Goal: Contribute content: Contribute content

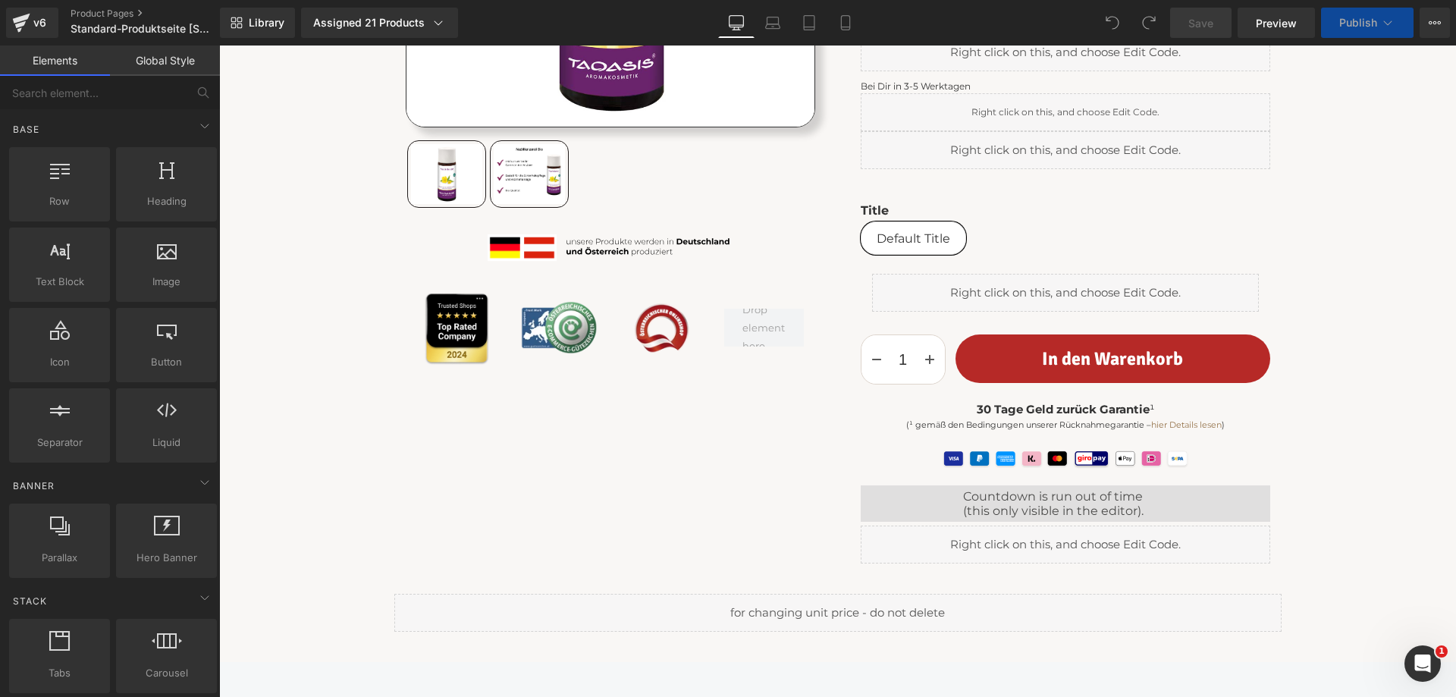
scroll to position [758, 0]
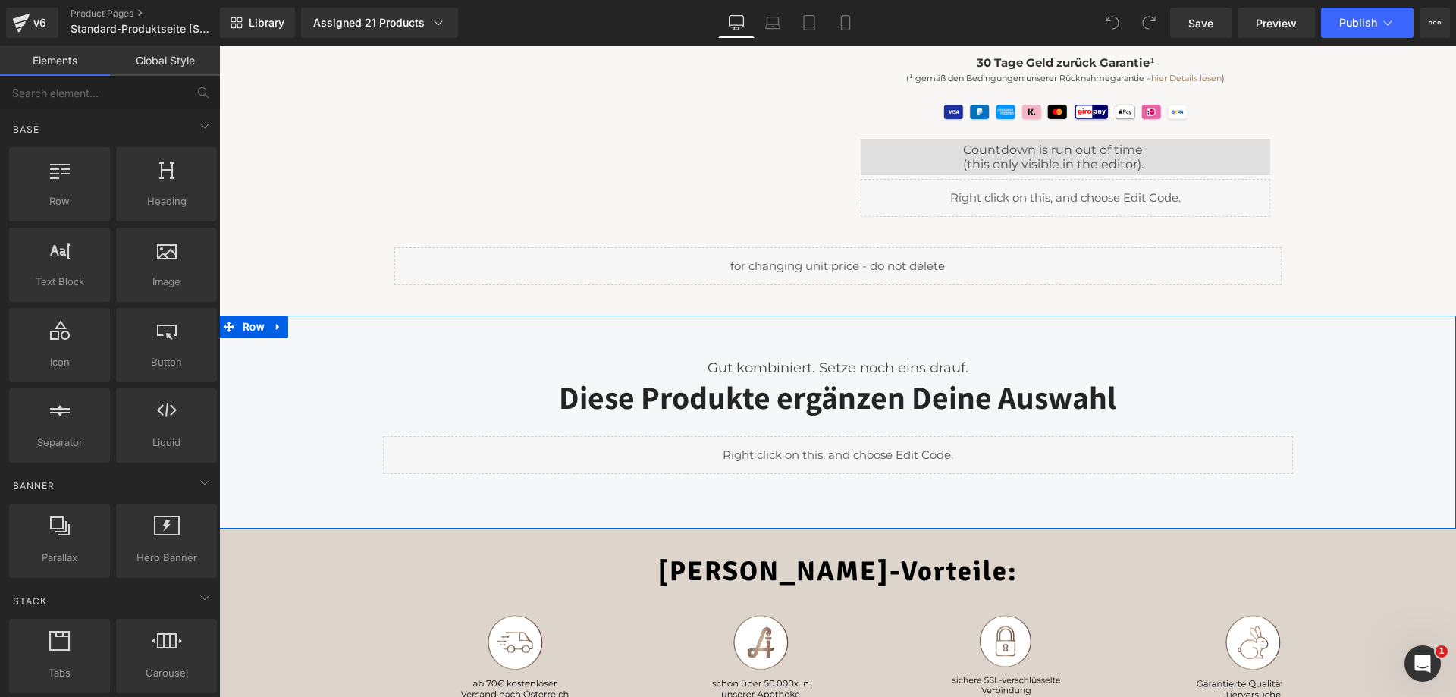
click at [330, 344] on div "Gut kombiniert. Setze noch eins drauf. Text Block Diese Produkte ergänzen Deine…" at bounding box center [837, 409] width 1237 height 143
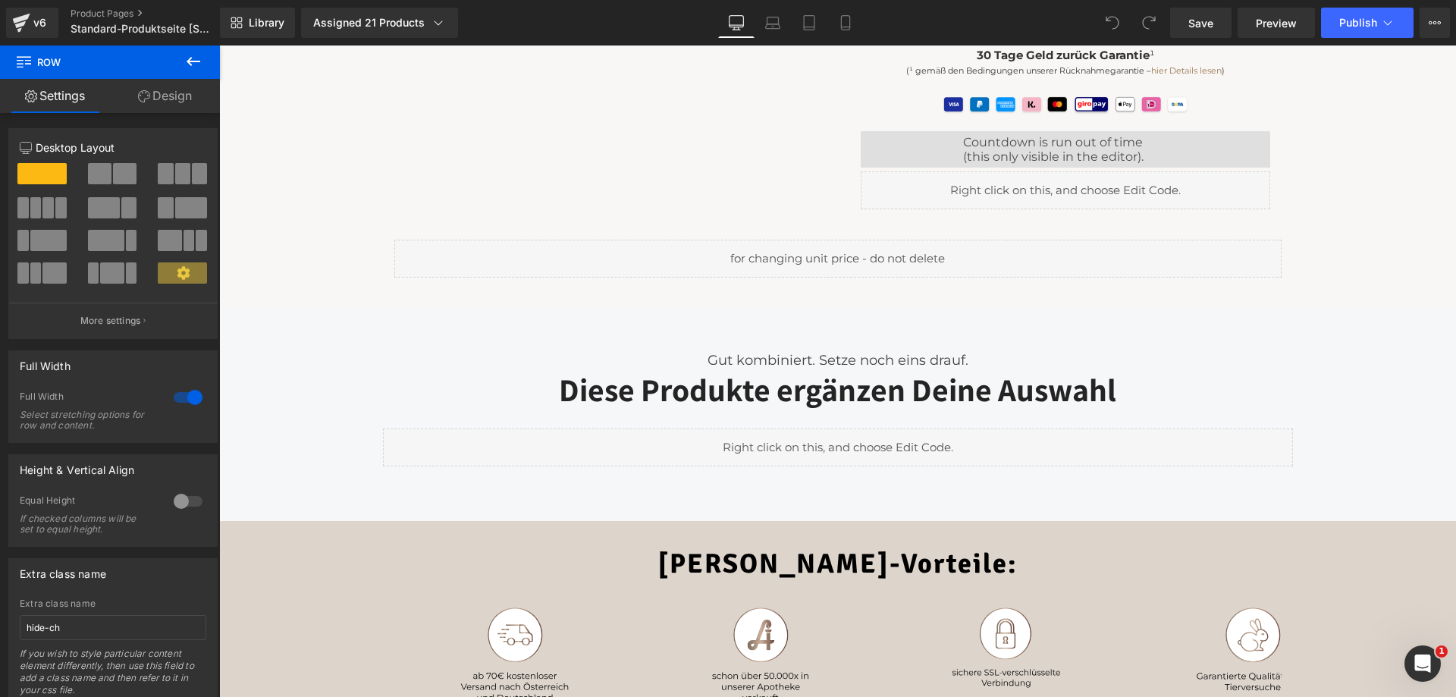
scroll to position [683, 0]
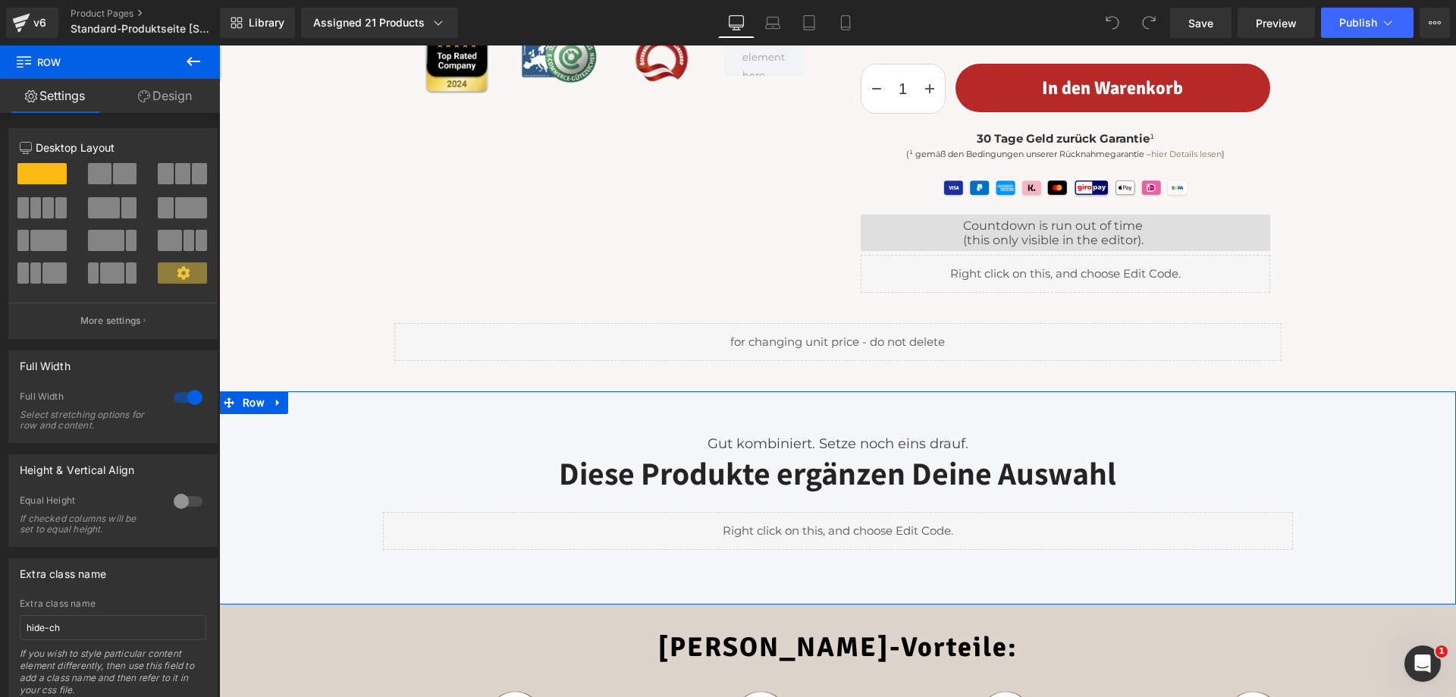
click at [298, 458] on div "Gut kombiniert. Setze noch eins drauf. Text Block Diese Produkte ergänzen Deine…" at bounding box center [837, 485] width 1237 height 143
click at [275, 402] on icon at bounding box center [278, 402] width 11 height 11
click at [312, 400] on icon at bounding box center [317, 402] width 11 height 11
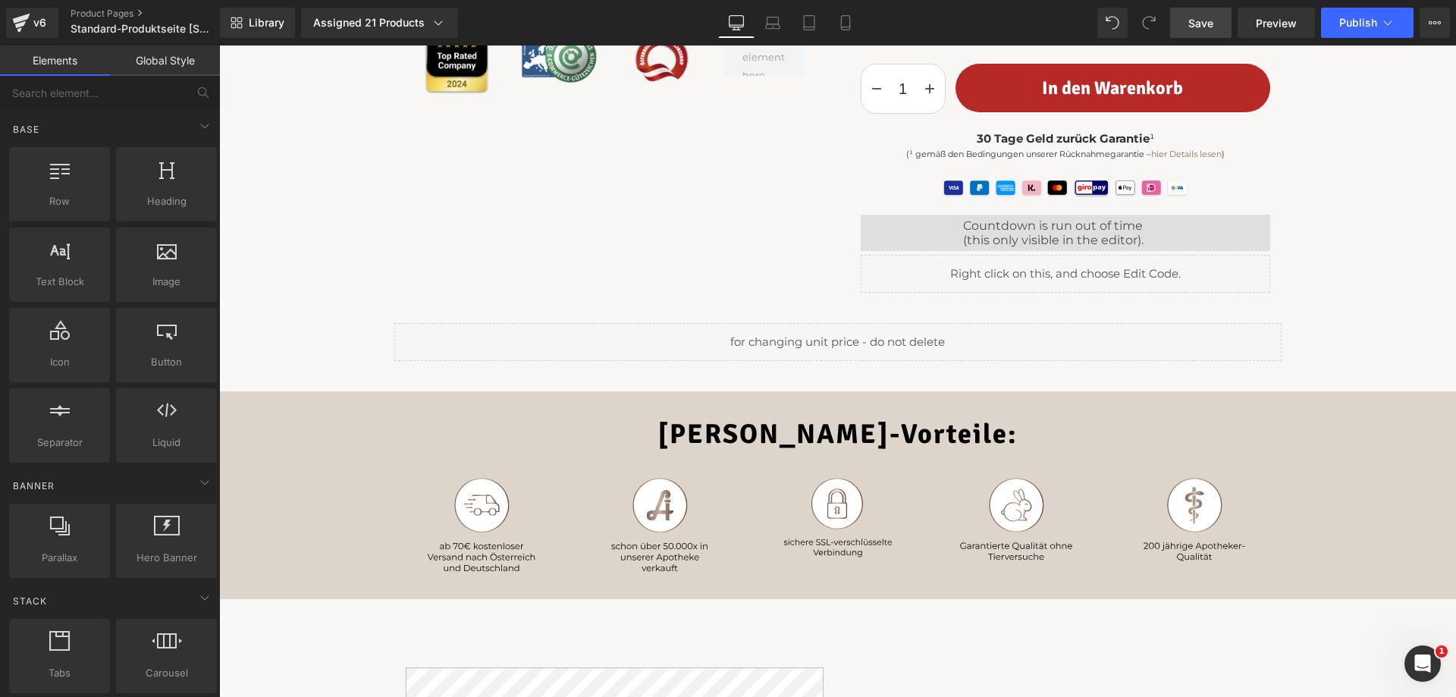
click at [1201, 21] on span "Save" at bounding box center [1200, 23] width 25 height 16
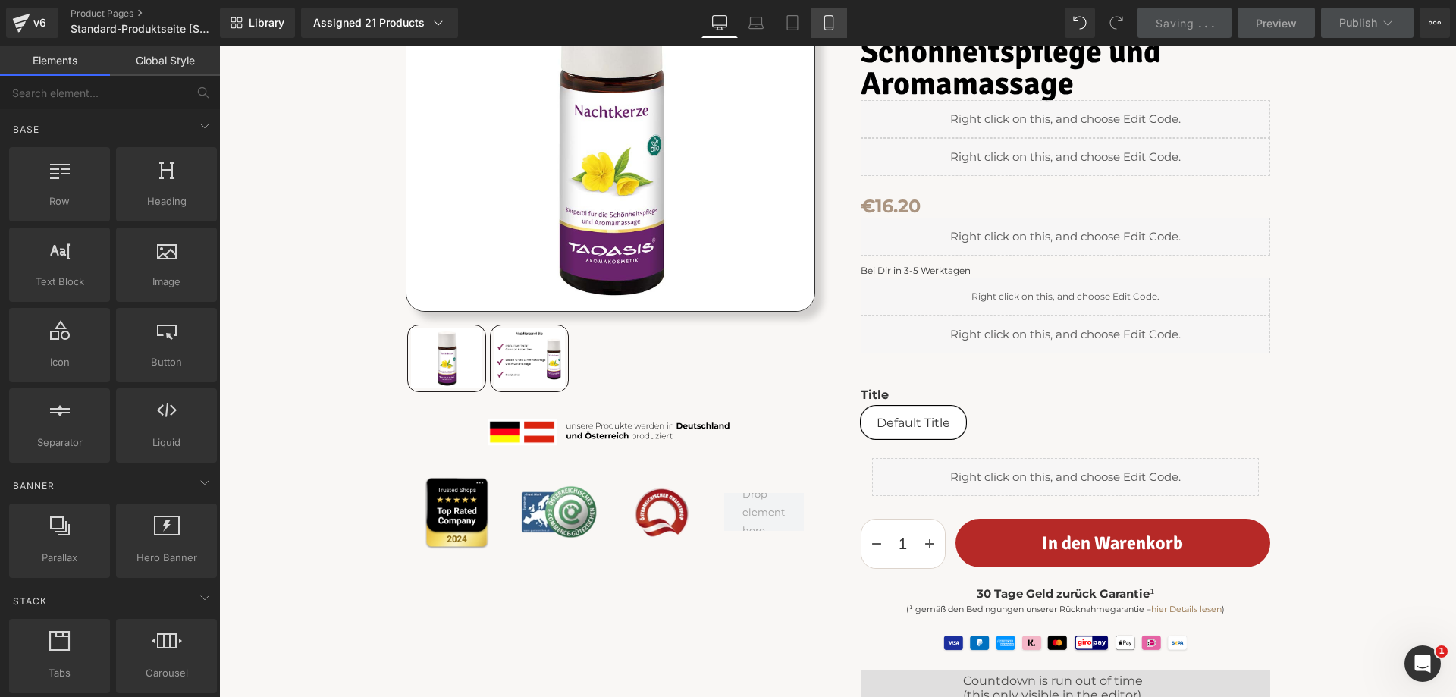
click at [840, 12] on link "Mobile" at bounding box center [829, 23] width 36 height 30
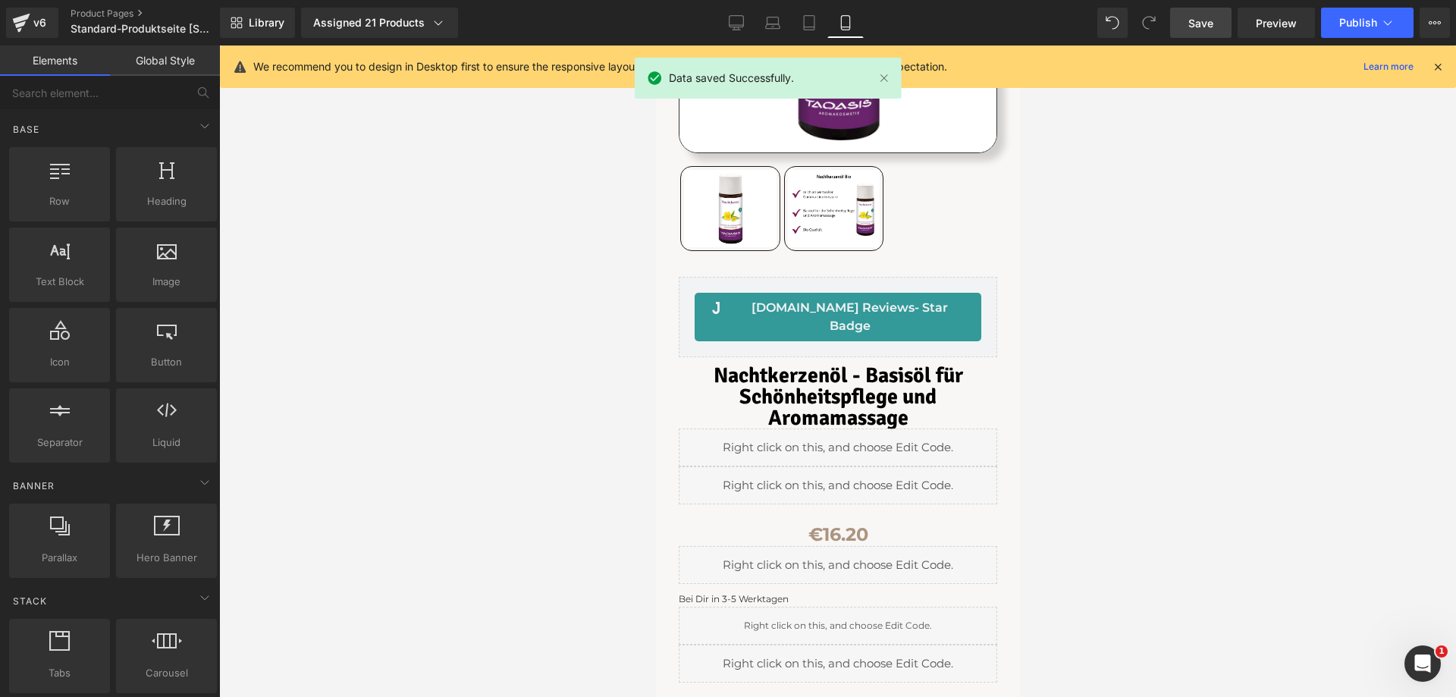
click at [1433, 62] on icon at bounding box center [1438, 67] width 14 height 14
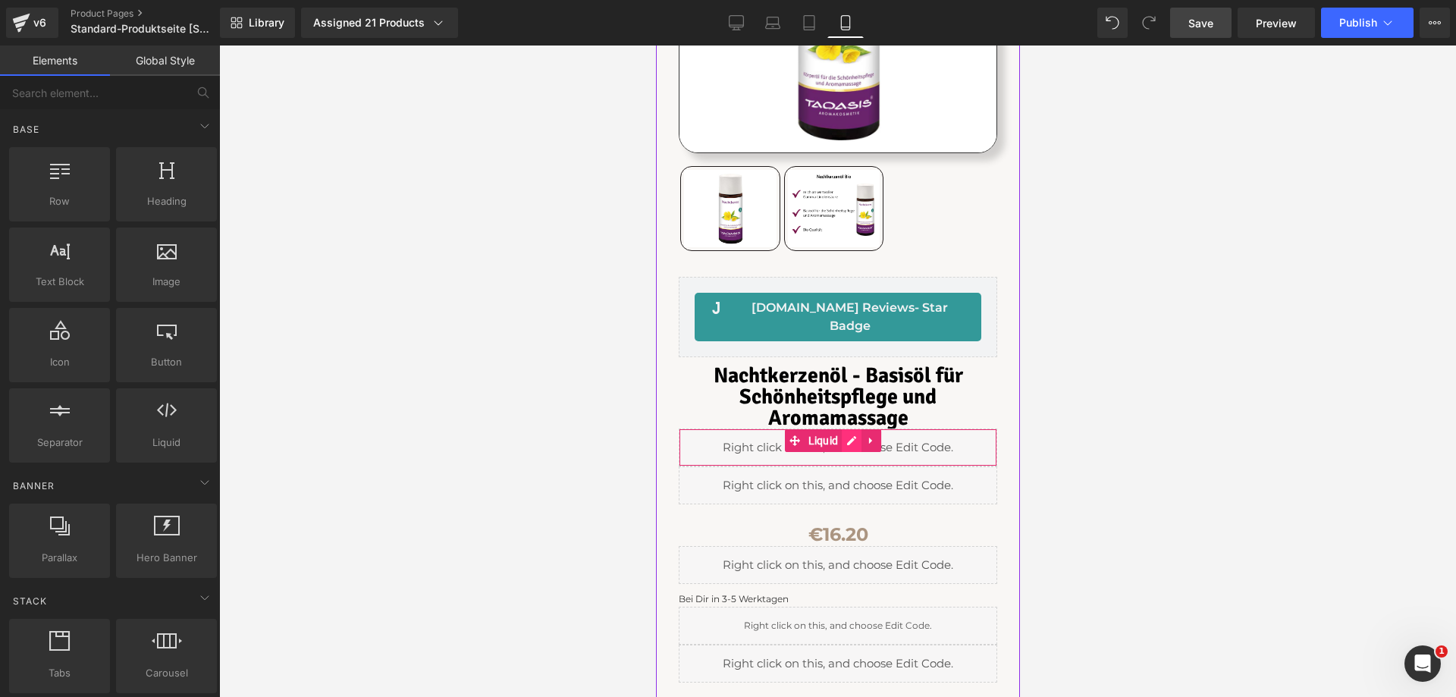
click at [847, 429] on div "Liquid" at bounding box center [837, 448] width 319 height 38
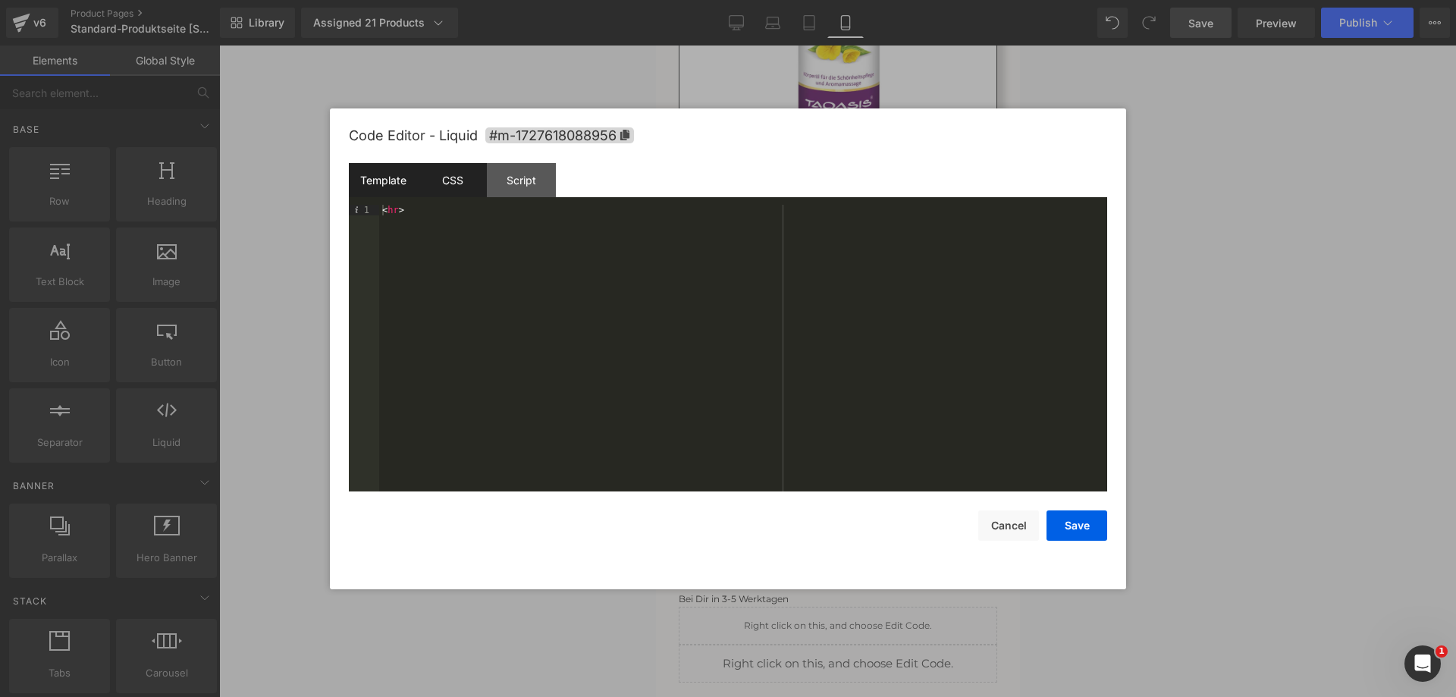
click at [454, 181] on div "CSS" at bounding box center [452, 180] width 69 height 34
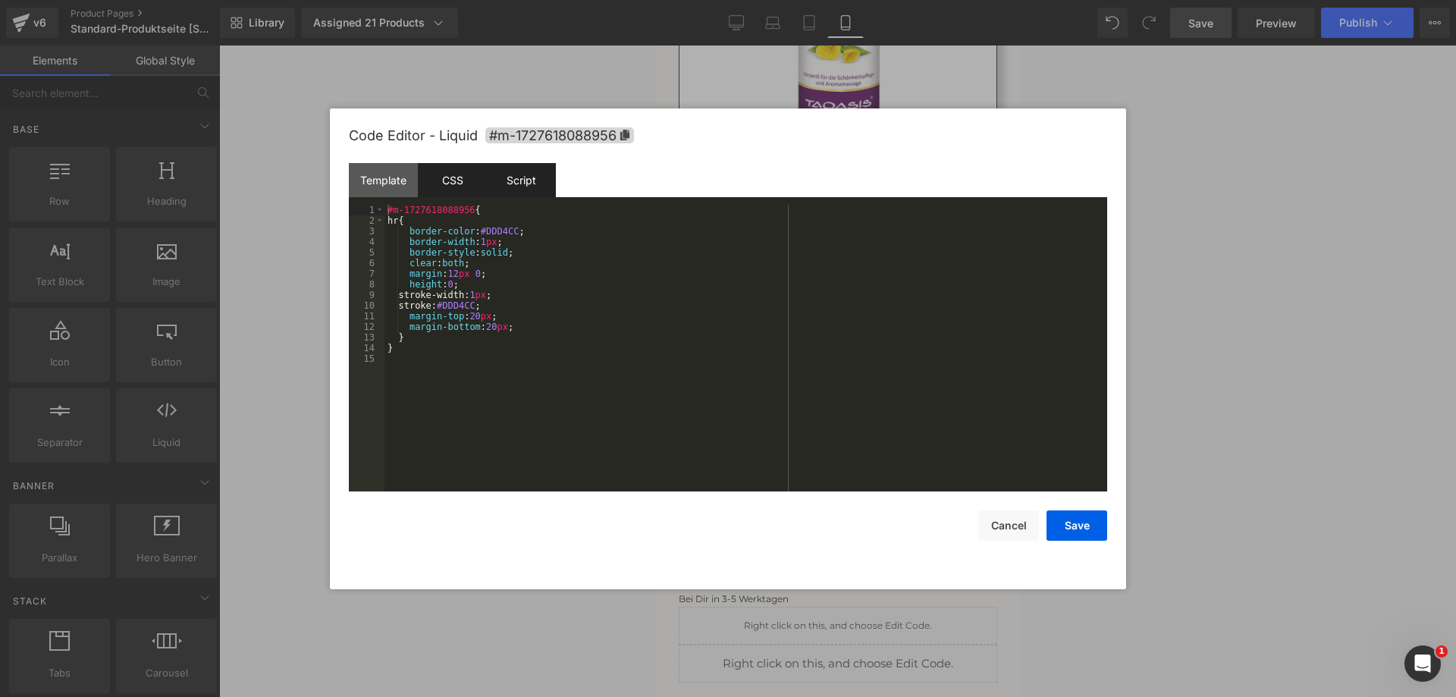
click at [527, 180] on div "Script" at bounding box center [521, 180] width 69 height 34
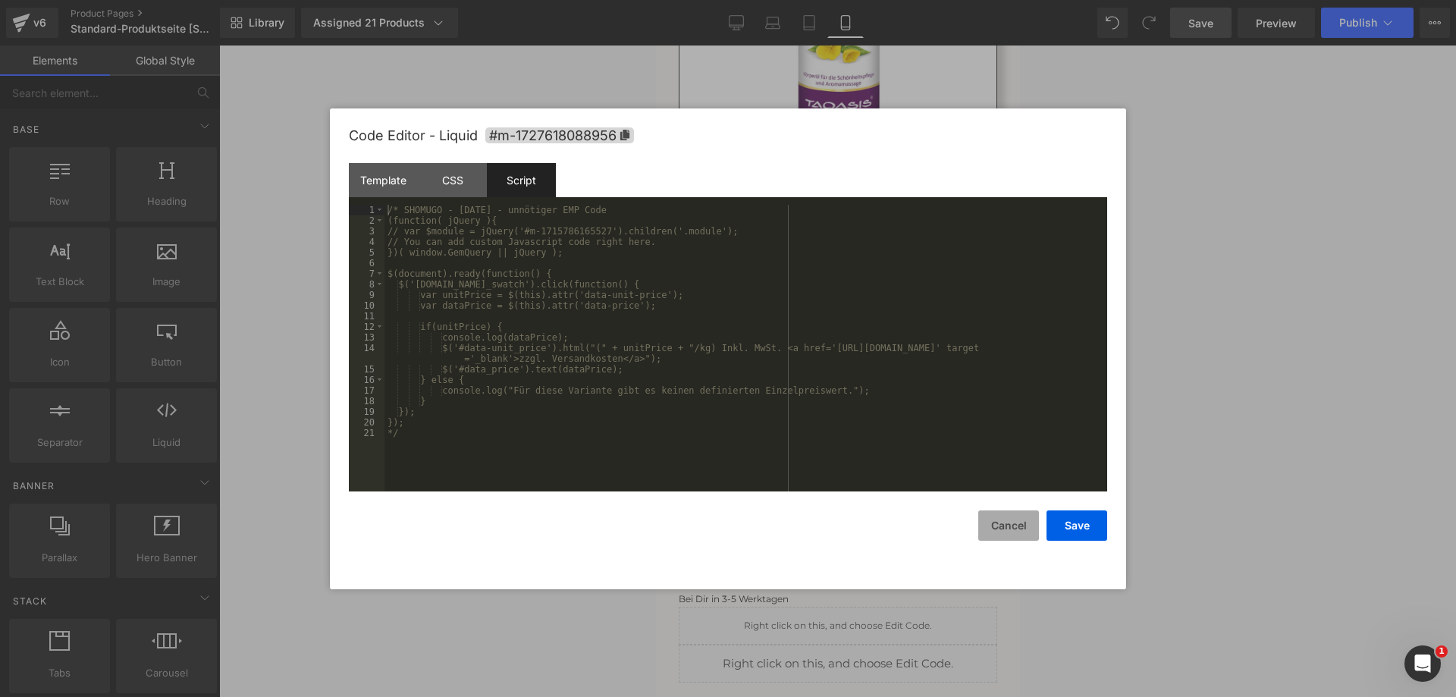
click at [1009, 528] on button "Cancel" at bounding box center [1008, 525] width 61 height 30
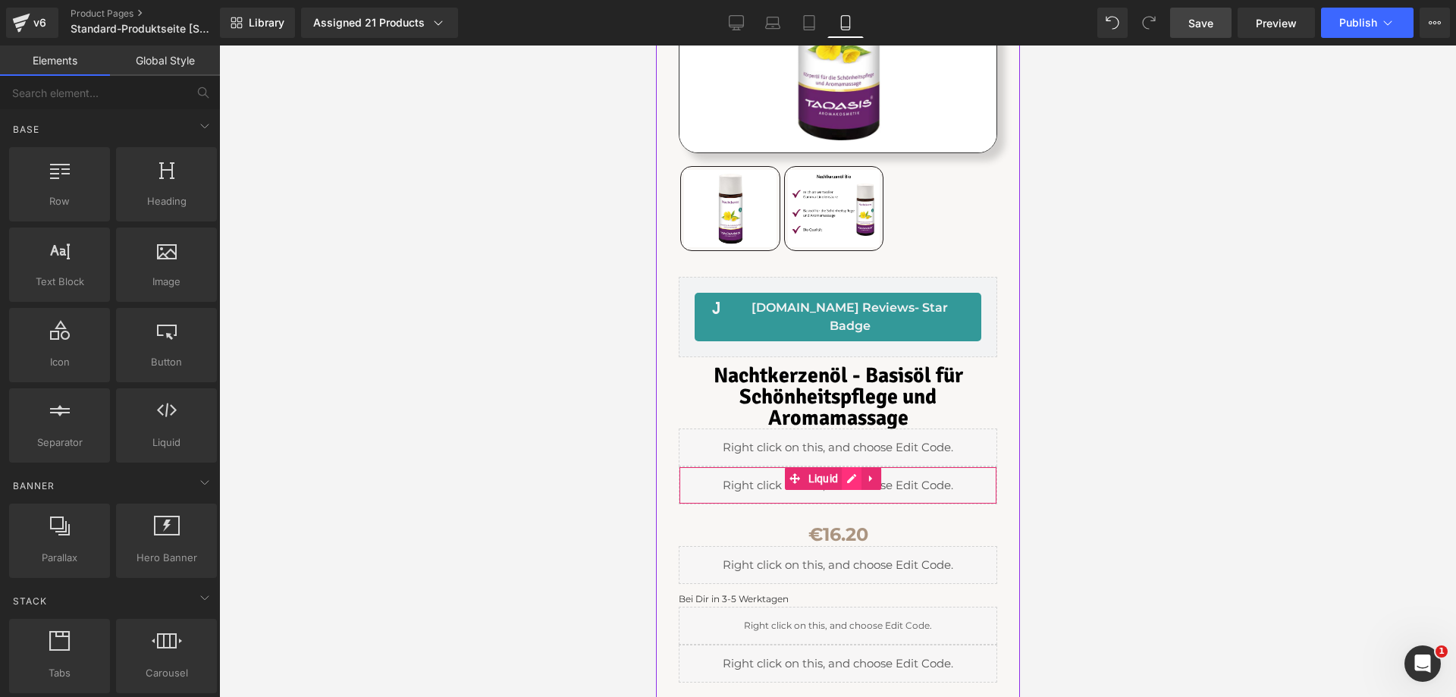
click at [851, 466] on div "Liquid" at bounding box center [837, 485] width 319 height 38
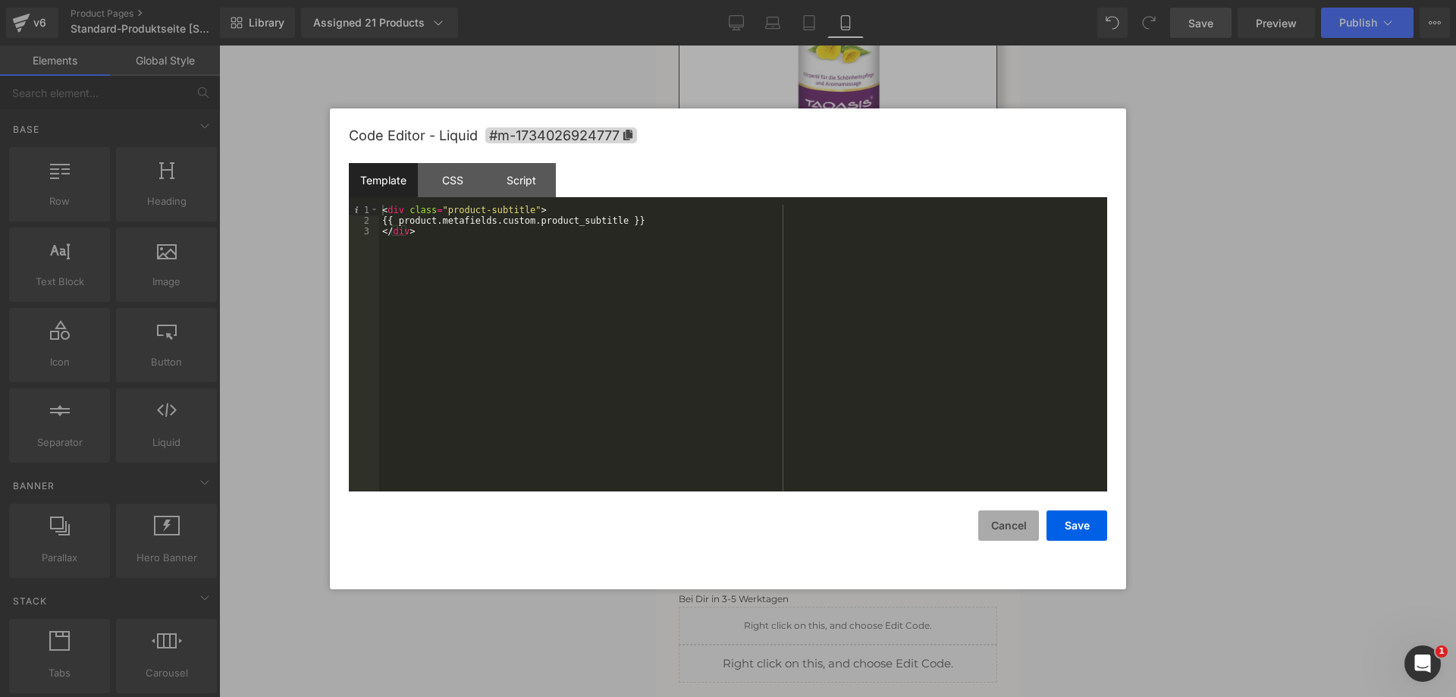
click at [1008, 521] on button "Cancel" at bounding box center [1008, 525] width 61 height 30
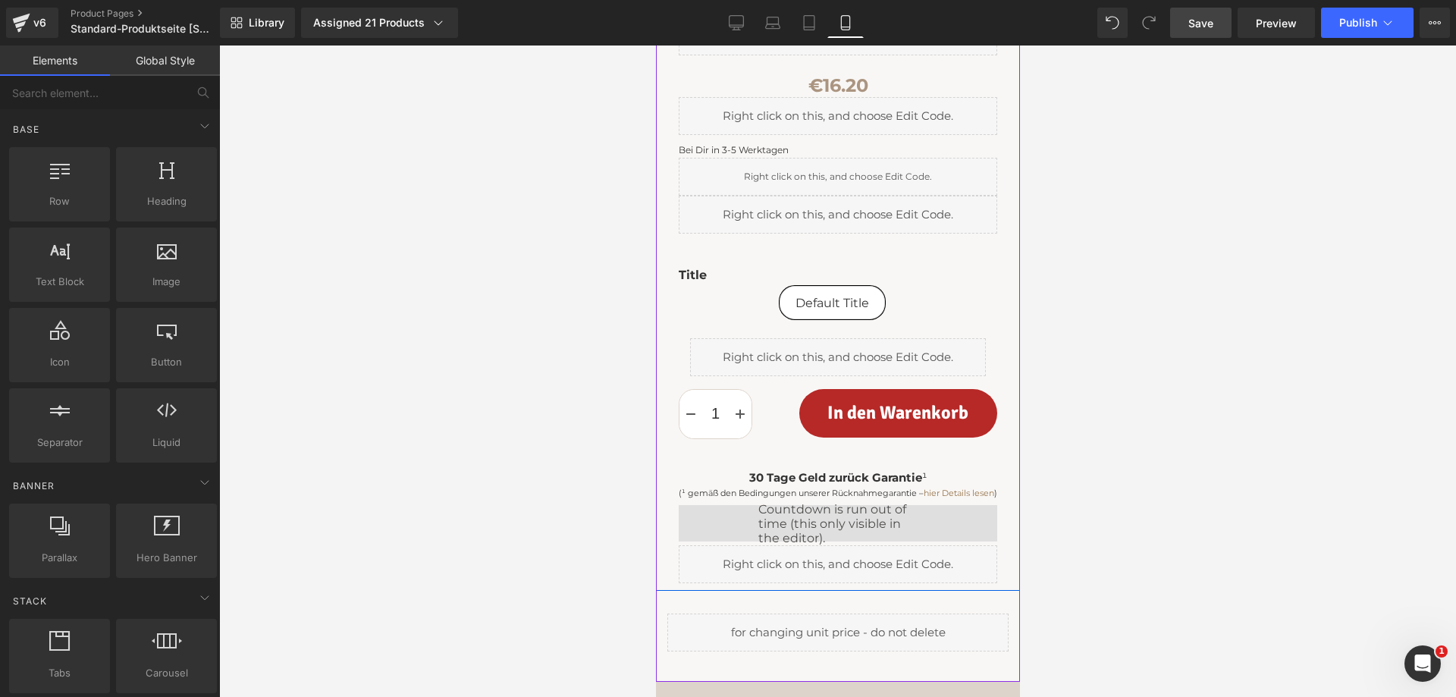
scroll to position [683, 0]
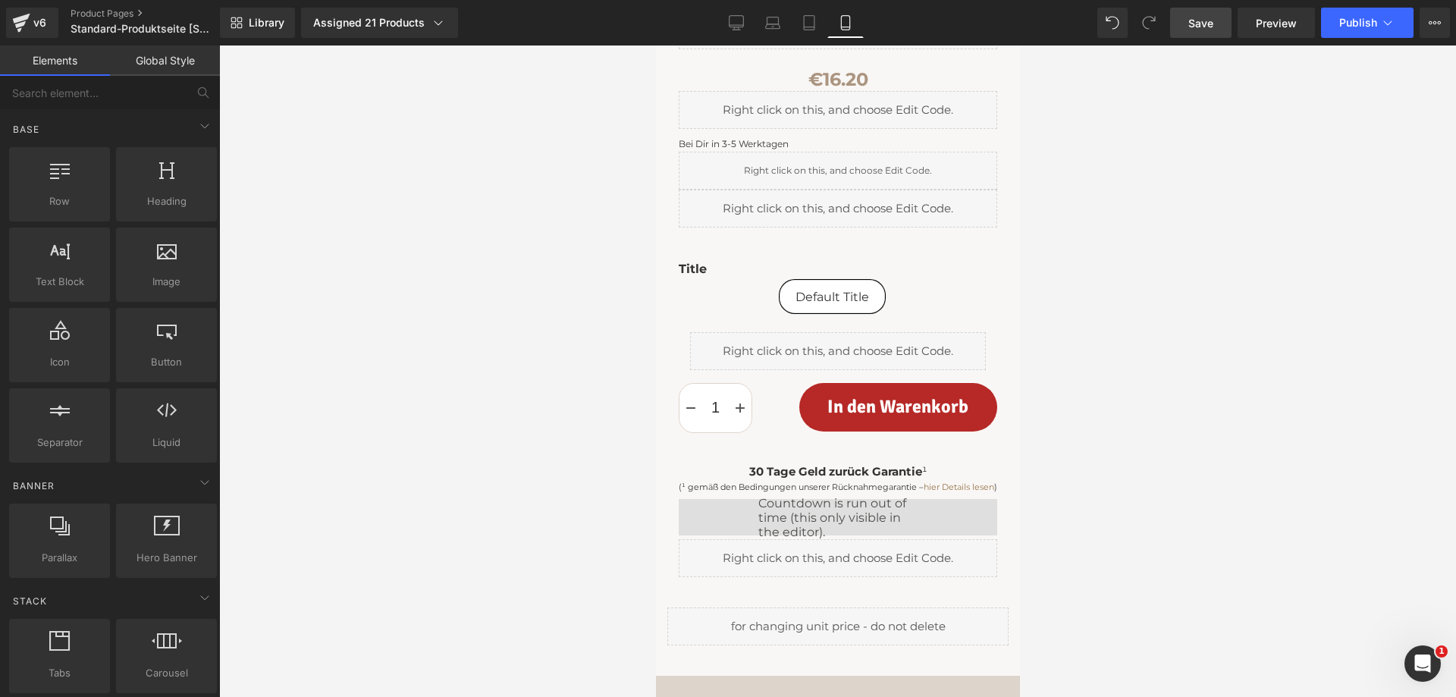
drag, startPoint x: 1243, startPoint y: 414, endPoint x: 1182, endPoint y: 479, distance: 88.5
click at [1242, 415] on div at bounding box center [837, 372] width 1237 height 652
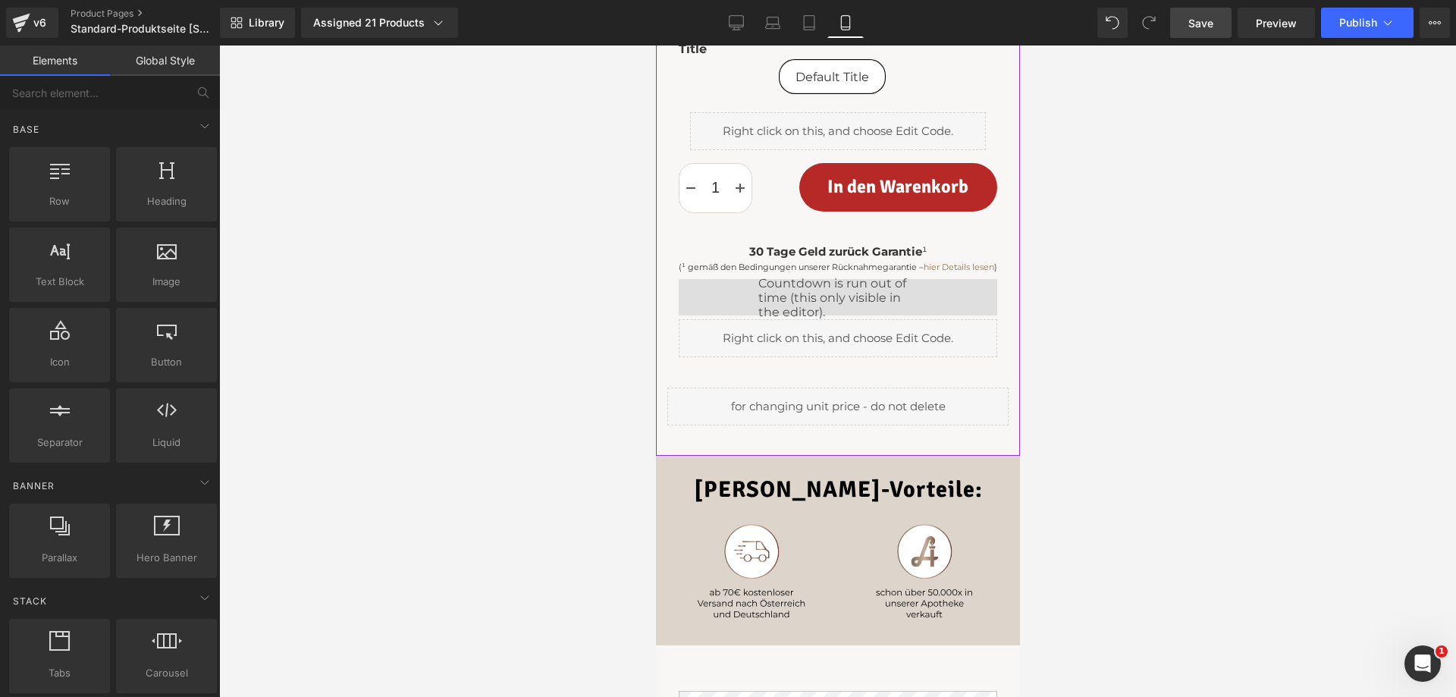
scroll to position [910, 0]
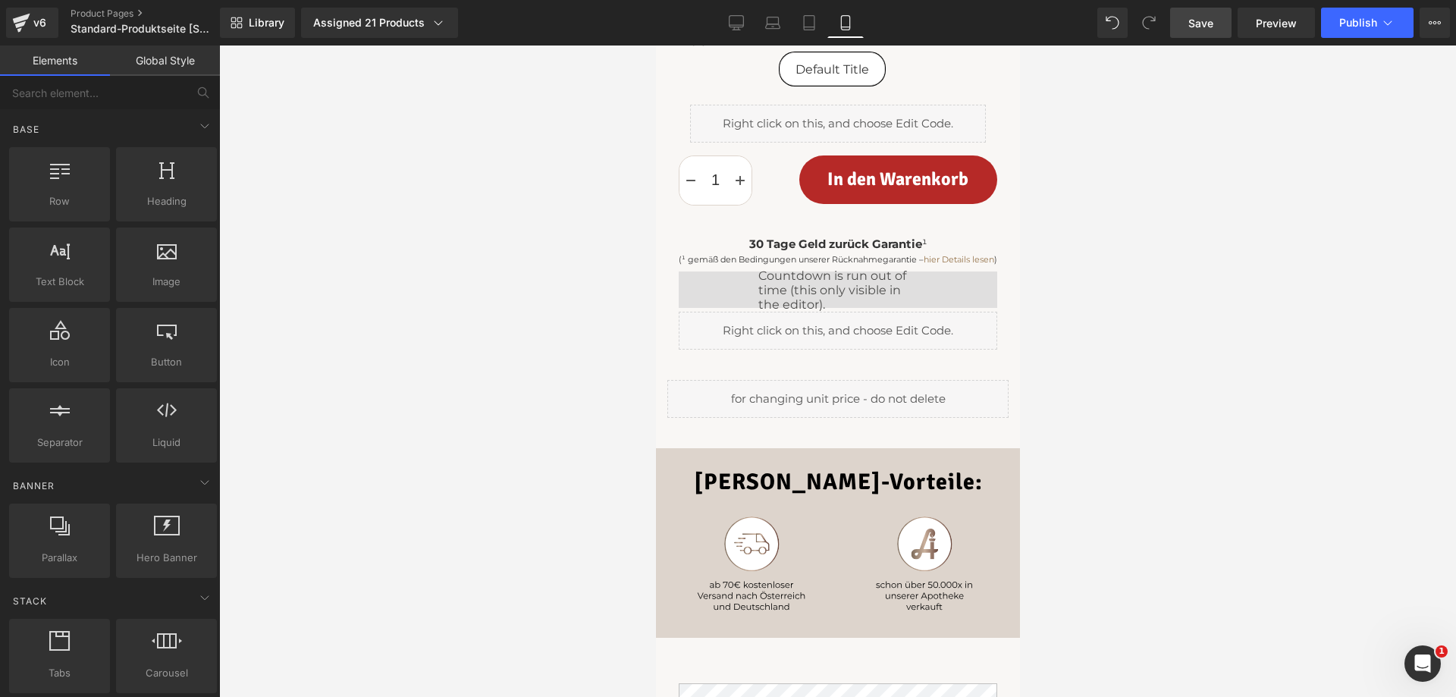
click at [1198, 18] on span "Save" at bounding box center [1200, 23] width 25 height 16
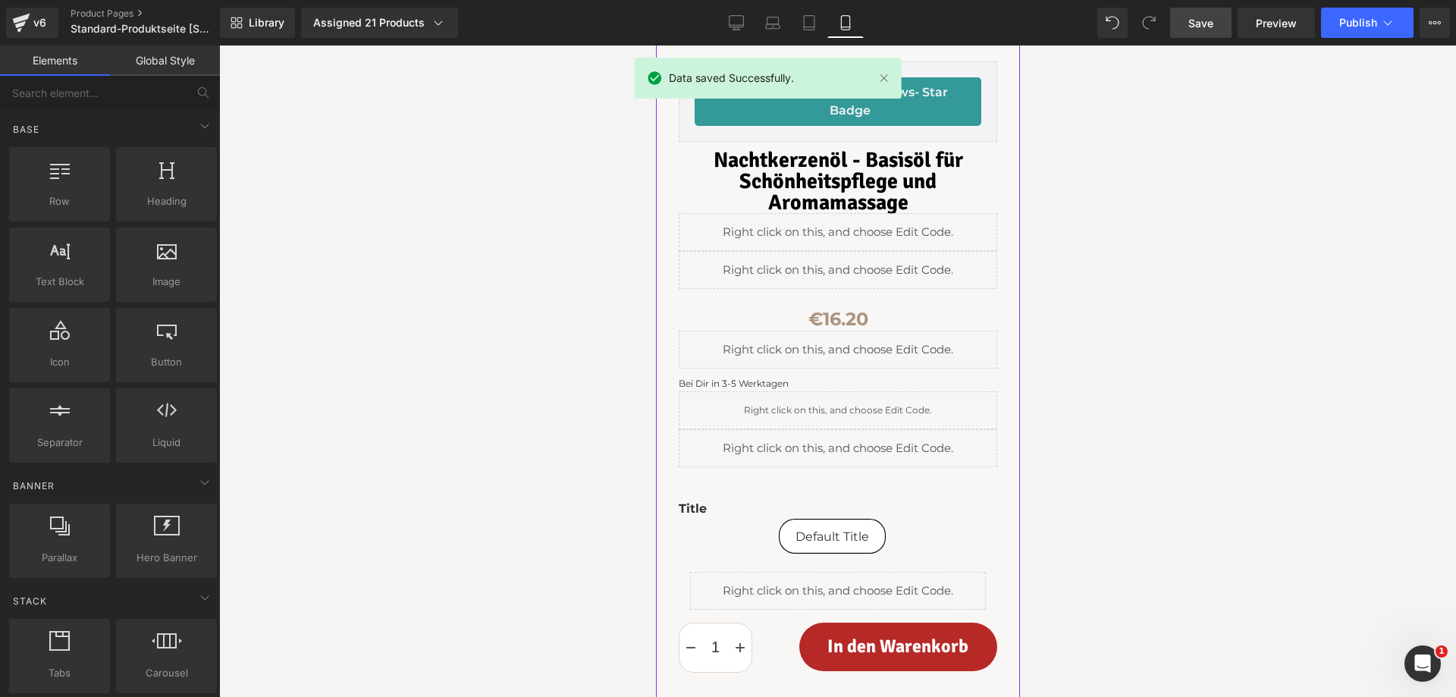
scroll to position [303, 0]
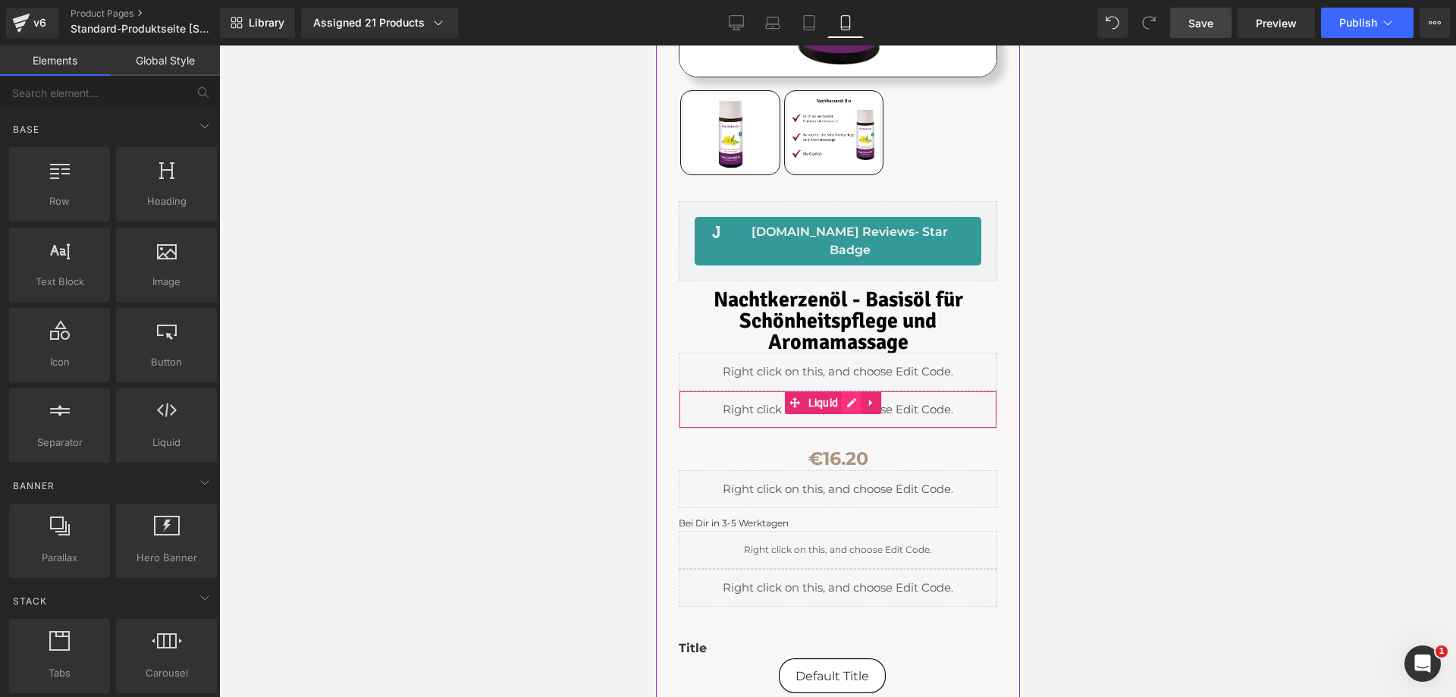
click at [852, 391] on div "Liquid" at bounding box center [837, 410] width 319 height 38
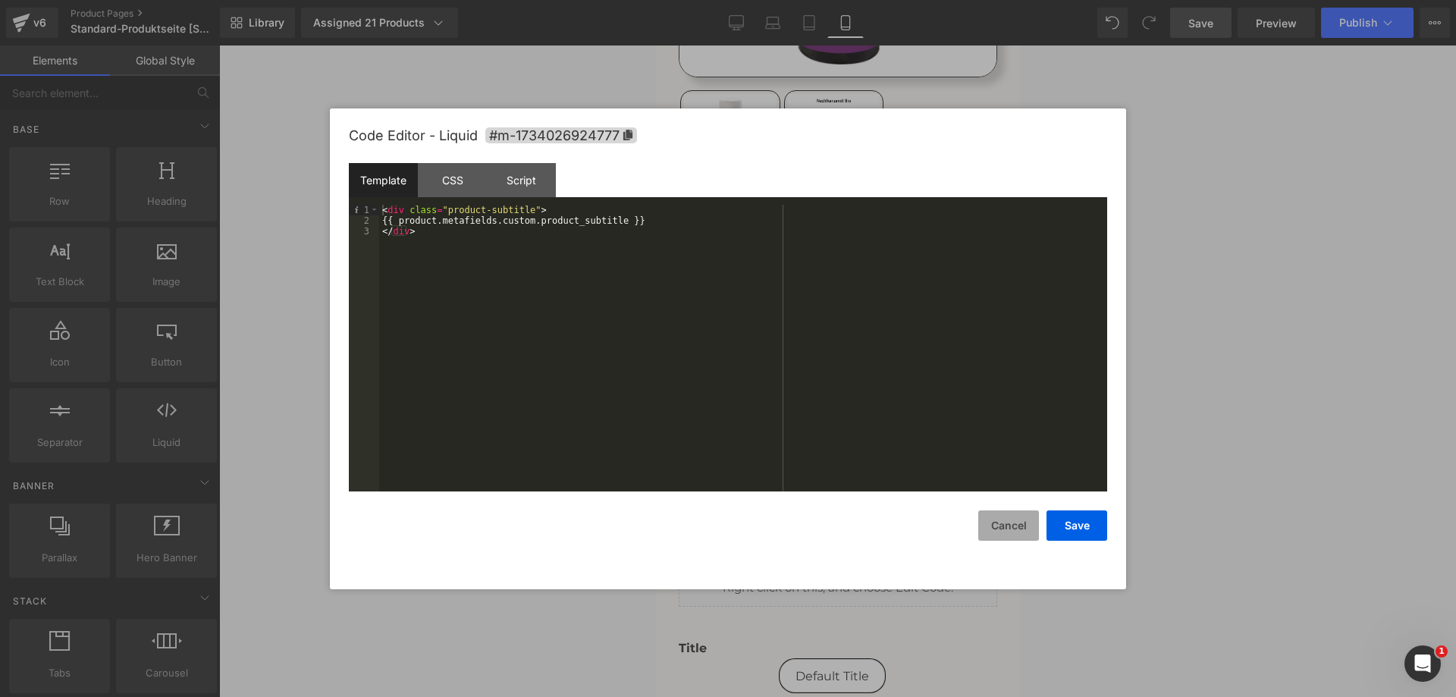
click at [1007, 523] on button "Cancel" at bounding box center [1008, 525] width 61 height 30
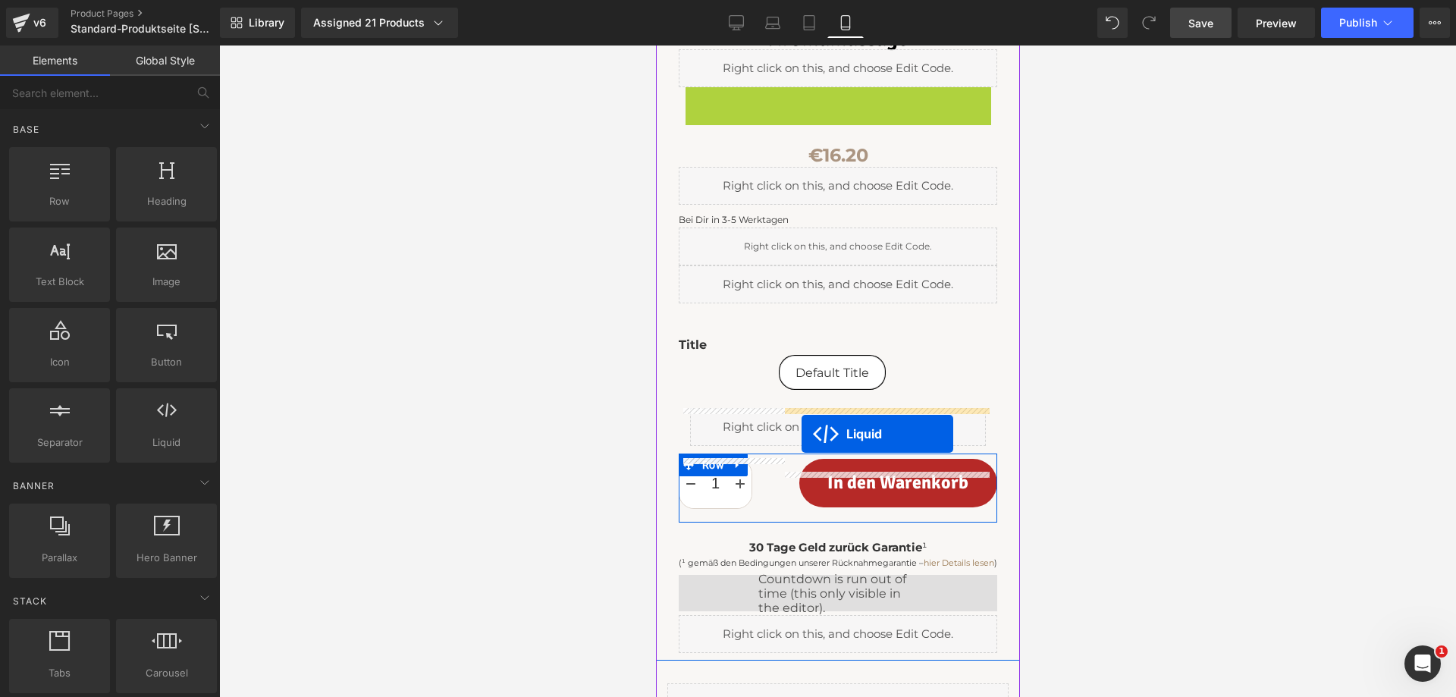
scroll to position [834, 0]
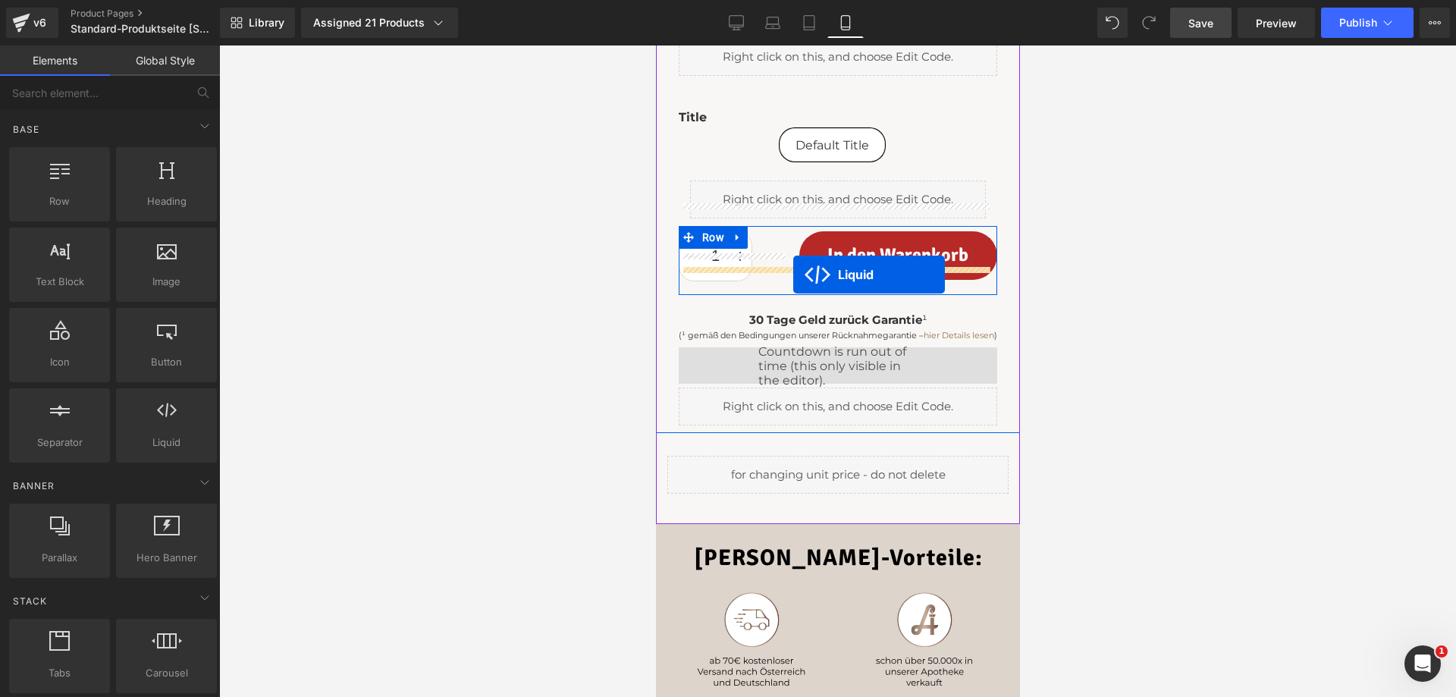
drag, startPoint x: 791, startPoint y: 375, endPoint x: 793, endPoint y: 275, distance: 100.1
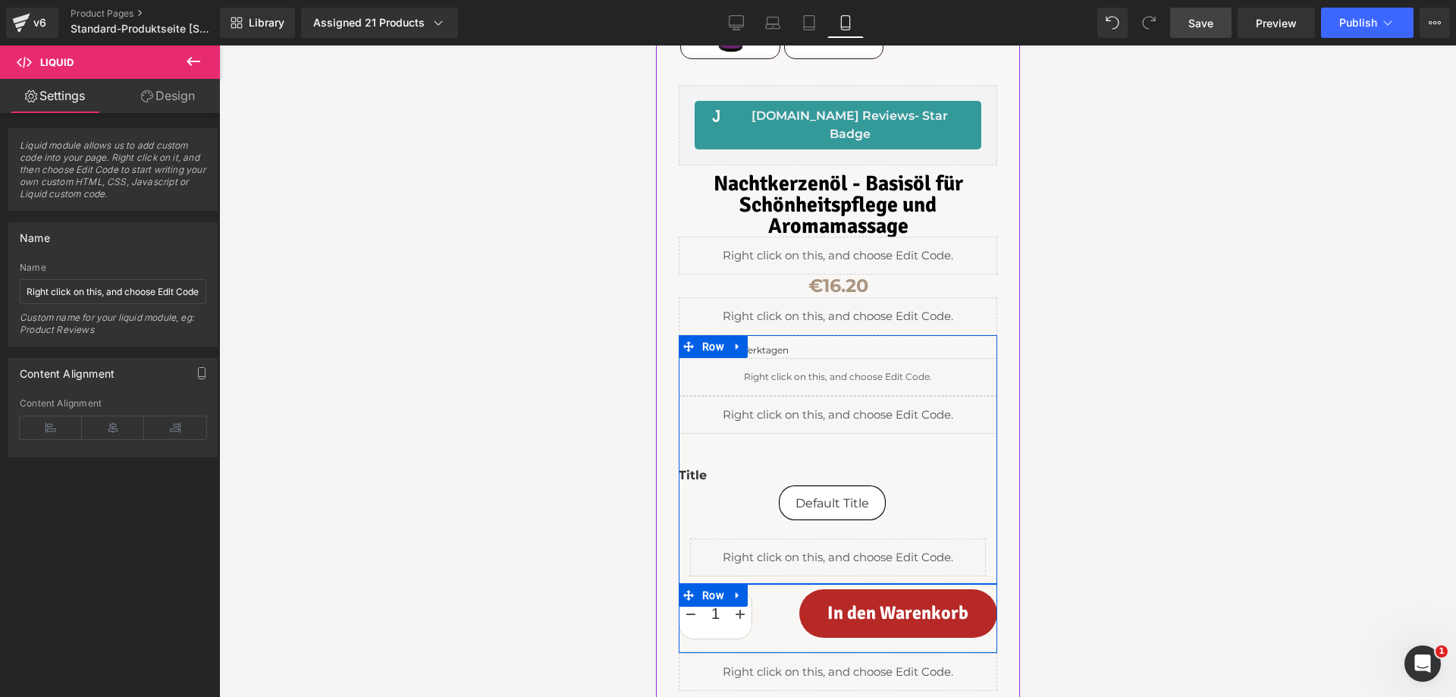
scroll to position [398, 0]
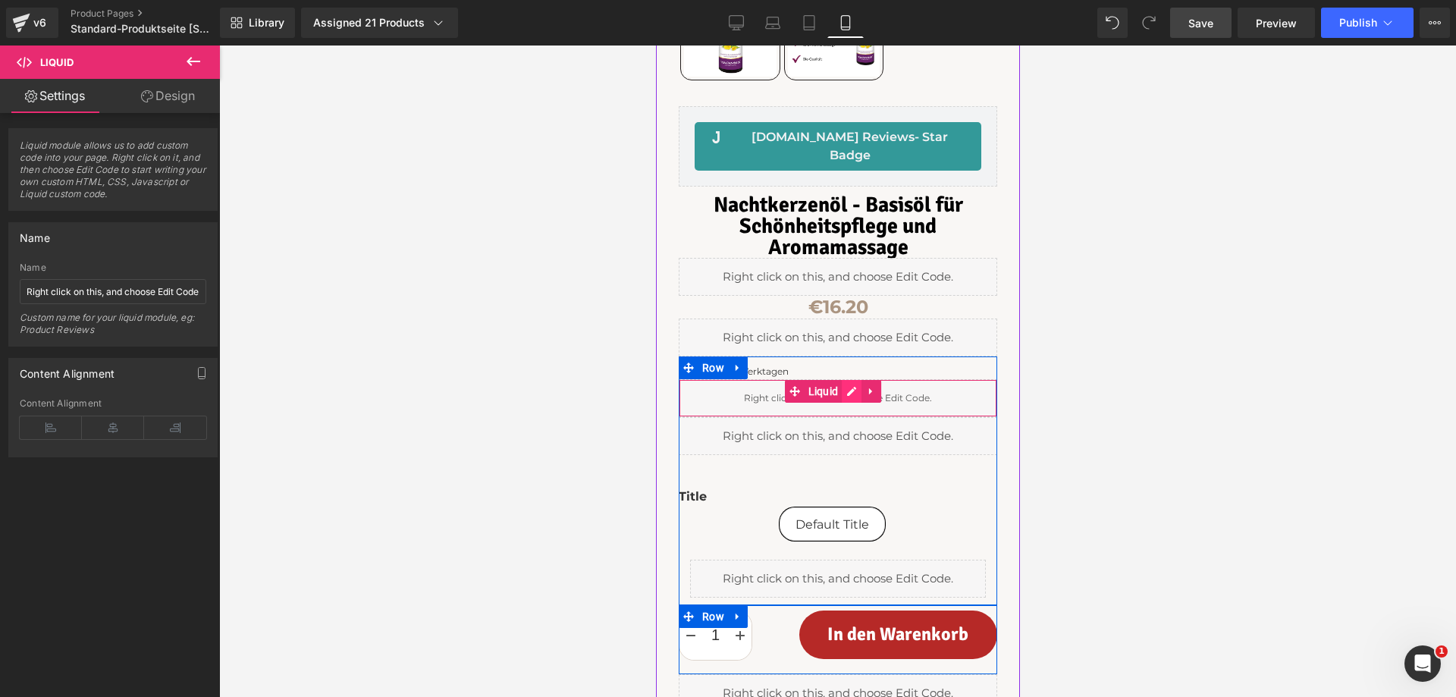
click at [851, 379] on div "Liquid" at bounding box center [837, 398] width 319 height 38
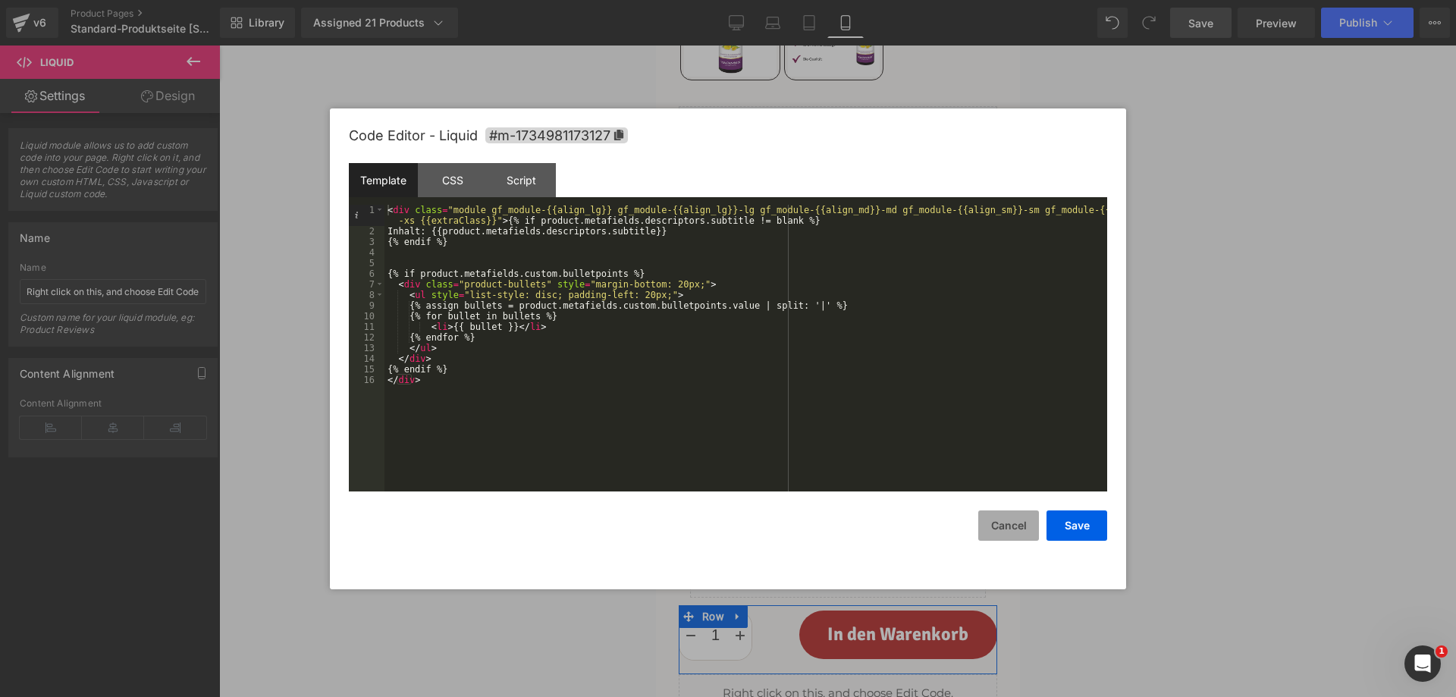
click at [1010, 526] on button "Cancel" at bounding box center [1008, 525] width 61 height 30
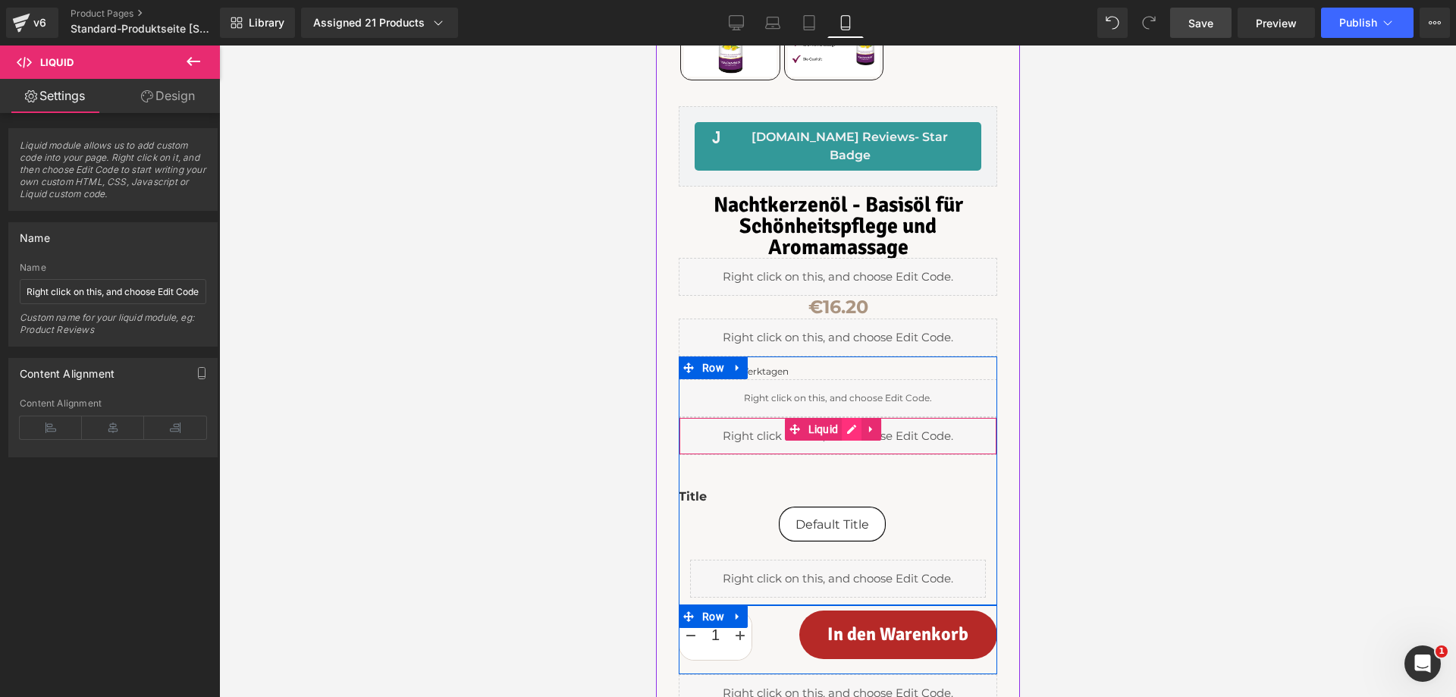
click at [855, 417] on div "Liquid" at bounding box center [837, 436] width 319 height 38
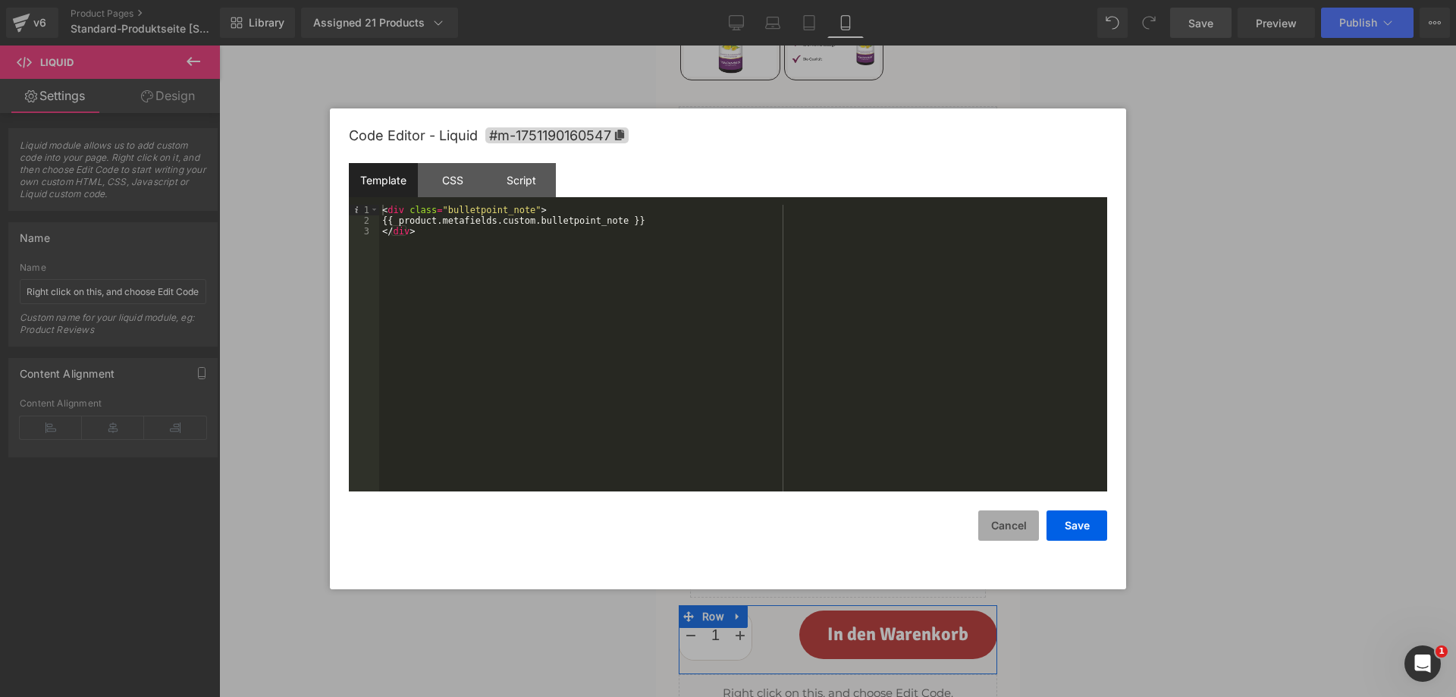
click at [1026, 527] on button "Cancel" at bounding box center [1008, 525] width 61 height 30
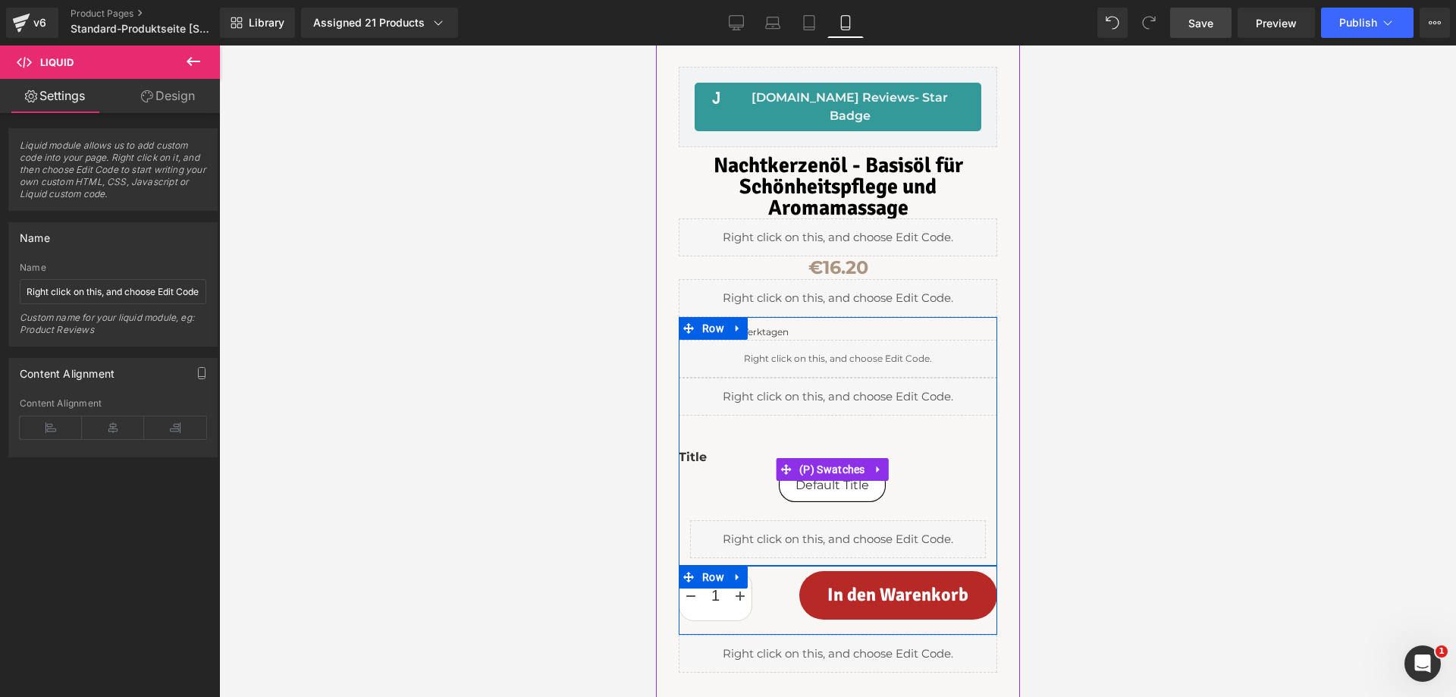
scroll to position [474, 0]
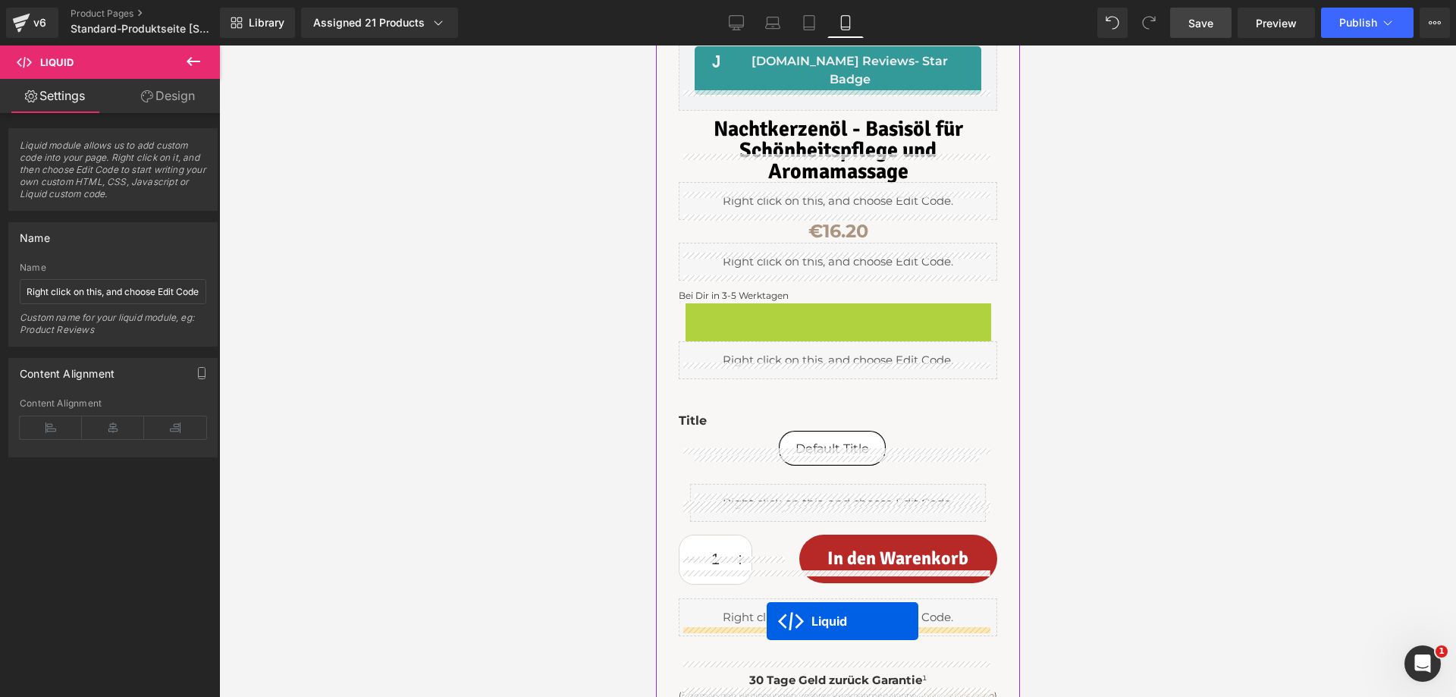
drag, startPoint x: 793, startPoint y: 285, endPoint x: 766, endPoint y: 621, distance: 337.1
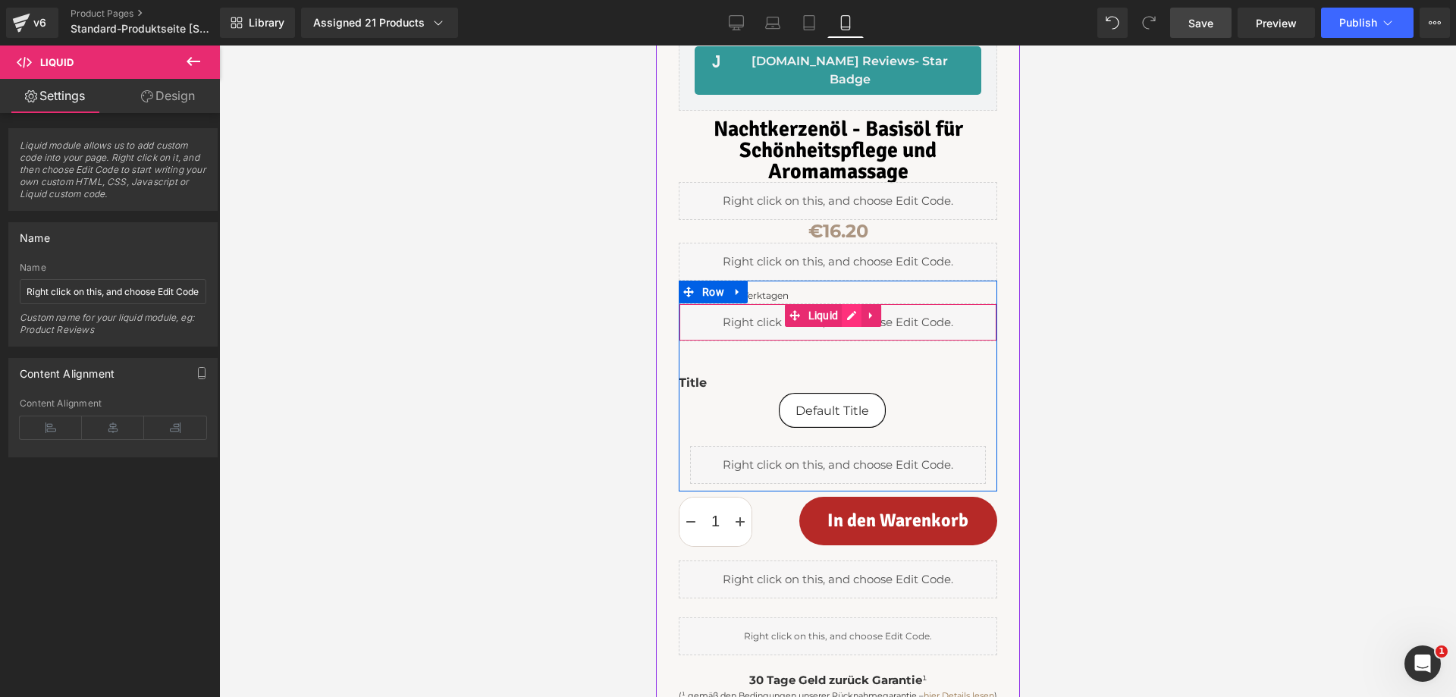
click at [850, 303] on div "Liquid" at bounding box center [837, 322] width 319 height 38
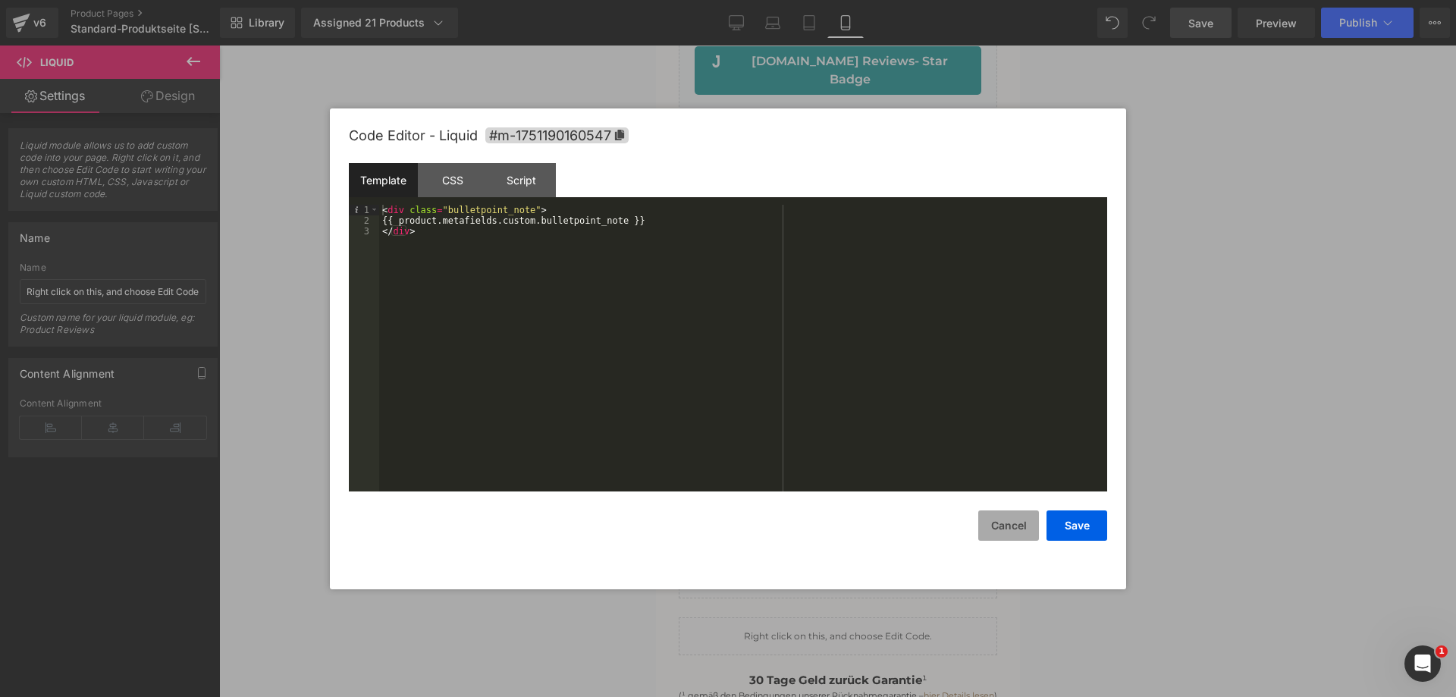
click at [1002, 532] on button "Cancel" at bounding box center [1008, 525] width 61 height 30
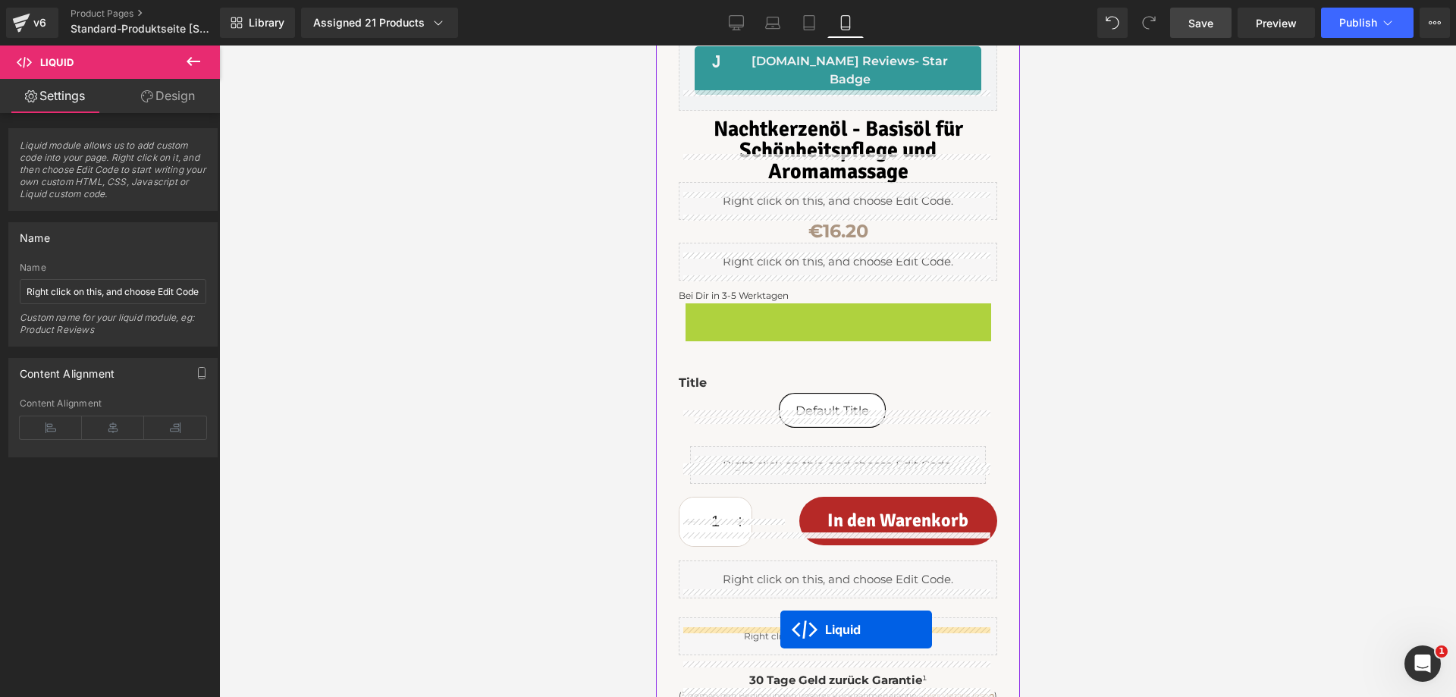
drag, startPoint x: 792, startPoint y: 285, endPoint x: 780, endPoint y: 630, distance: 344.5
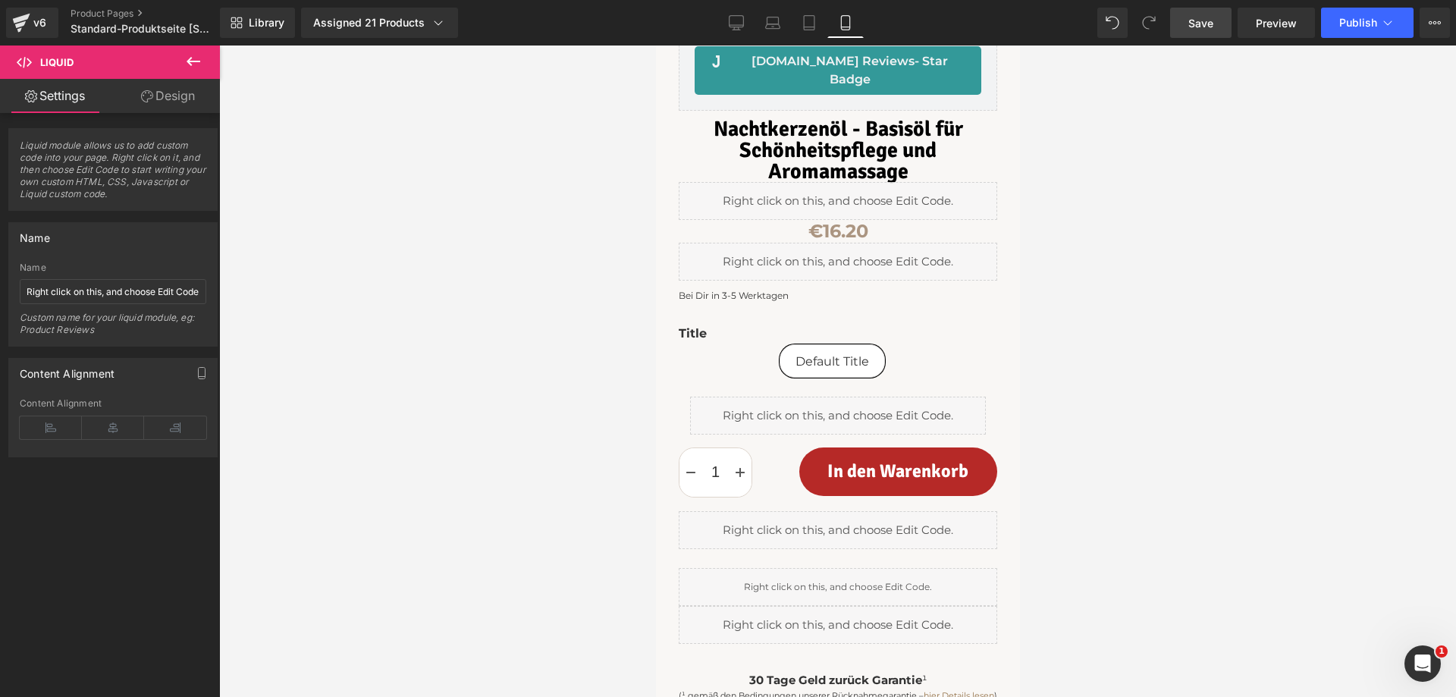
click at [1207, 20] on span "Save" at bounding box center [1200, 23] width 25 height 16
click at [717, 14] on link "Desktop" at bounding box center [720, 23] width 36 height 30
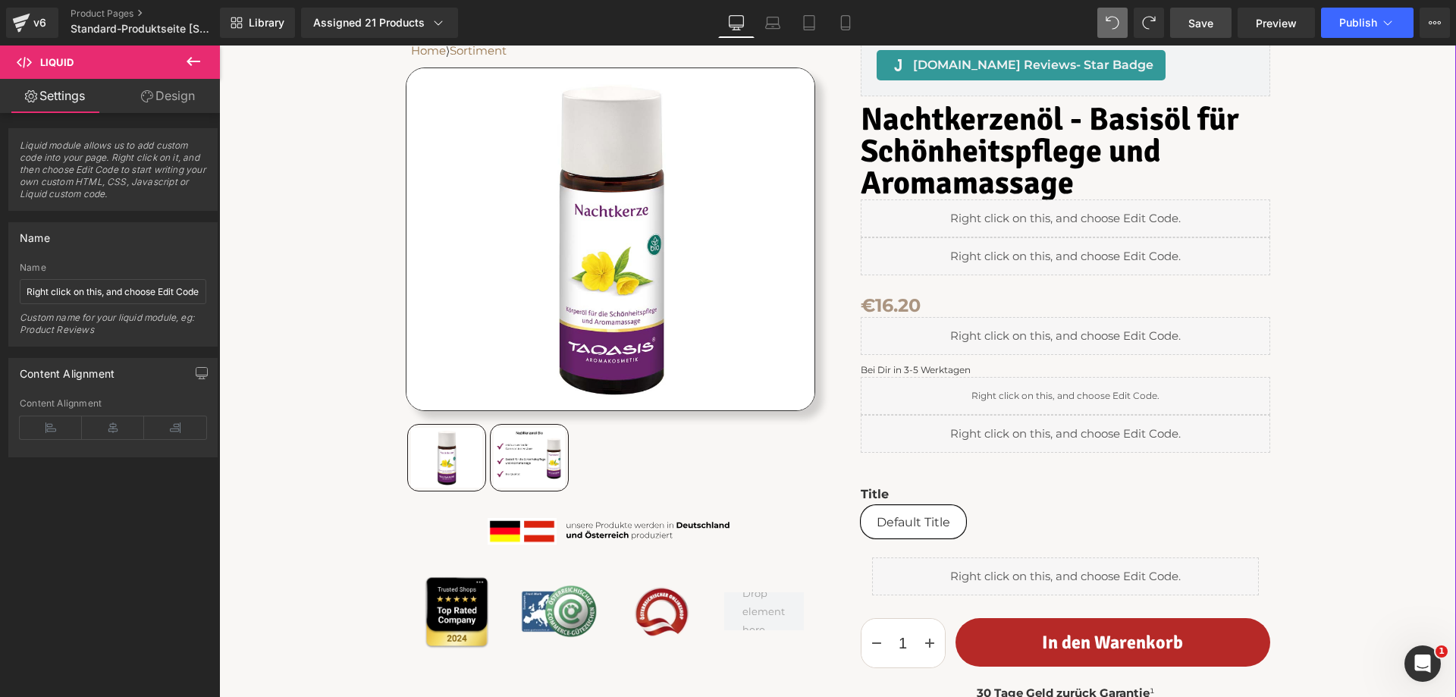
scroll to position [93, 0]
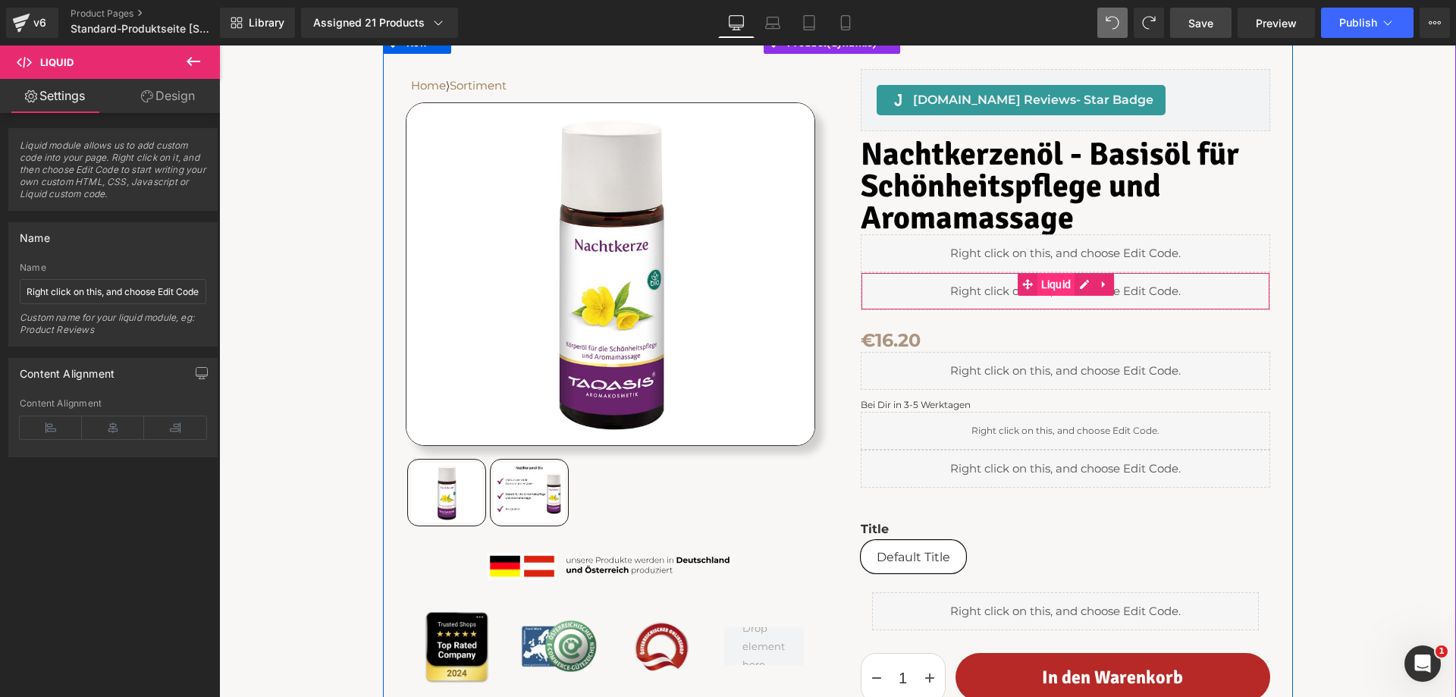
click at [1045, 281] on span "Liquid" at bounding box center [1057, 284] width 38 height 23
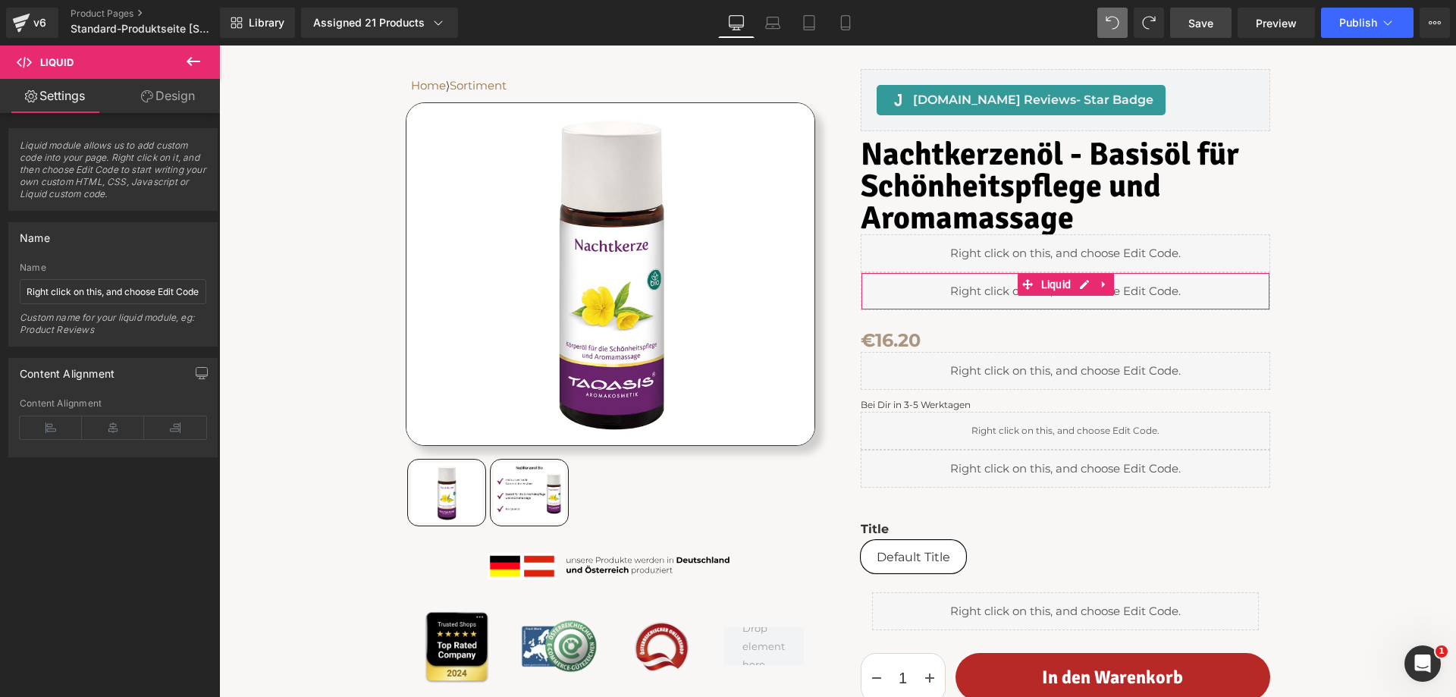
click at [195, 103] on link "Design" at bounding box center [168, 96] width 110 height 34
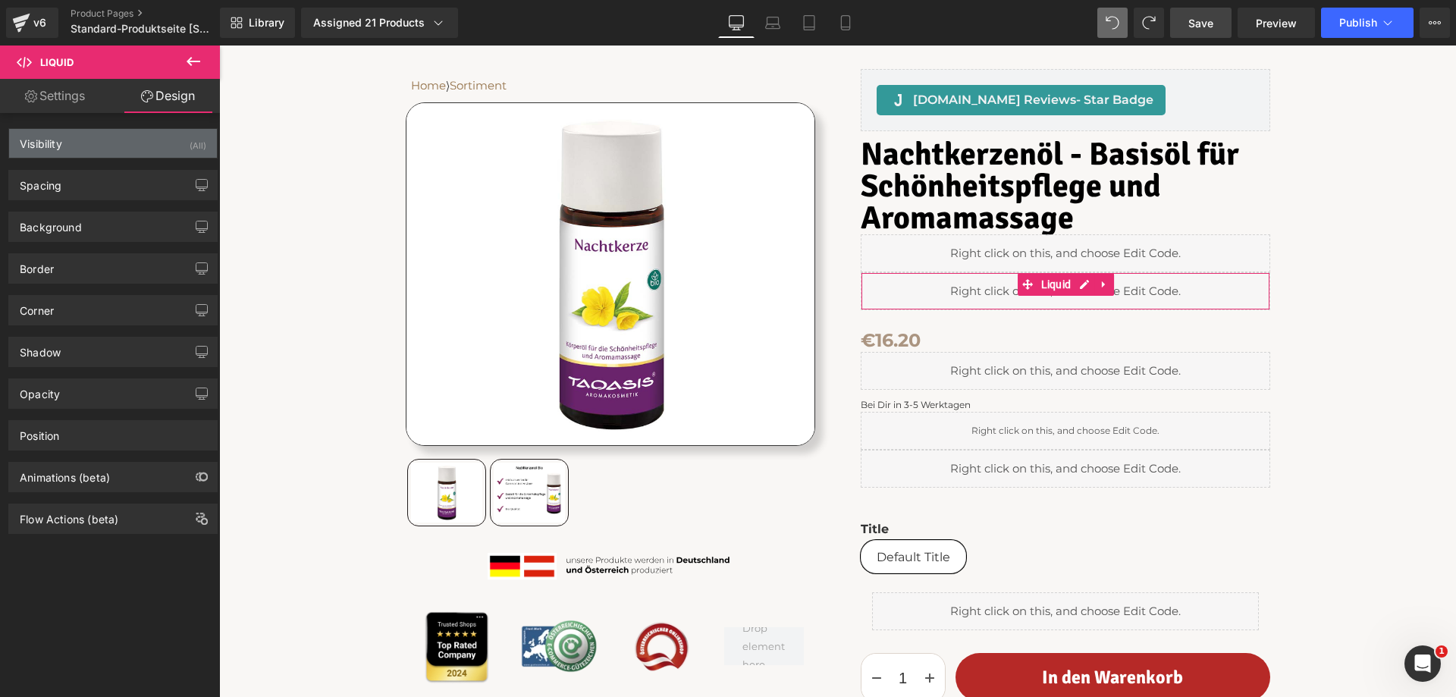
click at [104, 142] on div "Visibility (All)" at bounding box center [113, 143] width 208 height 29
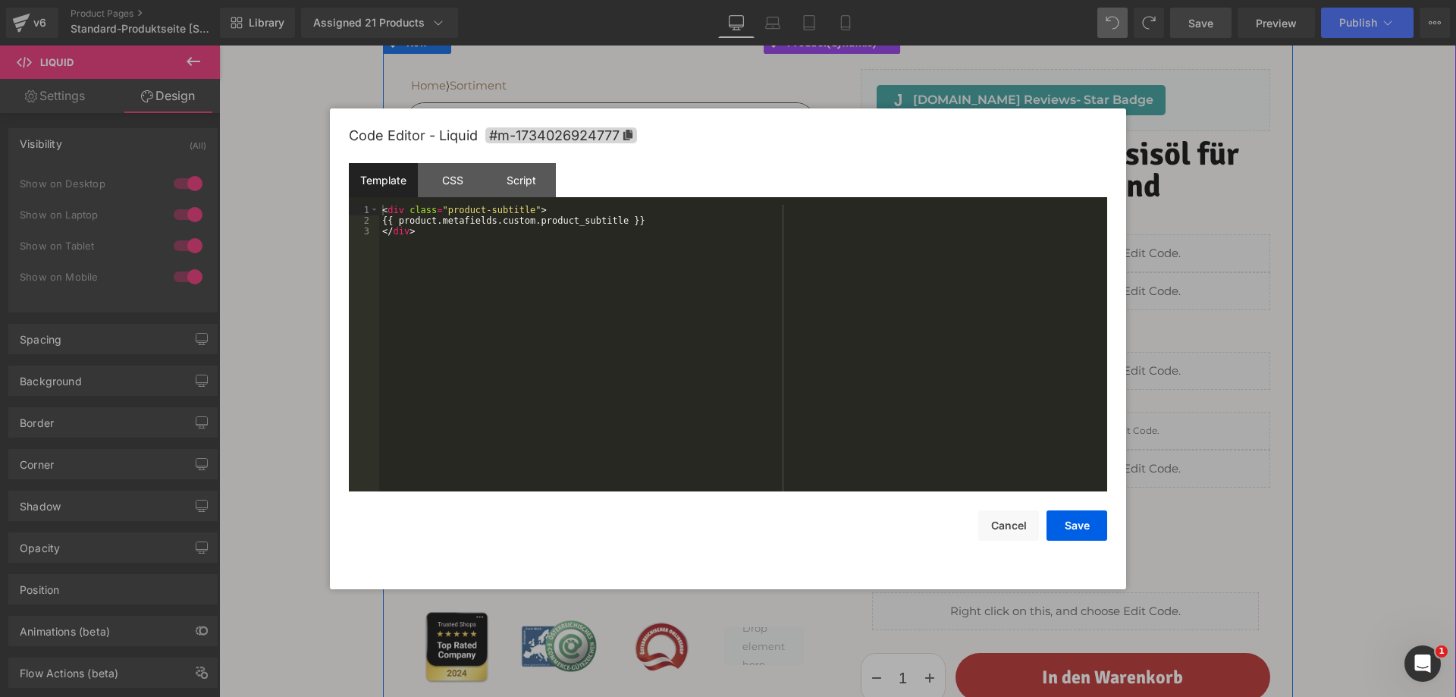
click at [1084, 285] on div "Liquid" at bounding box center [1066, 291] width 410 height 38
click at [1004, 523] on button "Cancel" at bounding box center [1008, 525] width 61 height 30
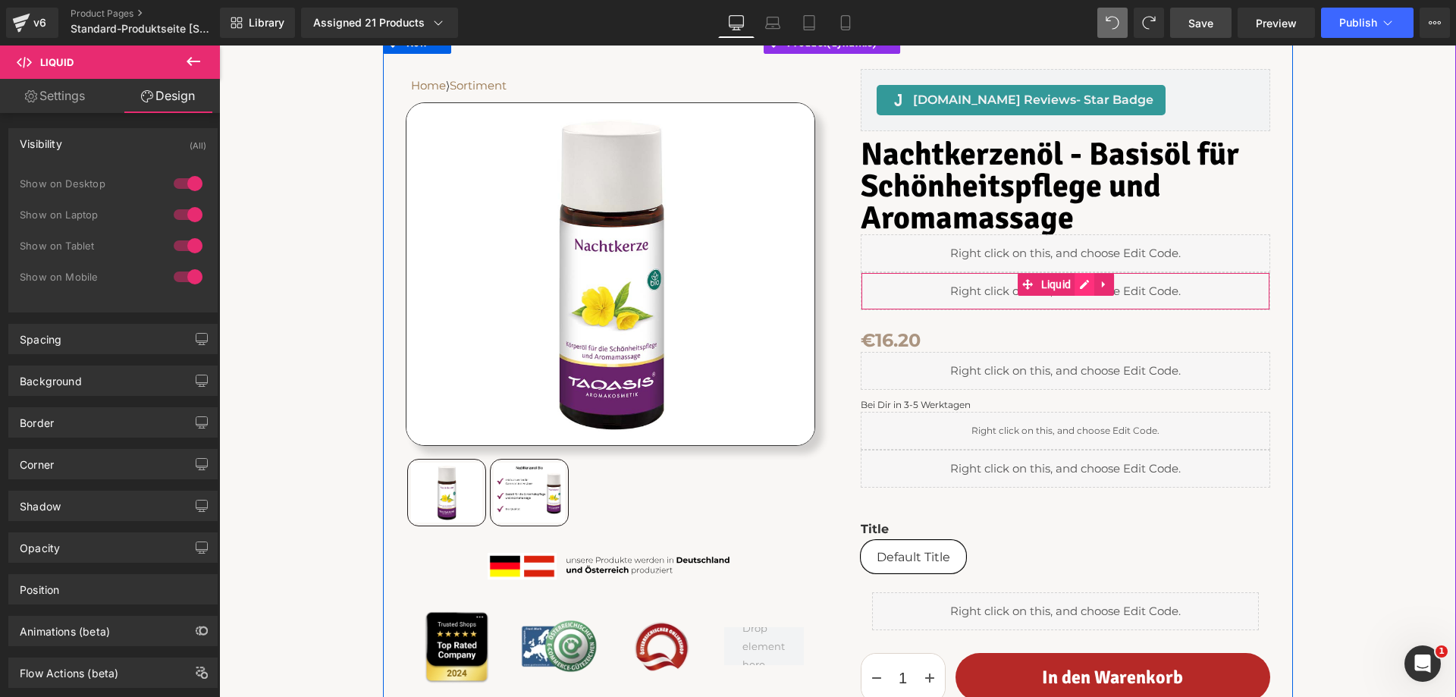
click at [1082, 284] on div "Liquid" at bounding box center [1066, 291] width 410 height 38
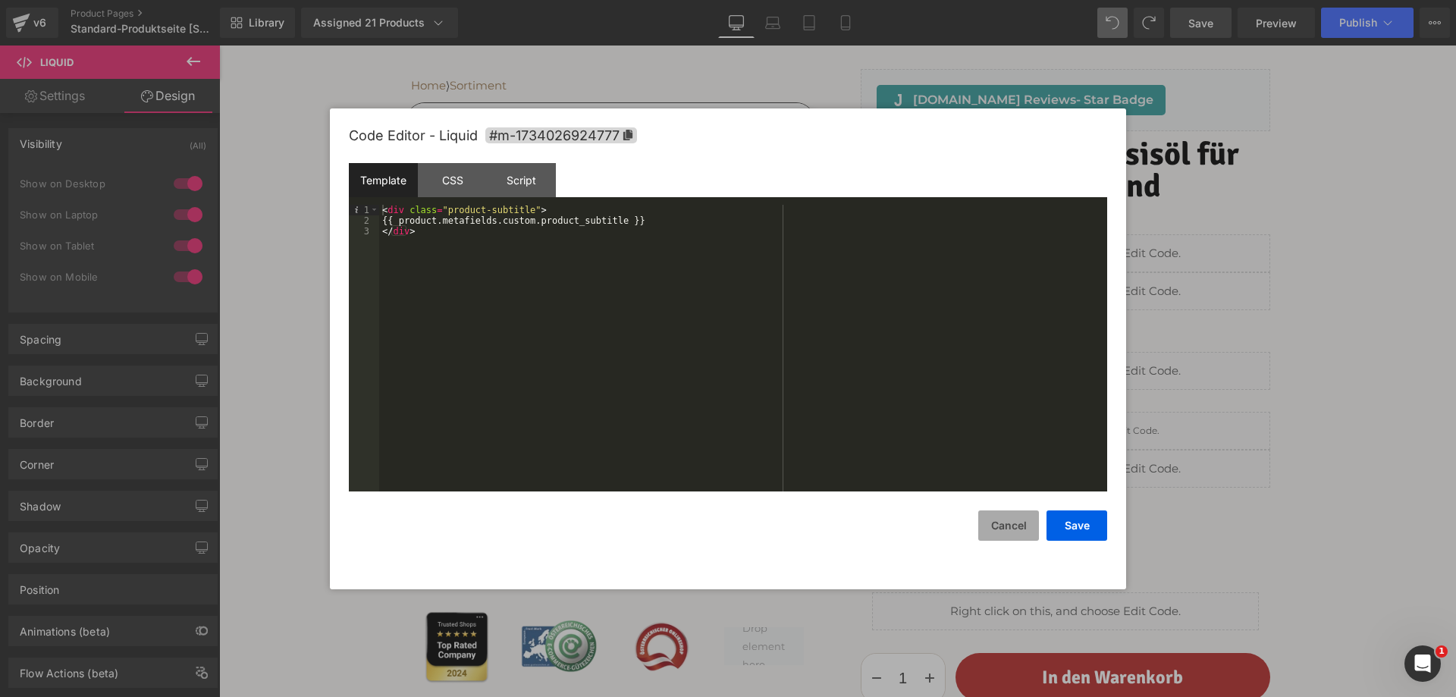
click at [1021, 529] on button "Cancel" at bounding box center [1008, 525] width 61 height 30
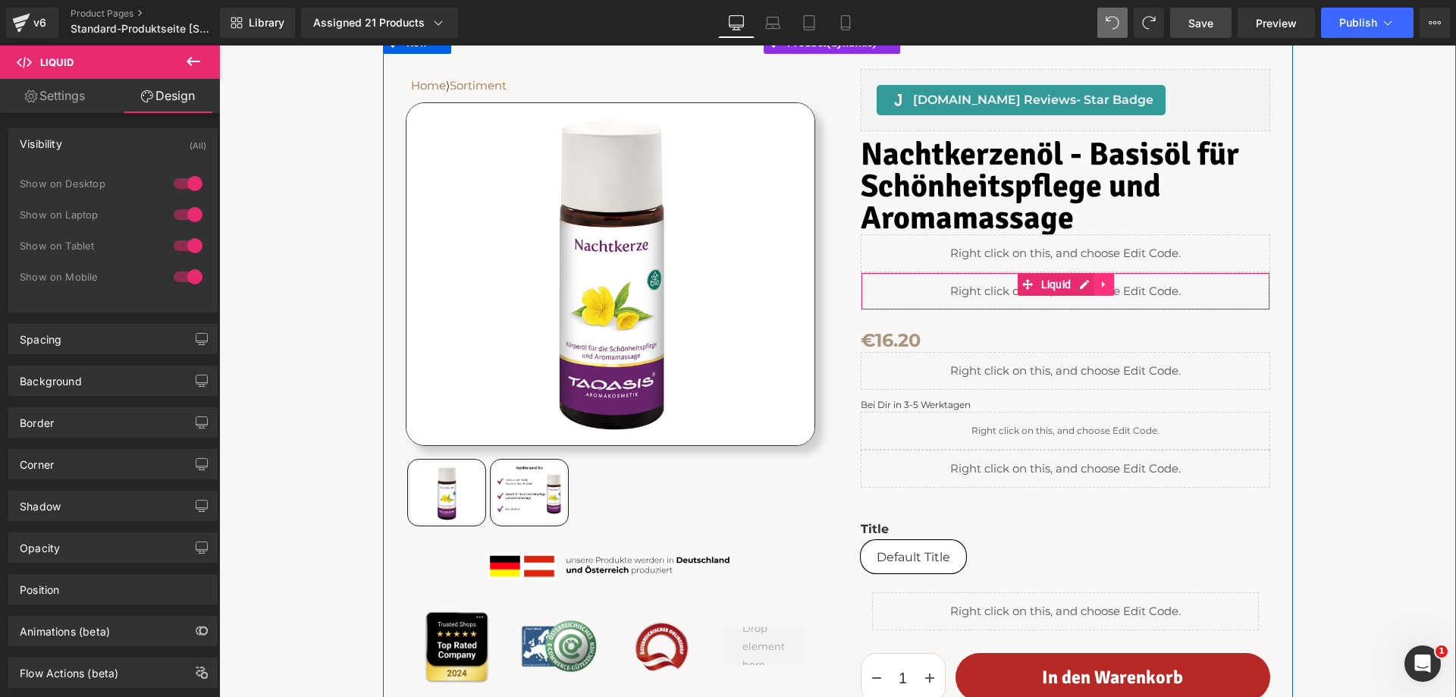
click at [1102, 282] on icon at bounding box center [1103, 284] width 3 height 7
click at [1091, 281] on icon at bounding box center [1094, 284] width 11 height 11
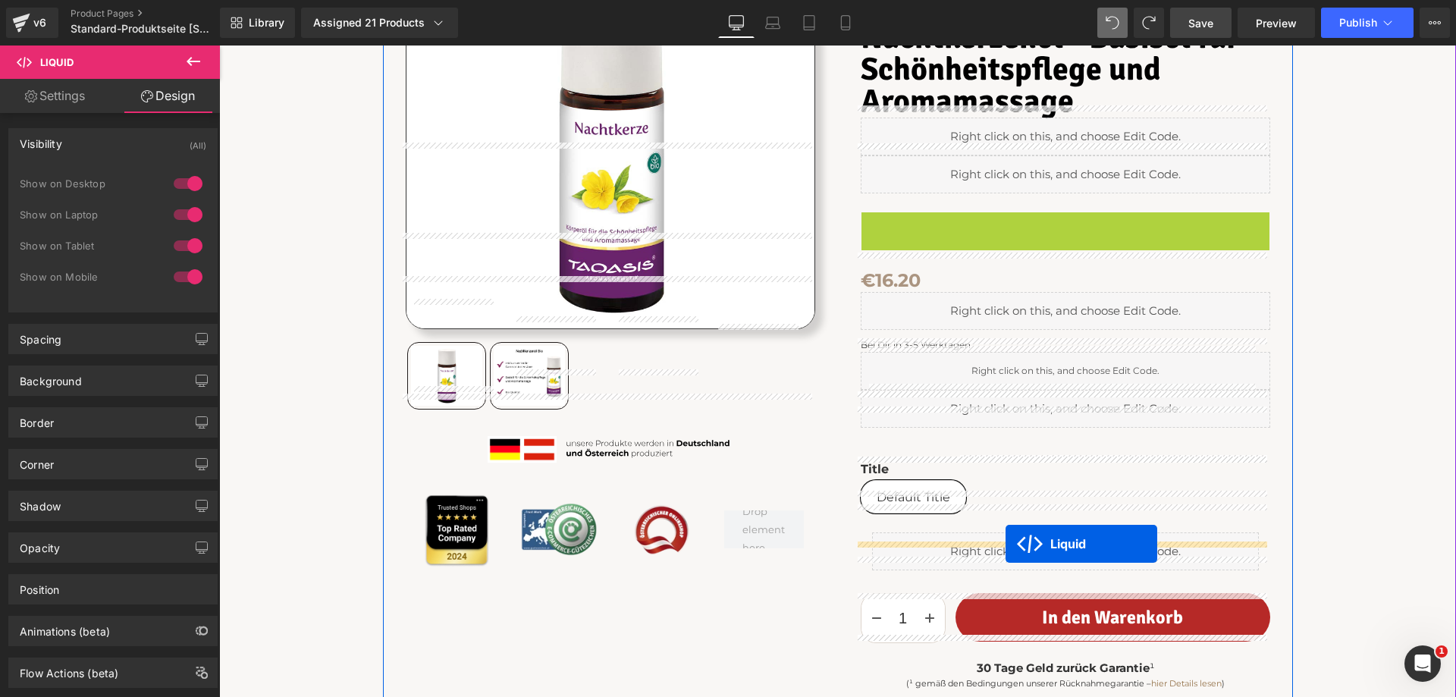
scroll to position [397, 0]
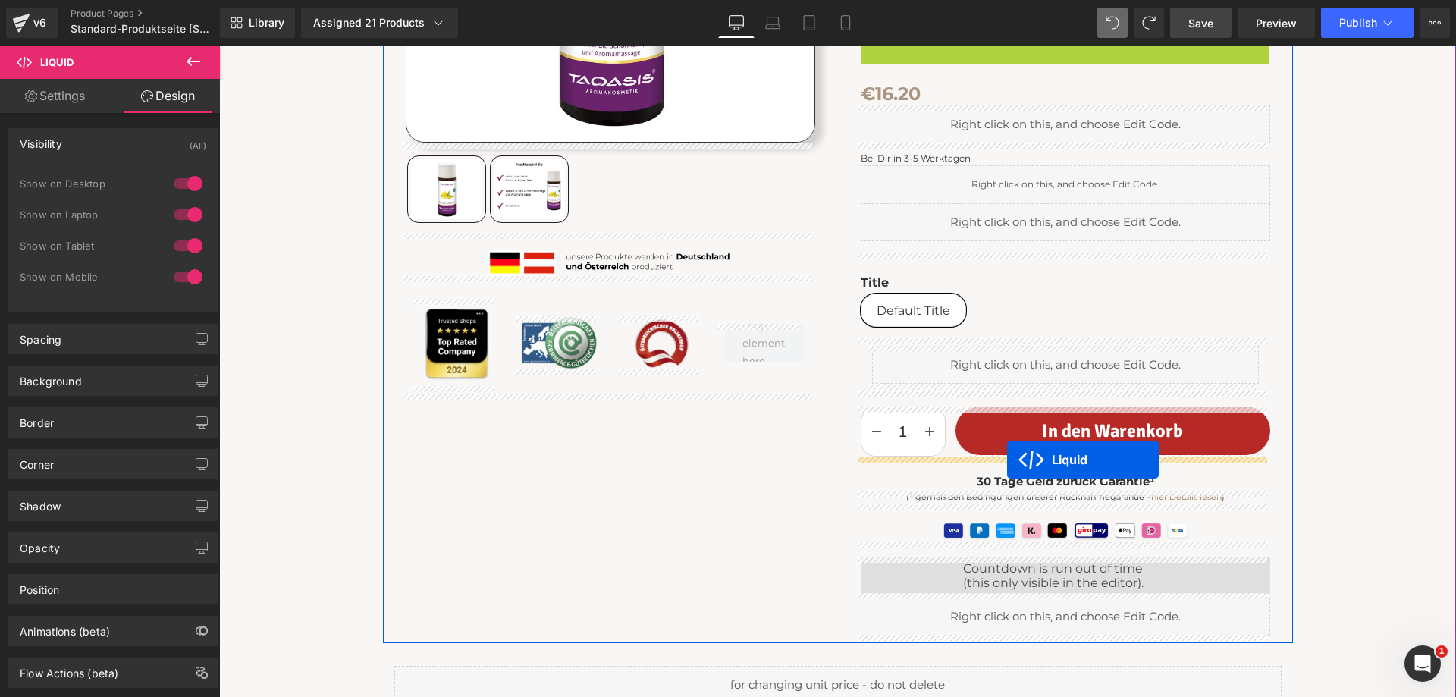
drag, startPoint x: 1019, startPoint y: 334, endPoint x: 1007, endPoint y: 460, distance: 126.5
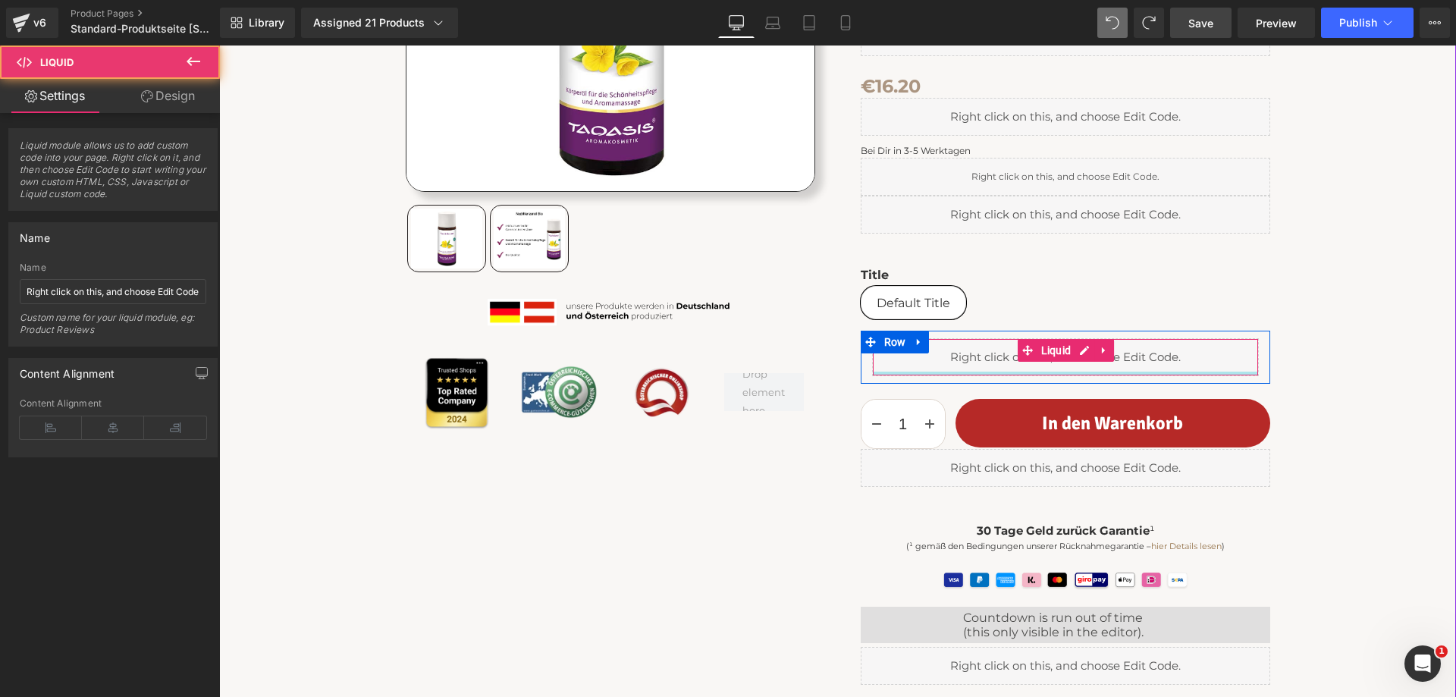
scroll to position [321, 0]
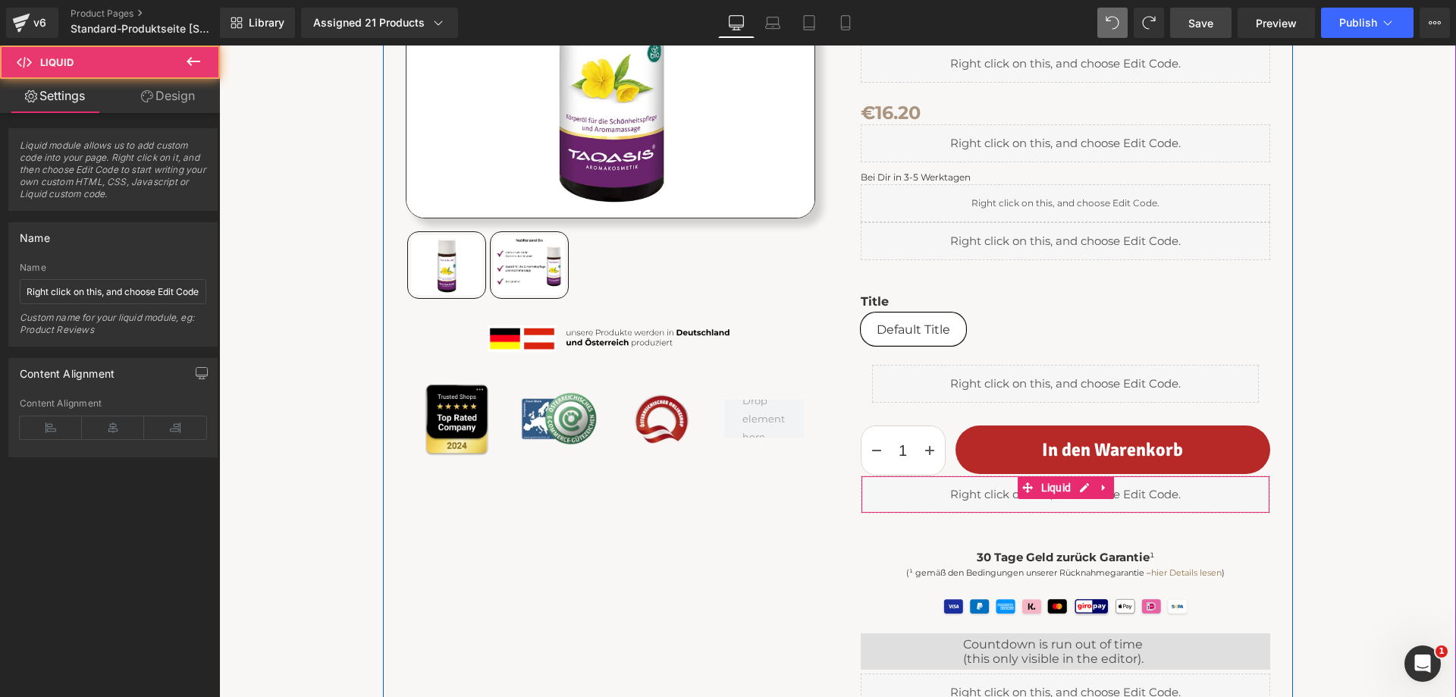
click at [1000, 490] on div "Liquid" at bounding box center [1066, 495] width 410 height 38
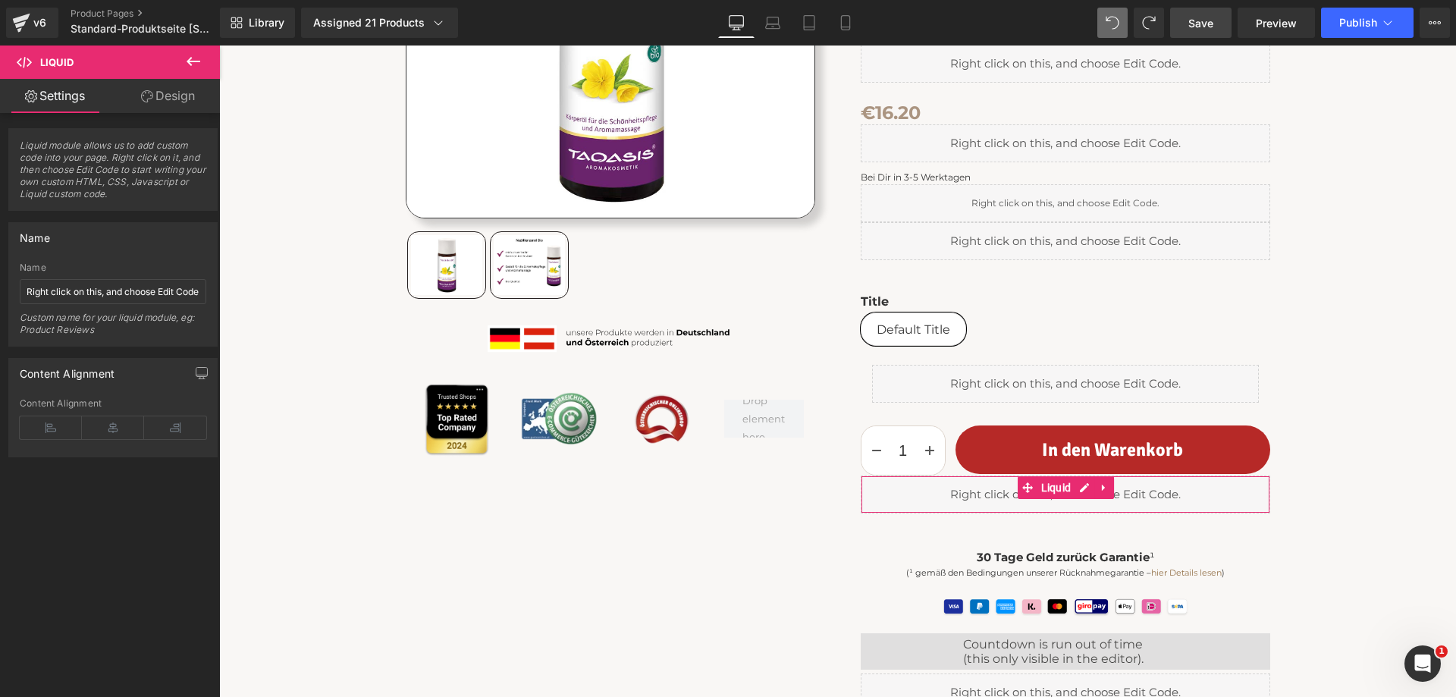
click at [176, 95] on link "Design" at bounding box center [168, 96] width 110 height 34
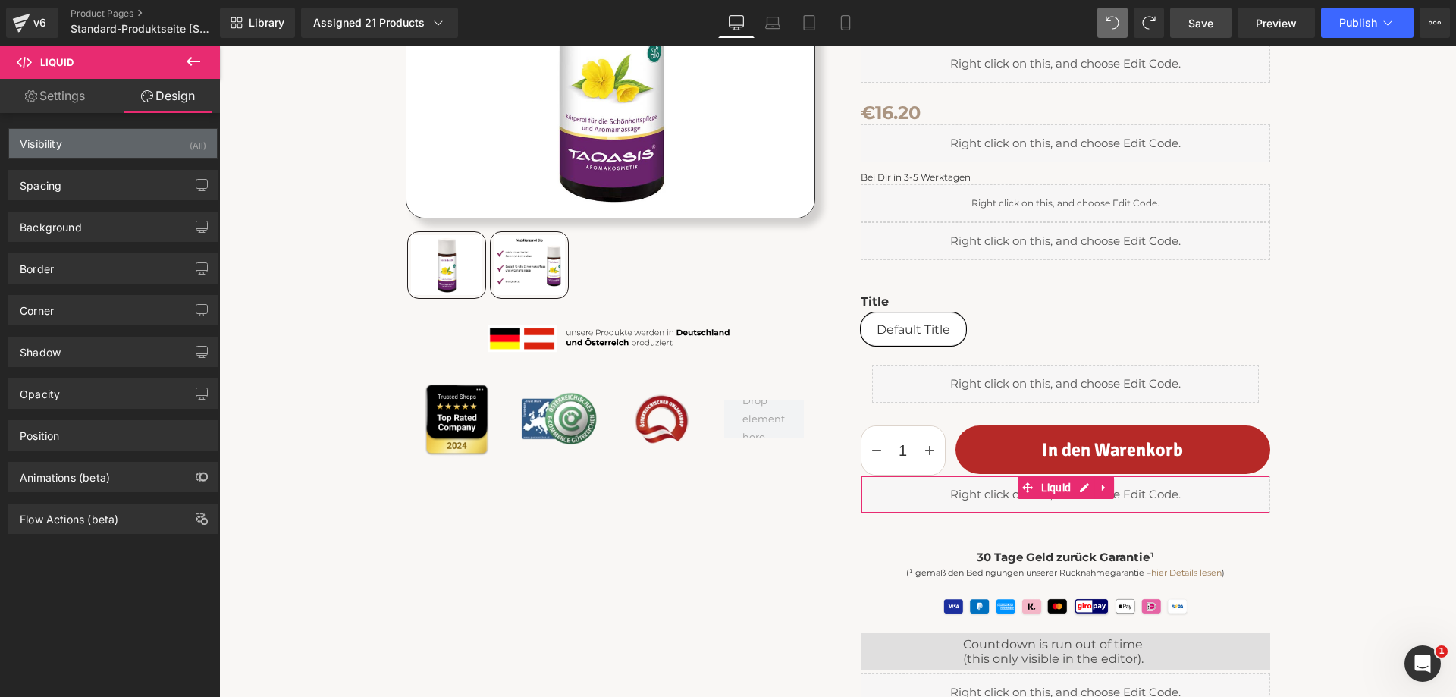
click at [109, 145] on div "Visibility (All)" at bounding box center [113, 143] width 208 height 29
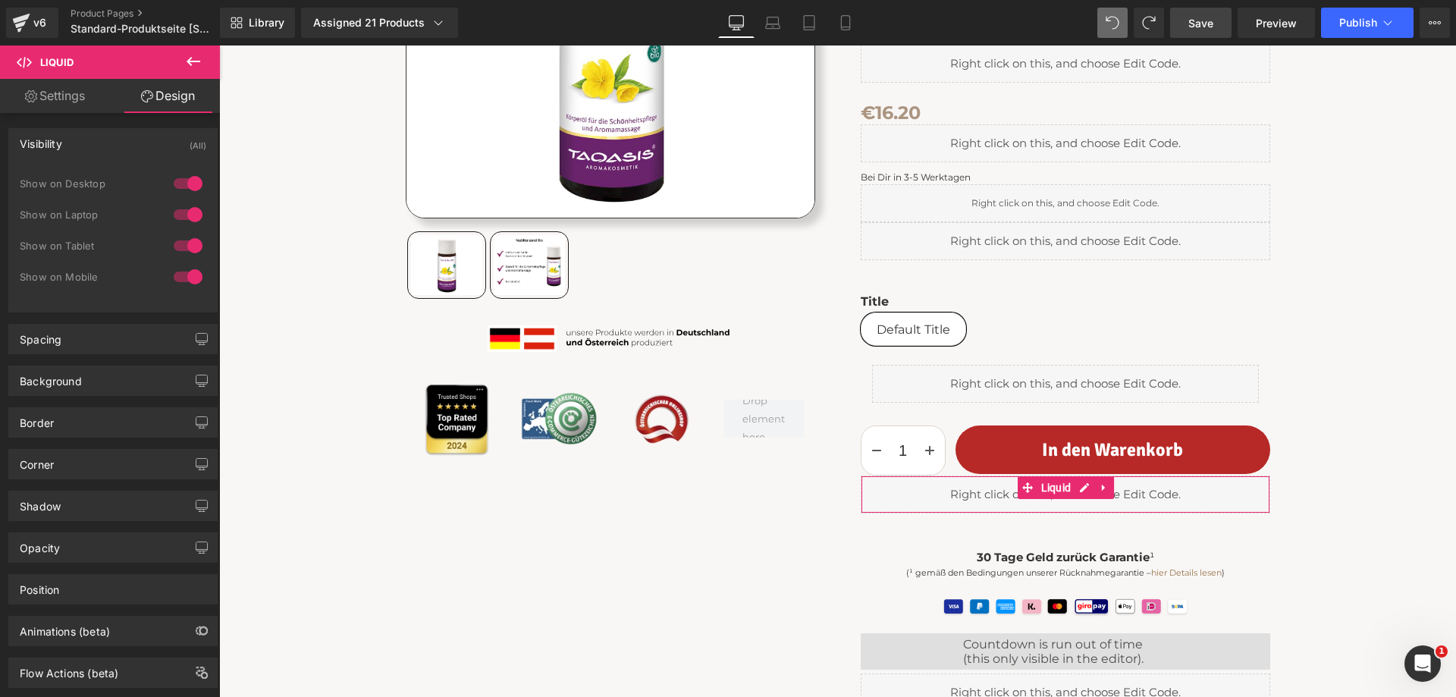
click at [184, 181] on div at bounding box center [188, 183] width 36 height 24
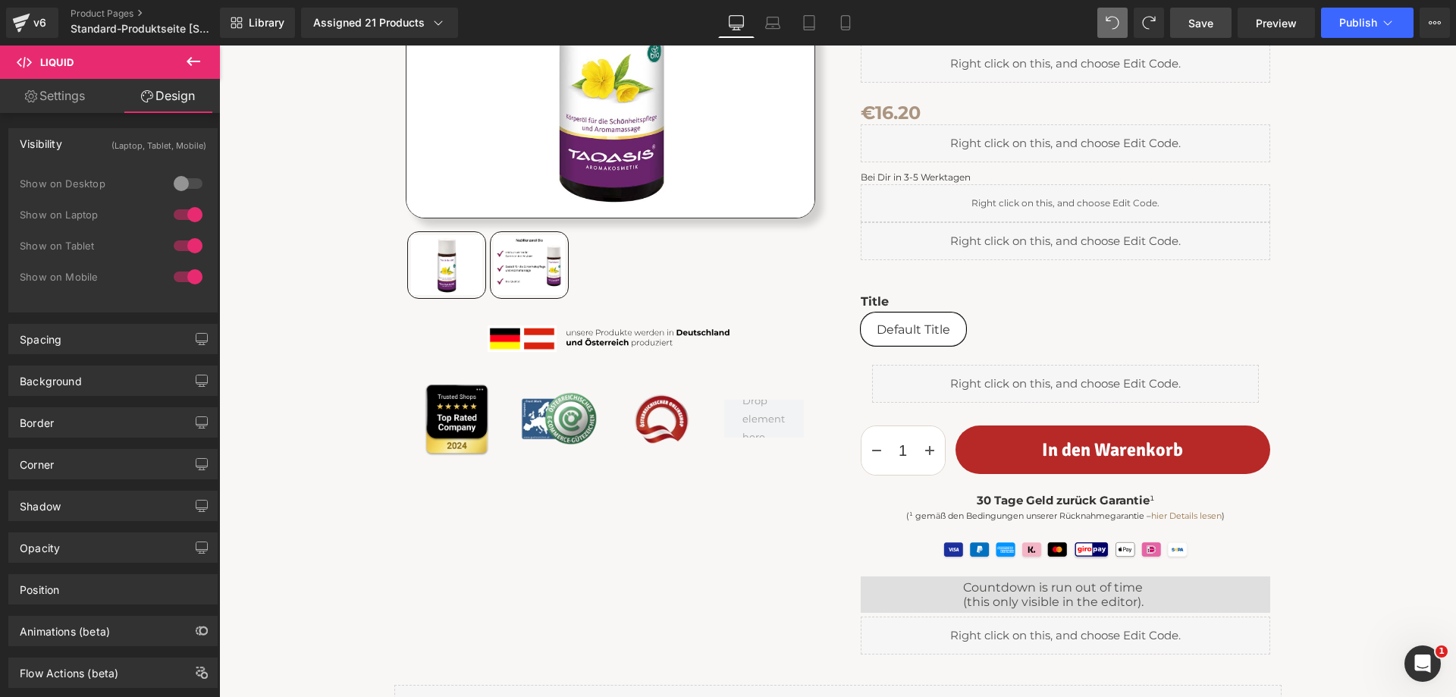
click at [175, 208] on div at bounding box center [188, 215] width 36 height 24
click at [175, 242] on div at bounding box center [188, 246] width 36 height 24
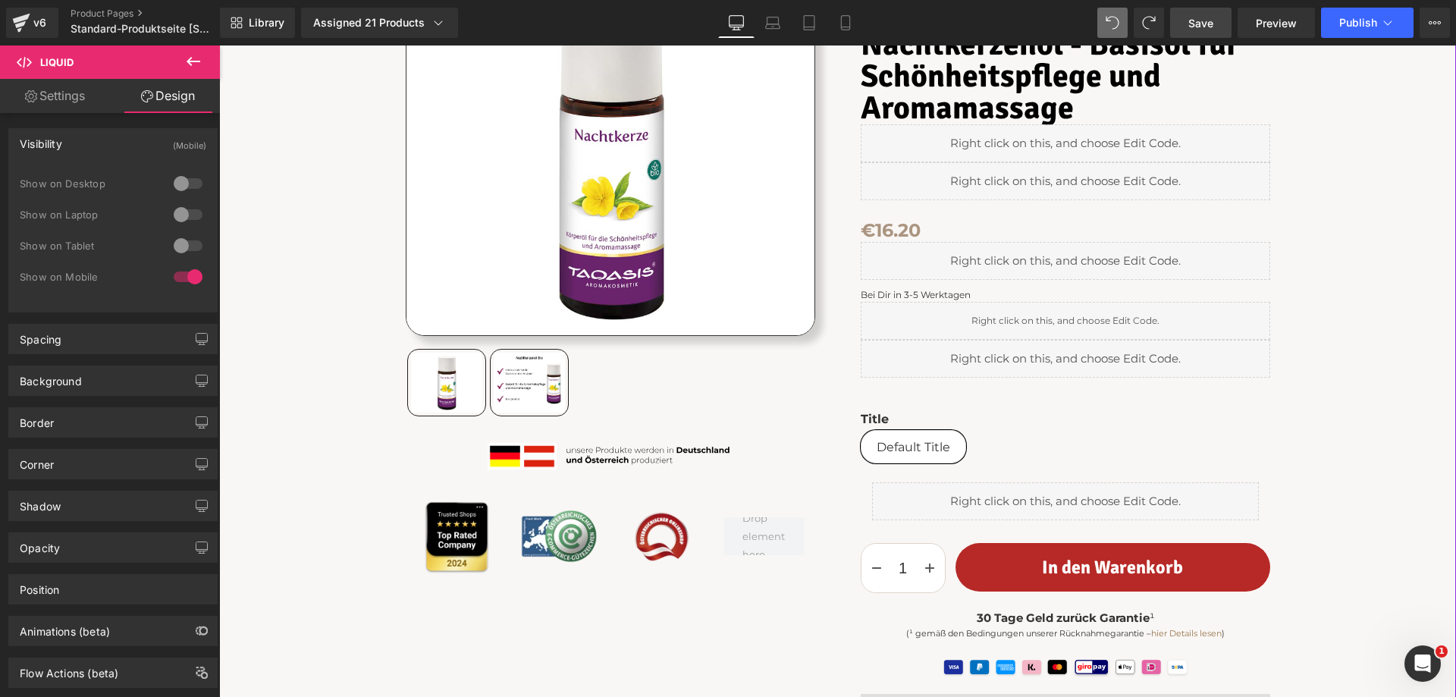
scroll to position [0, 0]
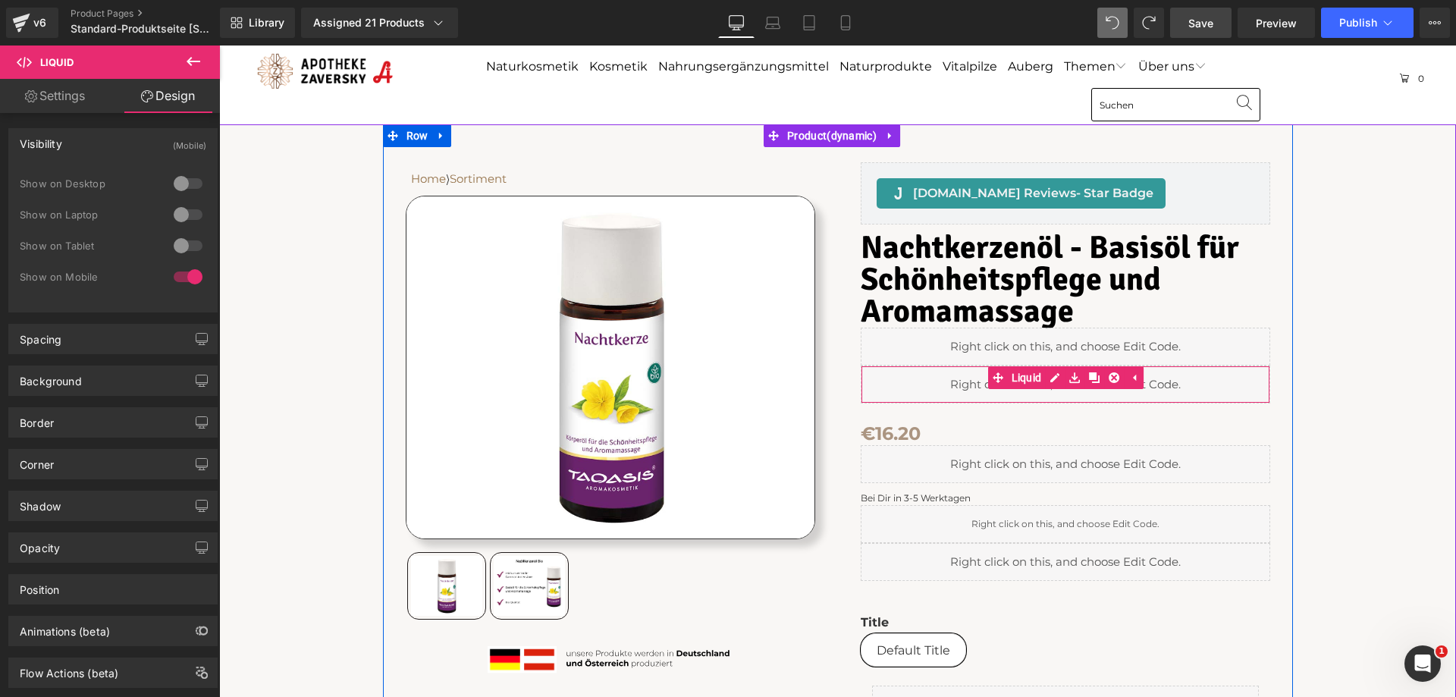
click at [950, 379] on div "Liquid" at bounding box center [1066, 385] width 410 height 38
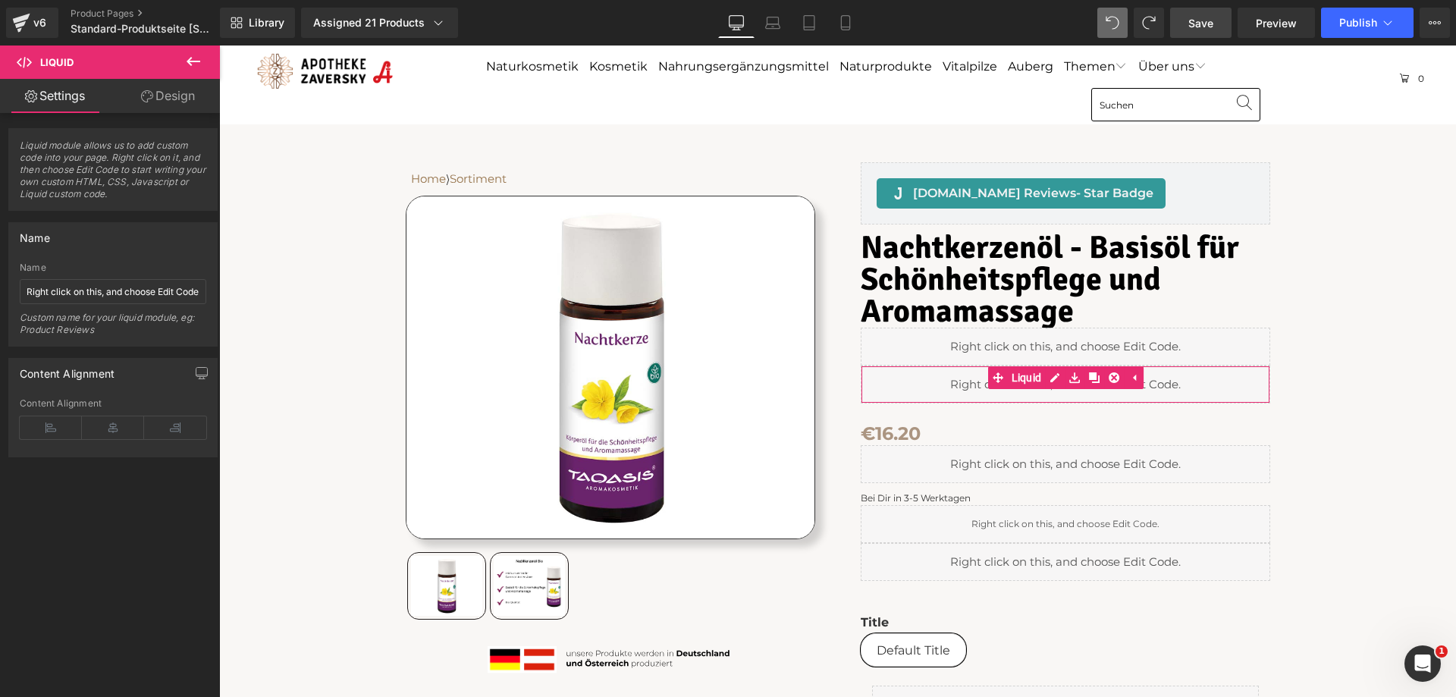
click at [182, 103] on link "Design" at bounding box center [168, 96] width 110 height 34
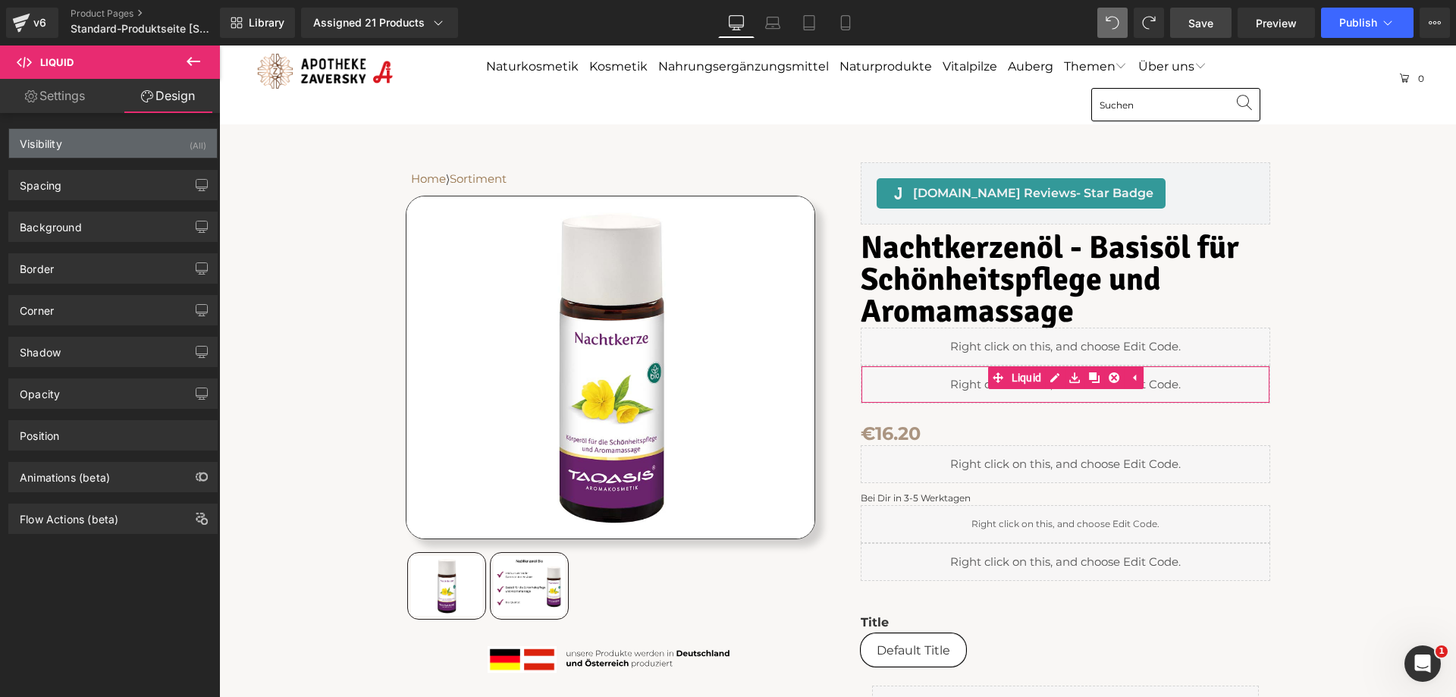
click at [112, 141] on div "Visibility (All)" at bounding box center [113, 143] width 208 height 29
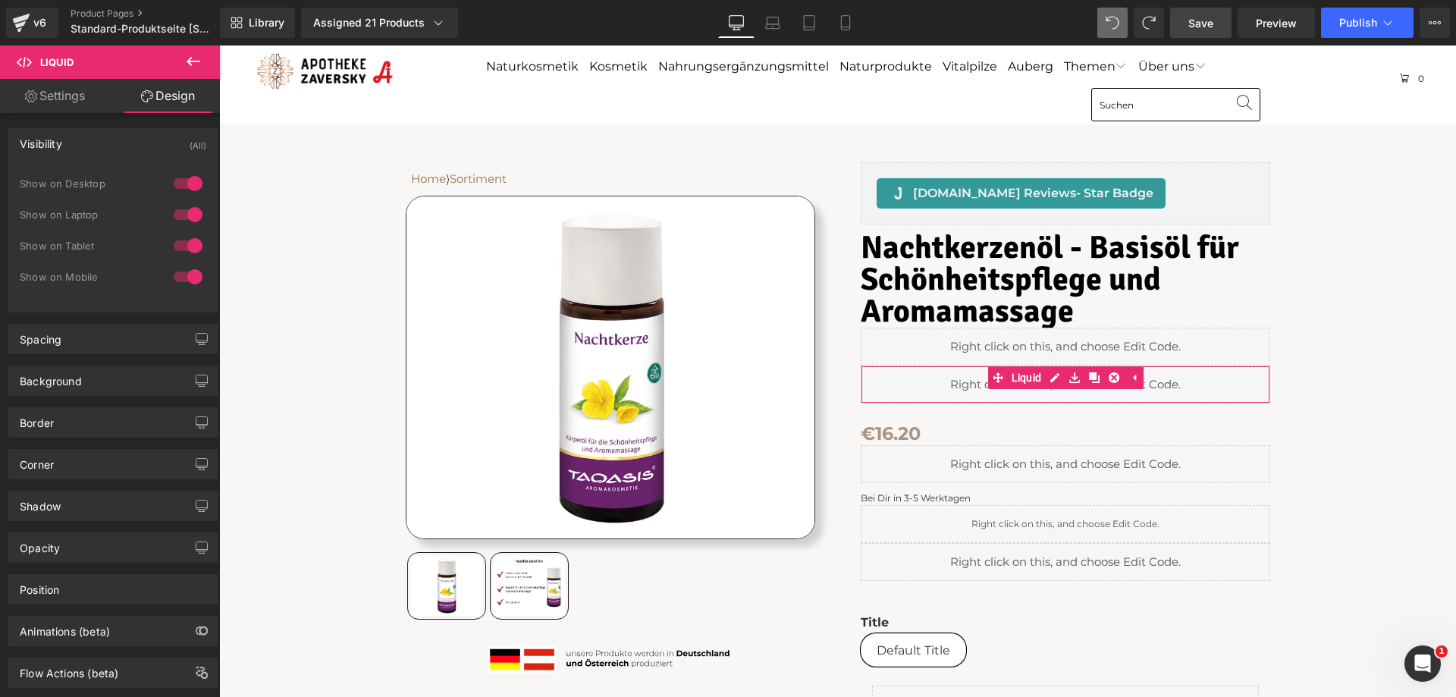
click at [179, 272] on div at bounding box center [188, 277] width 36 height 24
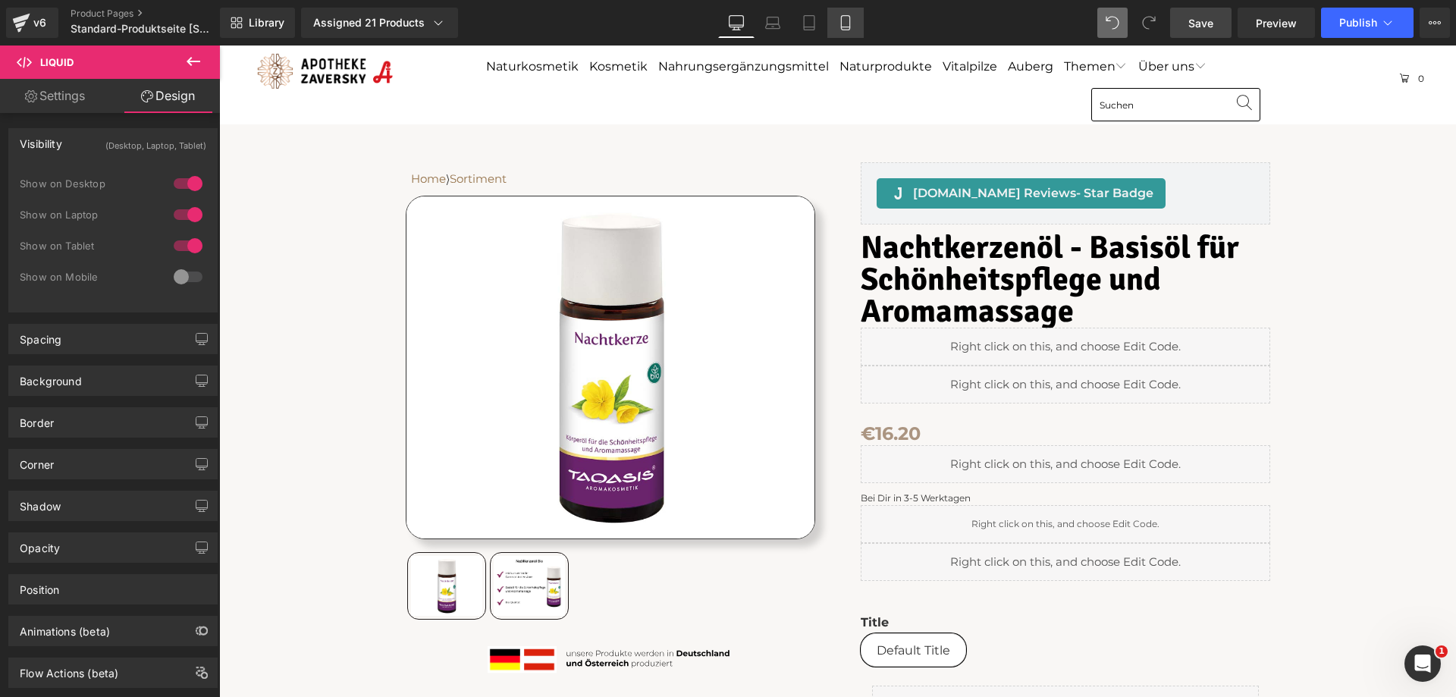
click at [845, 16] on icon at bounding box center [845, 23] width 8 height 14
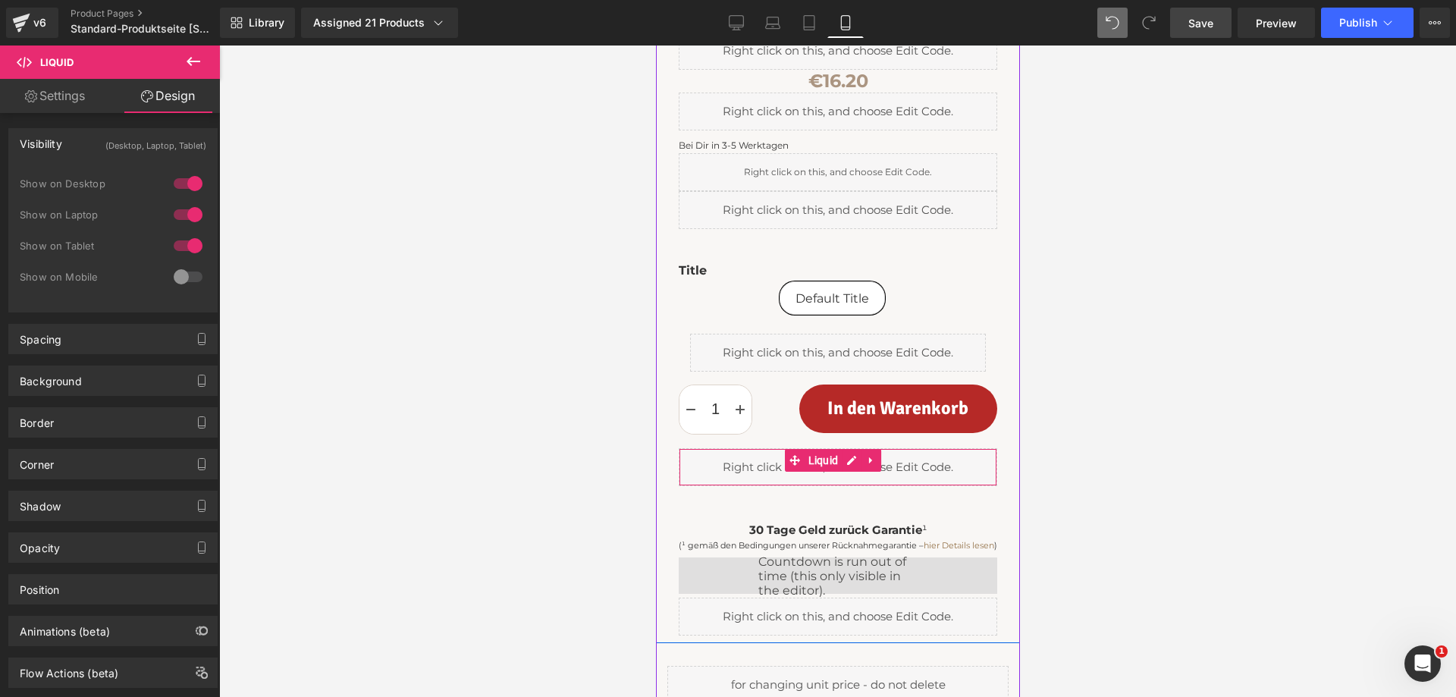
scroll to position [379, 0]
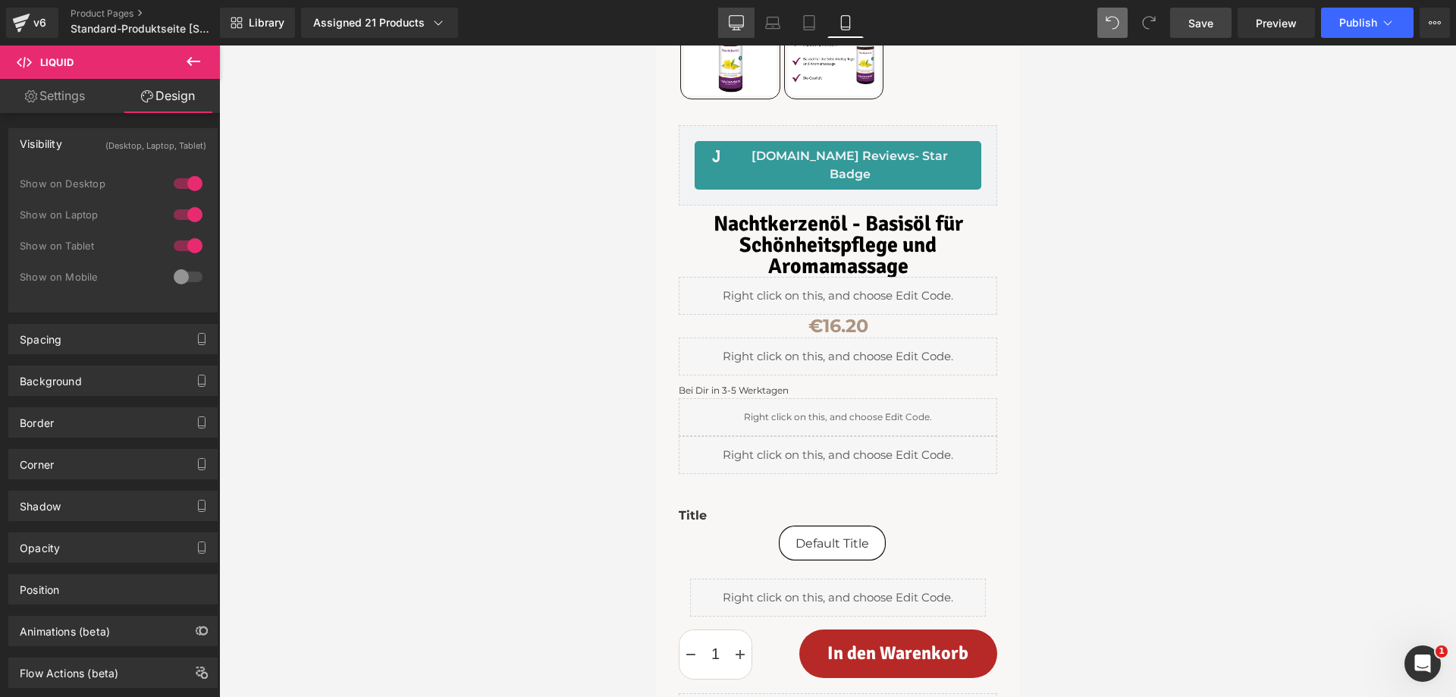
click at [735, 16] on icon at bounding box center [737, 21] width 14 height 11
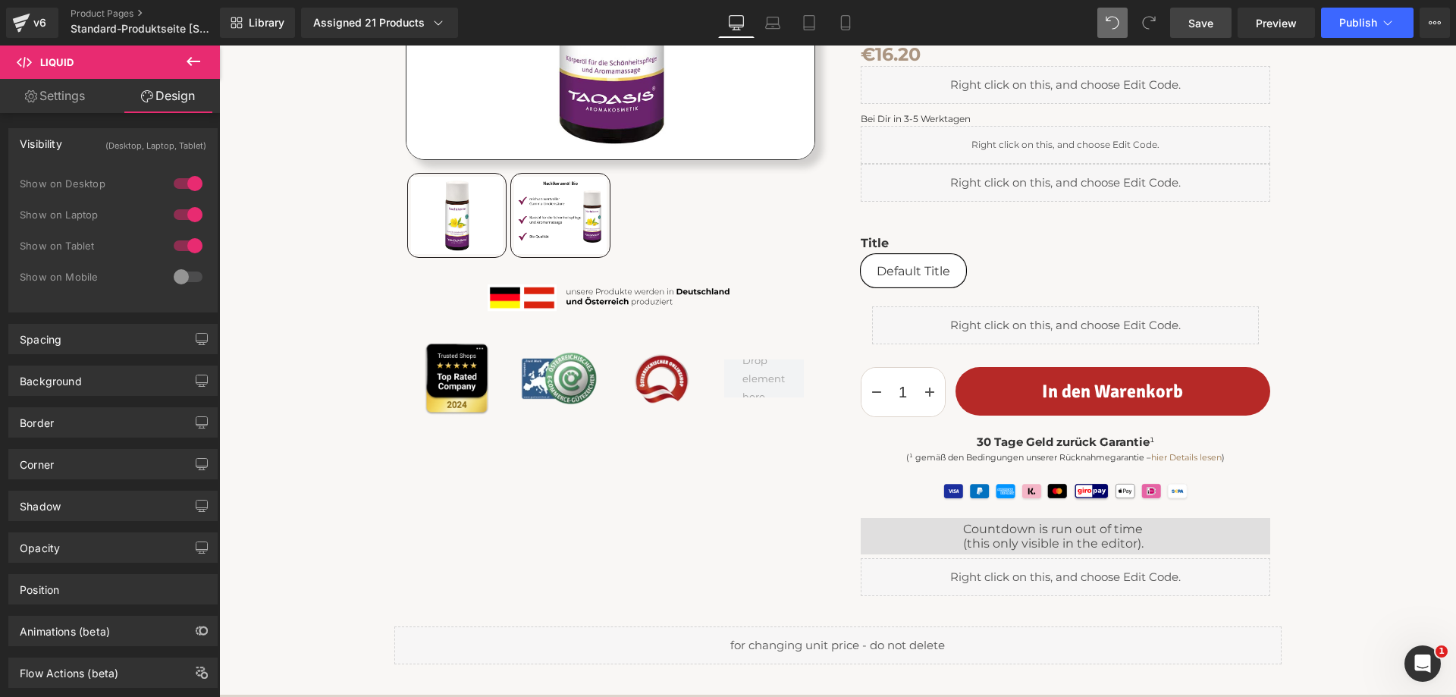
scroll to position [100, 0]
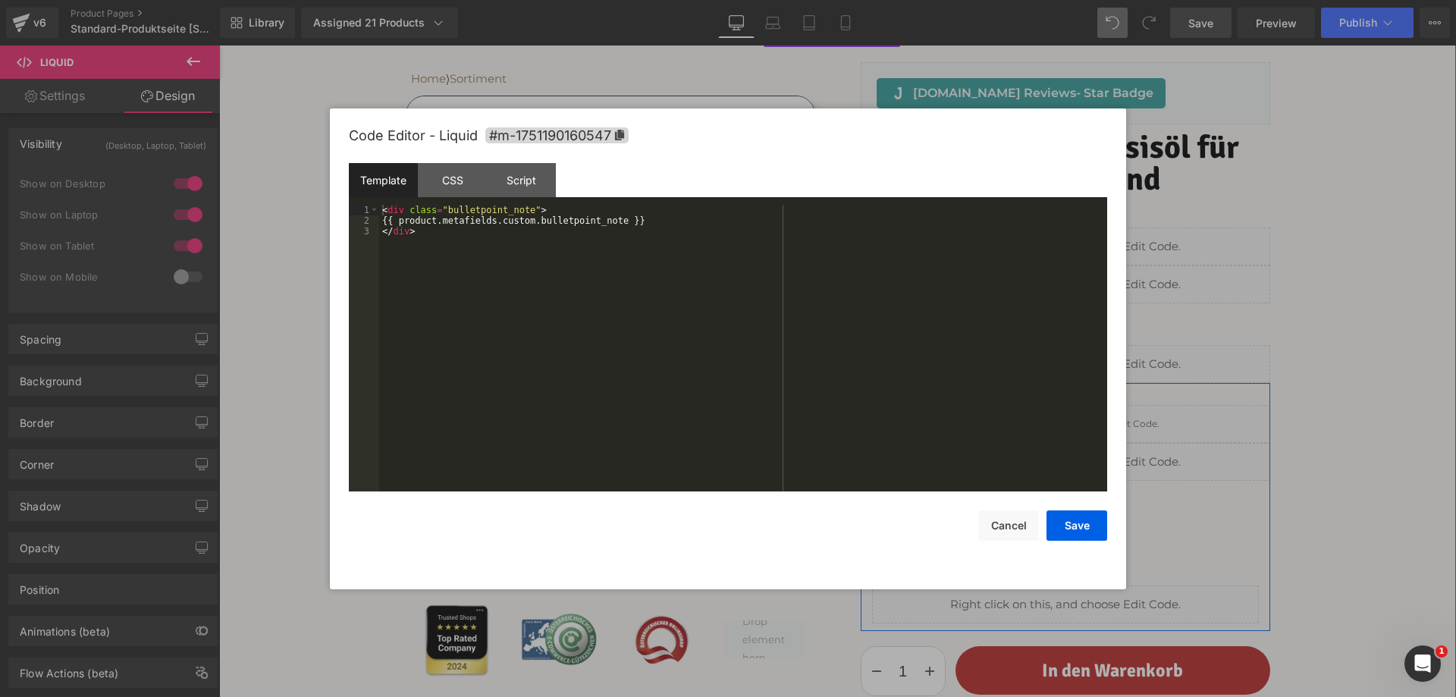
click at [1074, 452] on div "Liquid" at bounding box center [1066, 462] width 410 height 38
drag, startPoint x: 1010, startPoint y: 526, endPoint x: 1016, endPoint y: 517, distance: 9.9
click at [1011, 526] on button "Cancel" at bounding box center [1008, 525] width 61 height 30
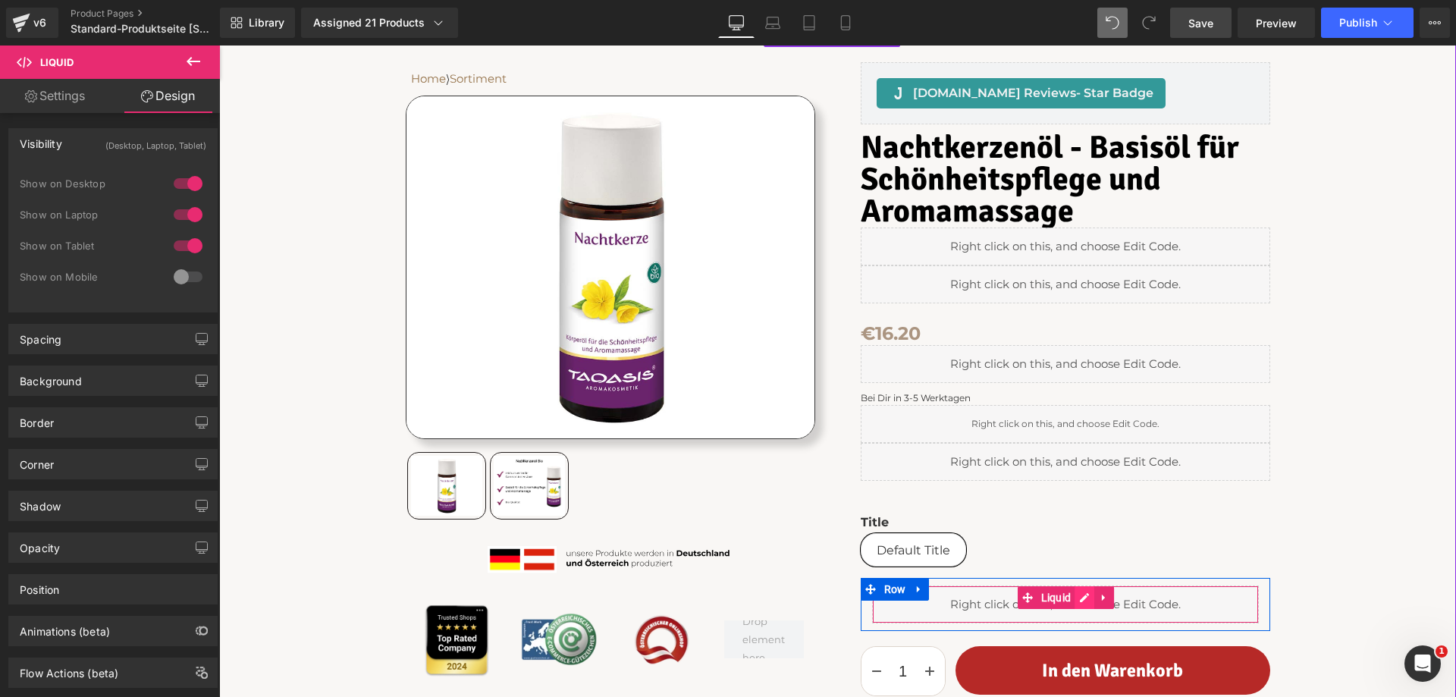
click at [1085, 590] on div "Liquid" at bounding box center [1065, 605] width 387 height 38
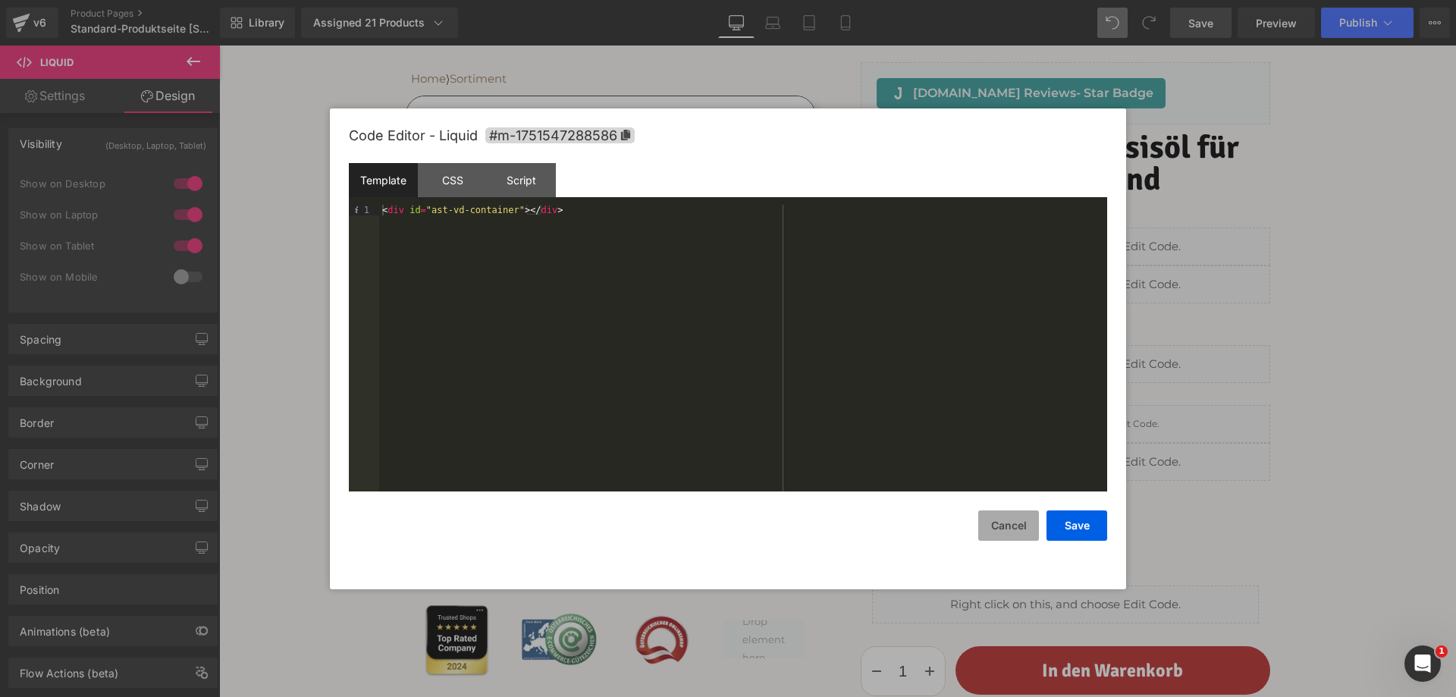
click at [1016, 523] on button "Cancel" at bounding box center [1008, 525] width 61 height 30
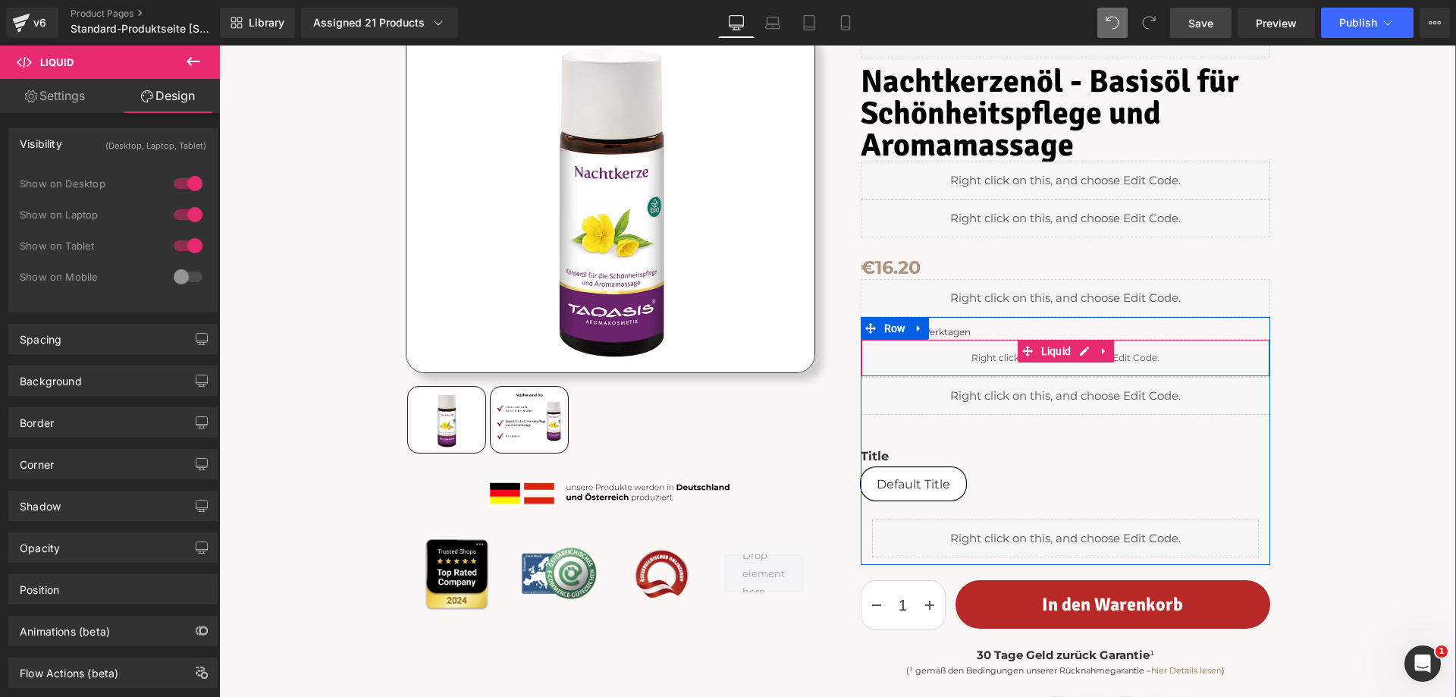
scroll to position [252, 0]
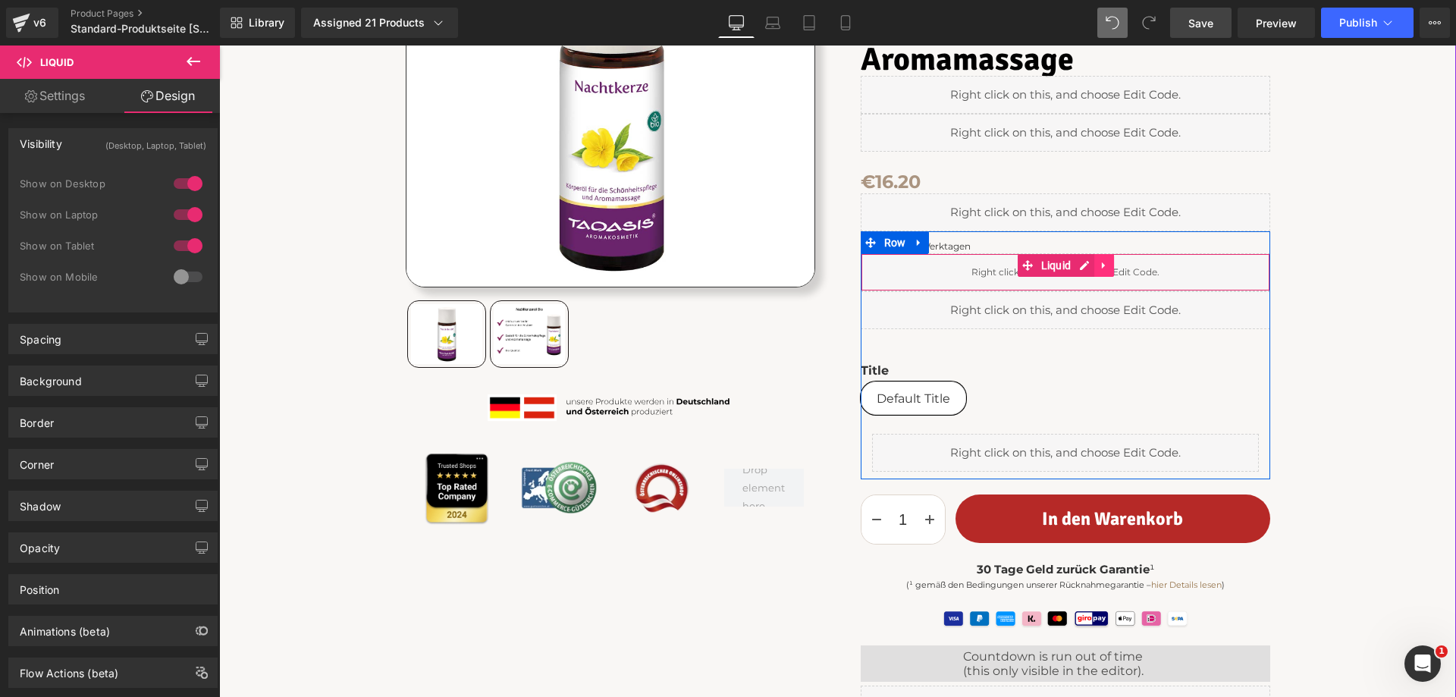
click at [1104, 265] on icon at bounding box center [1104, 265] width 11 height 11
click at [1089, 262] on icon at bounding box center [1094, 265] width 11 height 11
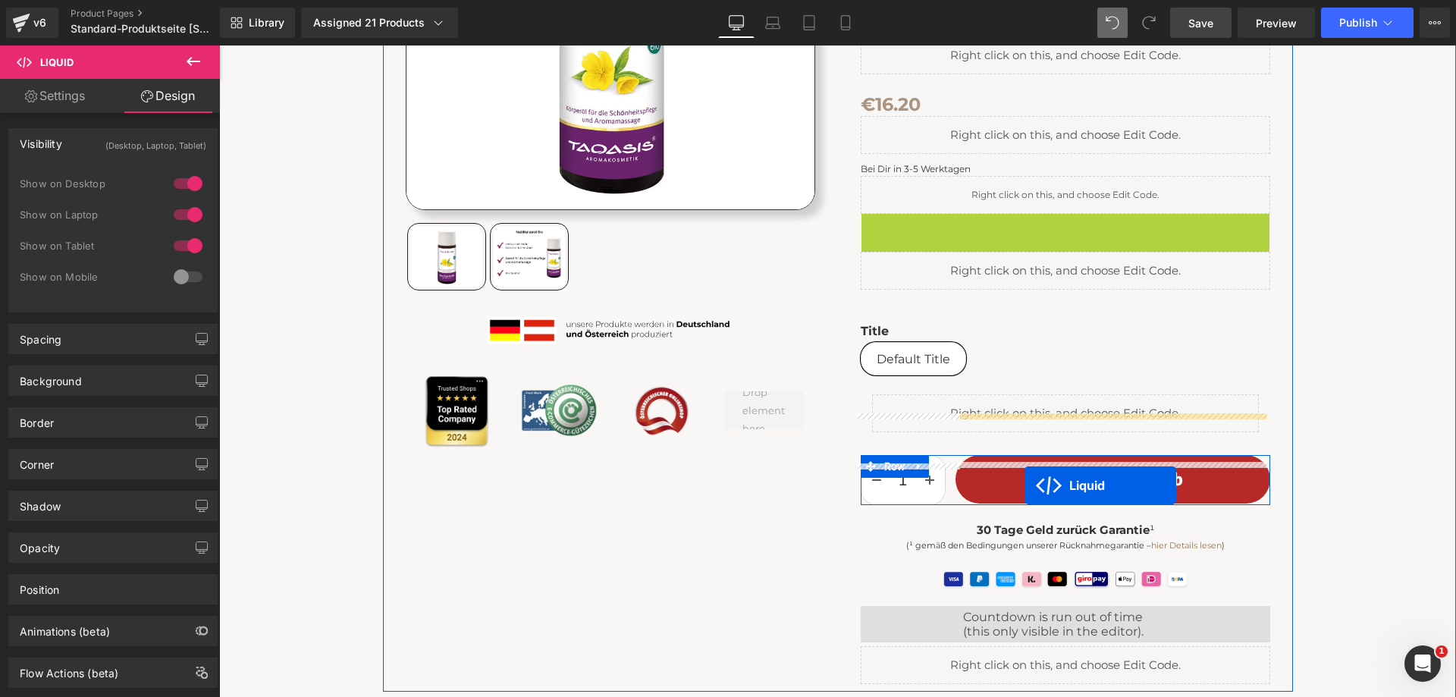
scroll to position [403, 0]
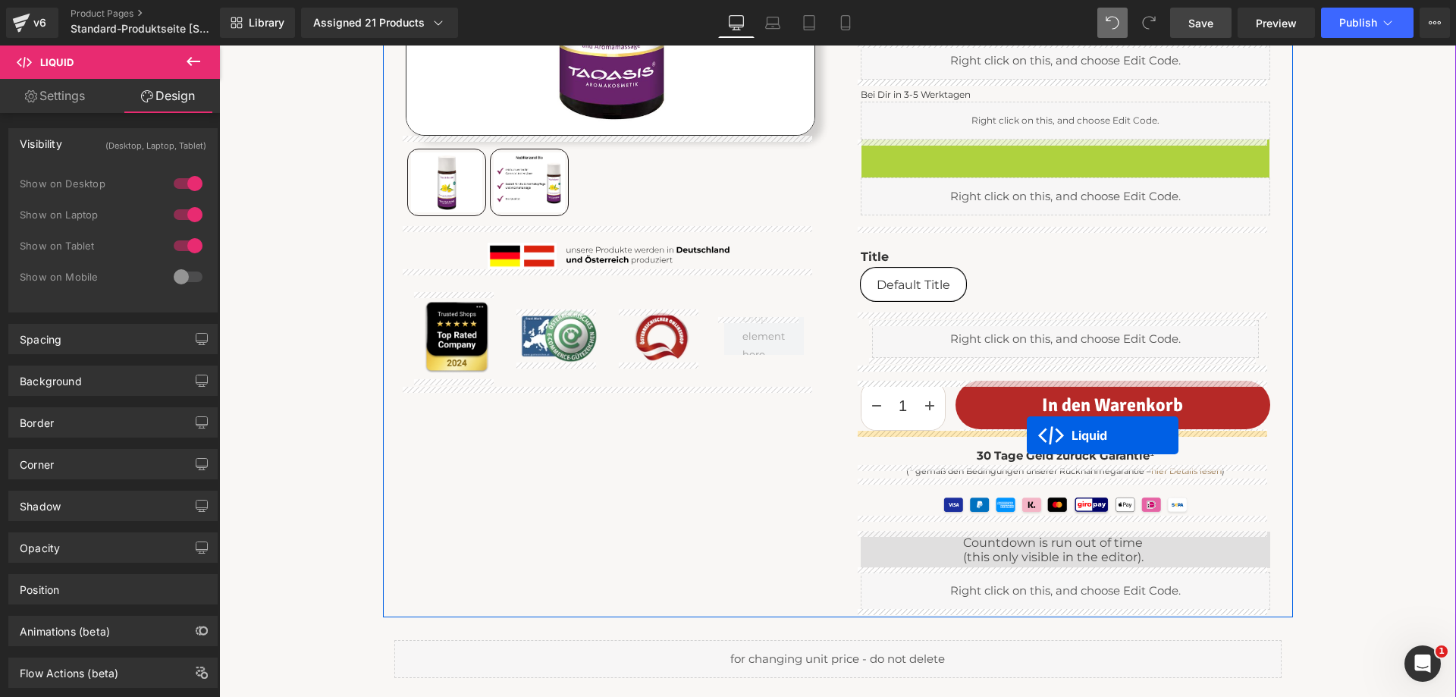
drag, startPoint x: 1021, startPoint y: 299, endPoint x: 1027, endPoint y: 435, distance: 136.7
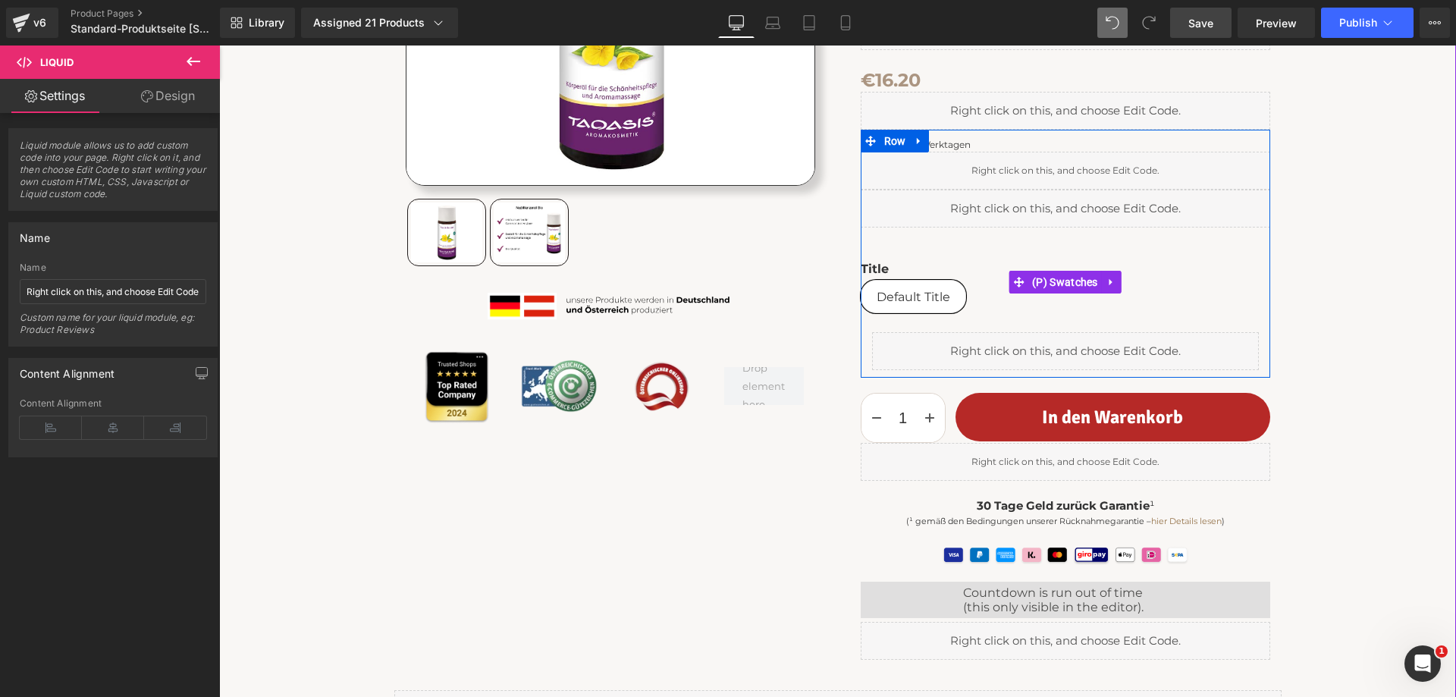
scroll to position [328, 0]
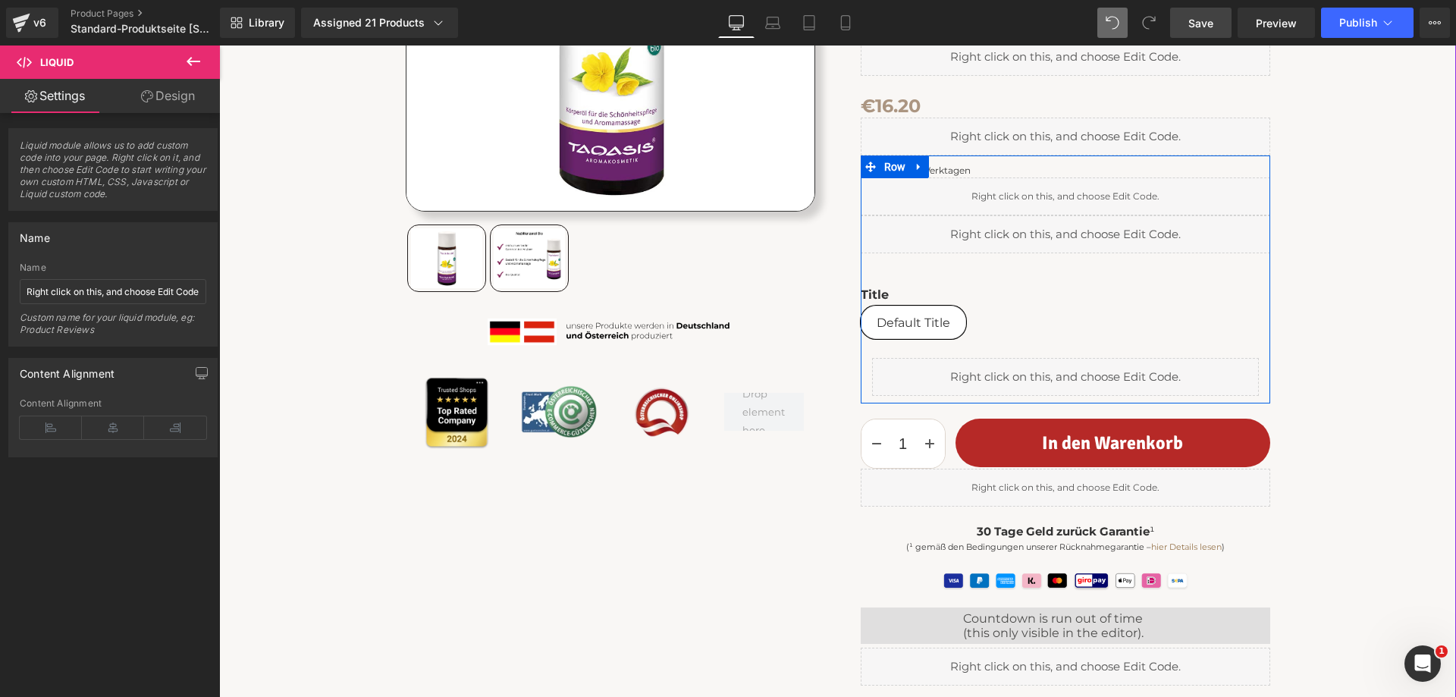
click at [1115, 231] on div "Liquid" at bounding box center [1066, 234] width 410 height 38
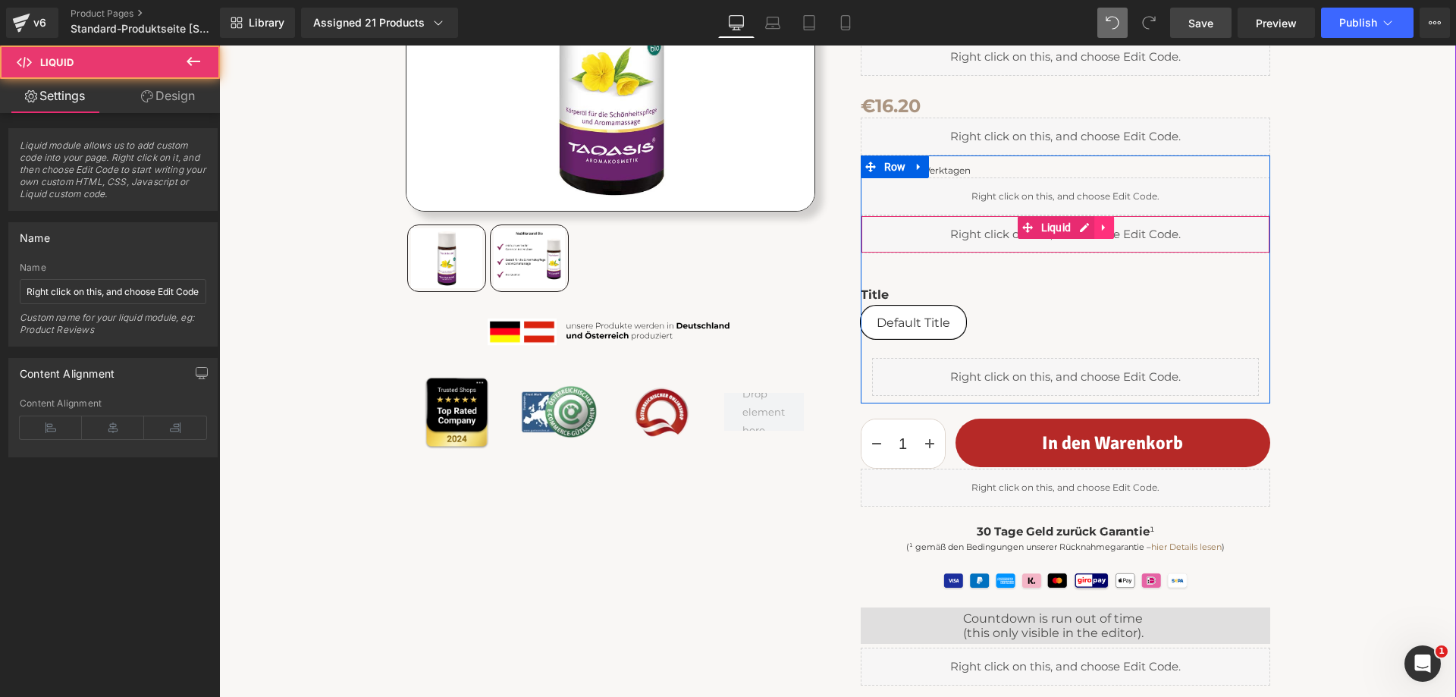
click at [1100, 228] on icon at bounding box center [1104, 227] width 11 height 11
click at [1089, 223] on icon at bounding box center [1094, 227] width 11 height 11
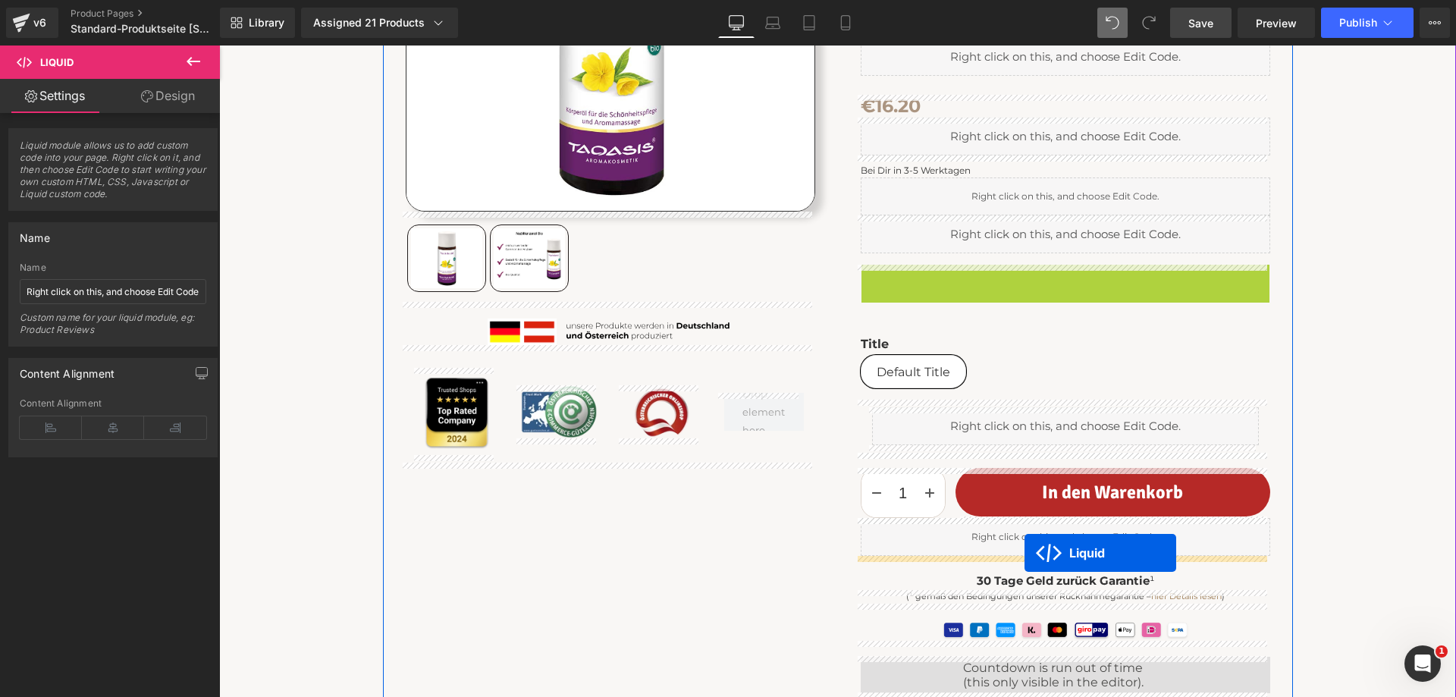
drag, startPoint x: 1018, startPoint y: 274, endPoint x: 1025, endPoint y: 553, distance: 279.2
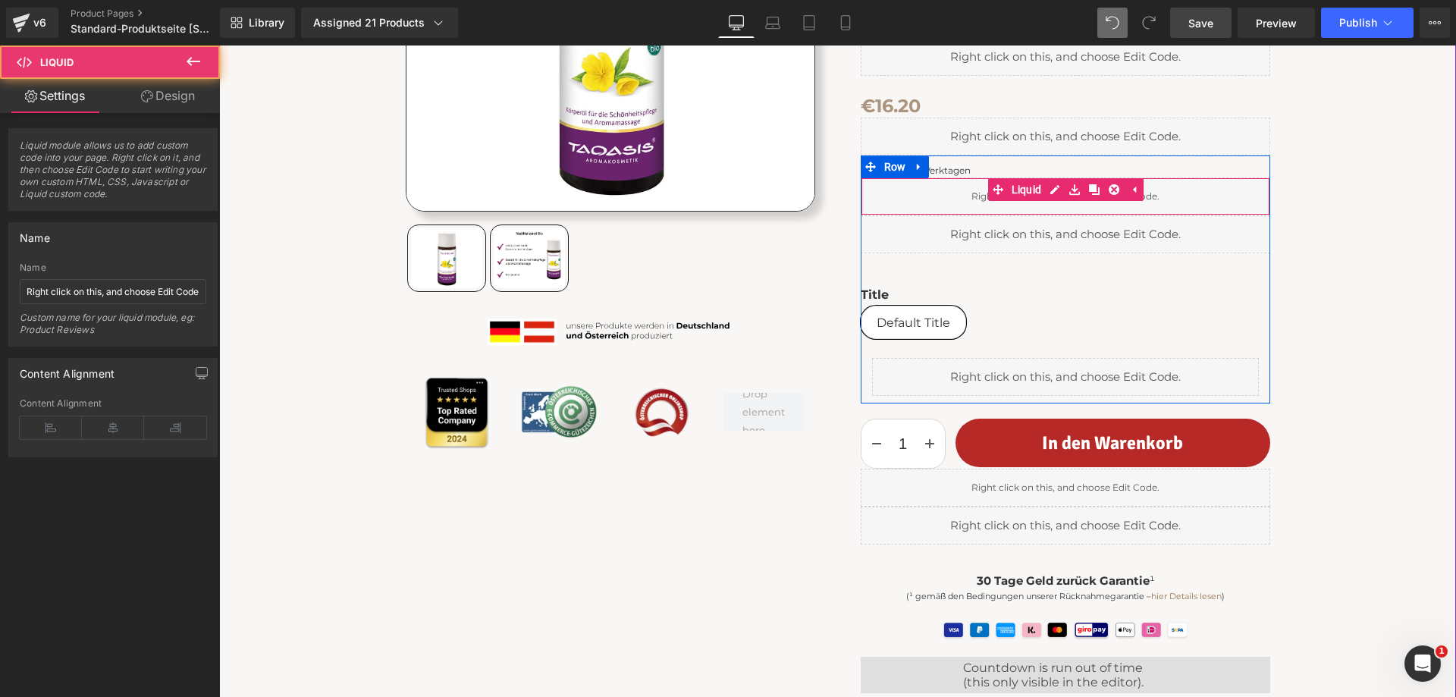
click at [948, 197] on div "Liquid" at bounding box center [1066, 196] width 410 height 38
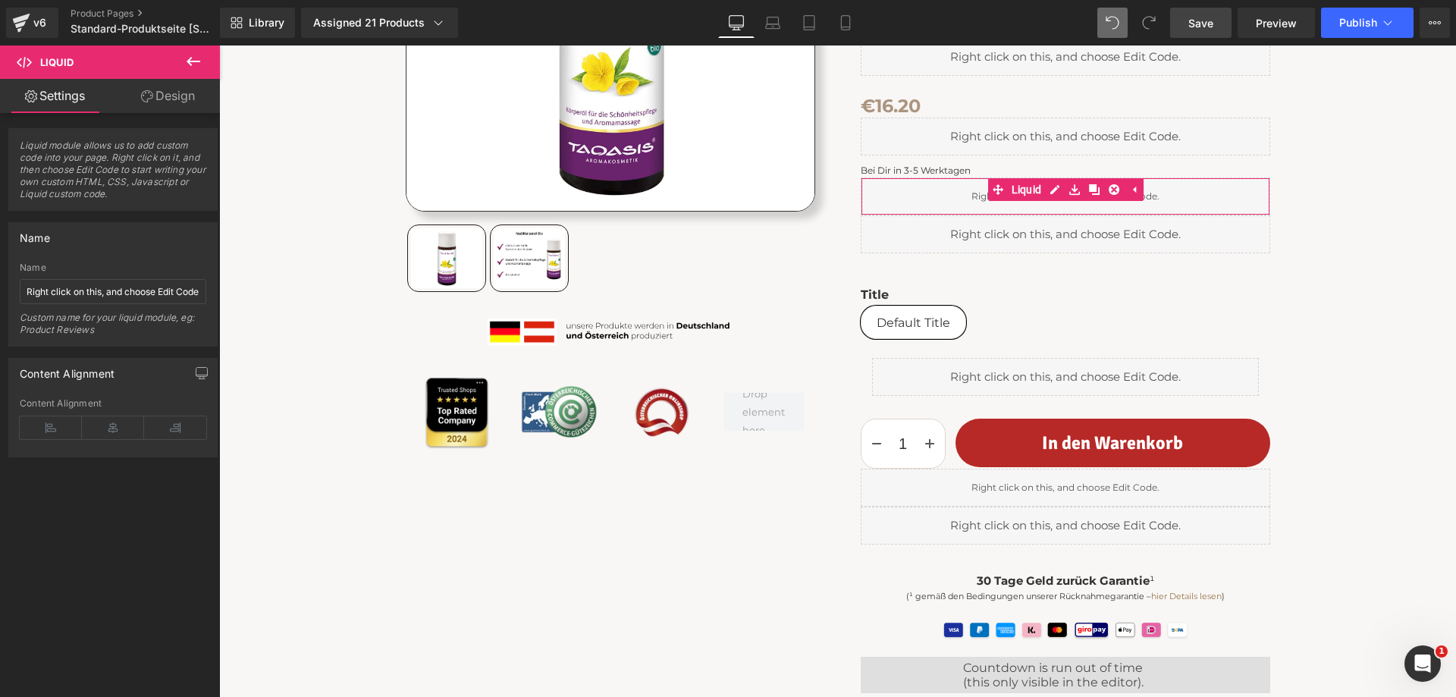
click at [171, 99] on link "Design" at bounding box center [168, 96] width 110 height 34
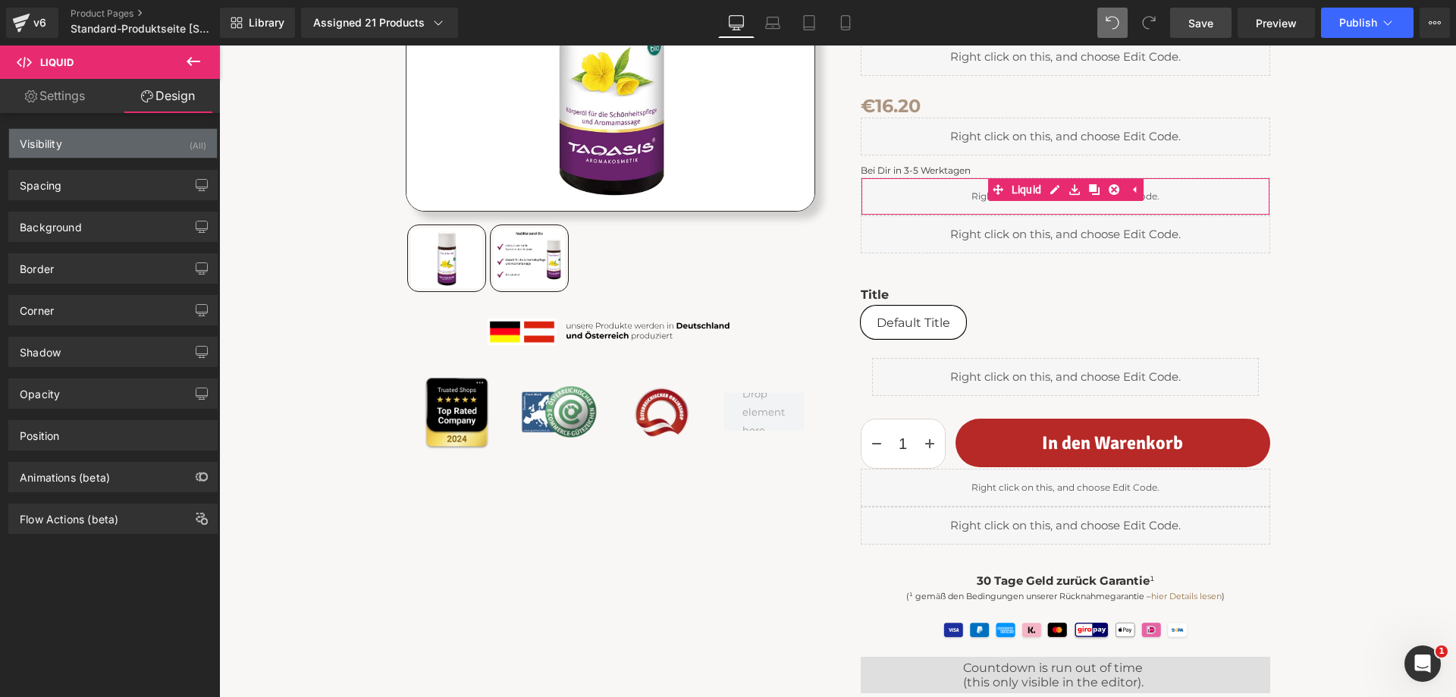
click at [143, 141] on div "Visibility (All)" at bounding box center [113, 143] width 208 height 29
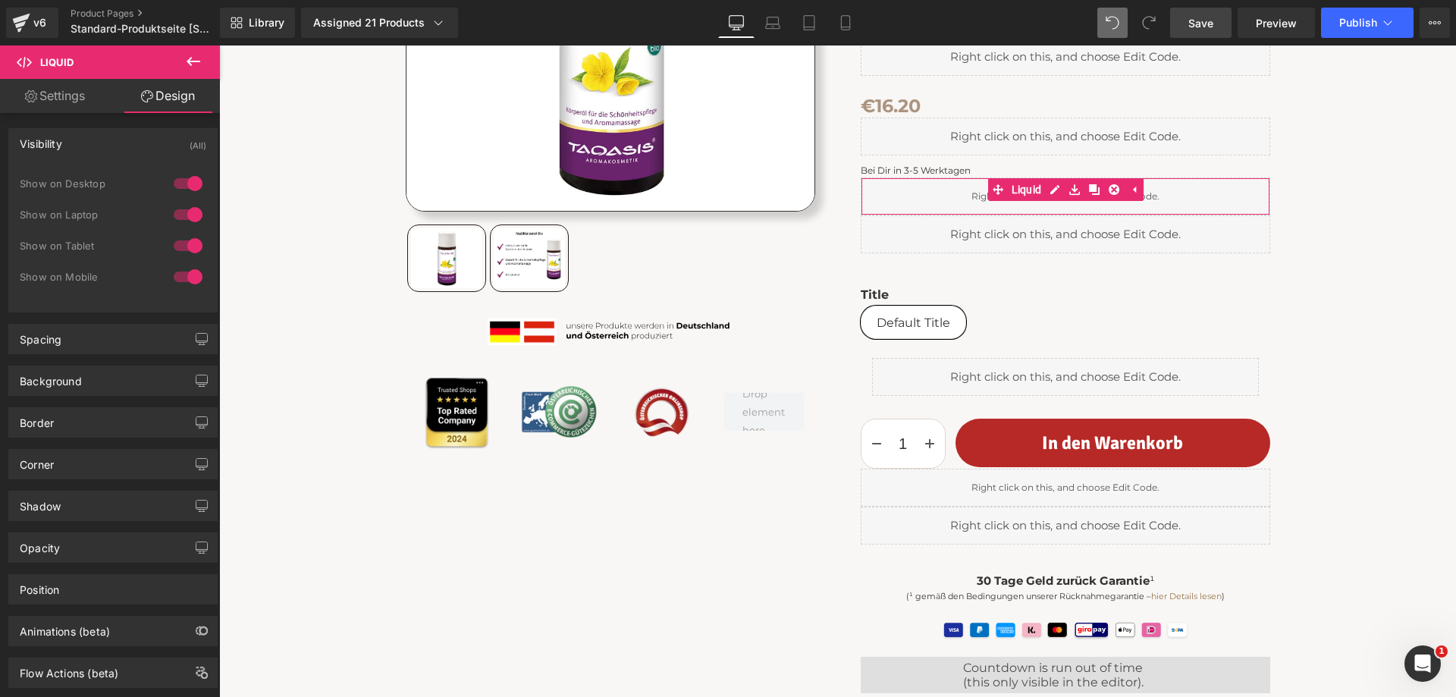
click at [178, 278] on div at bounding box center [188, 277] width 36 height 24
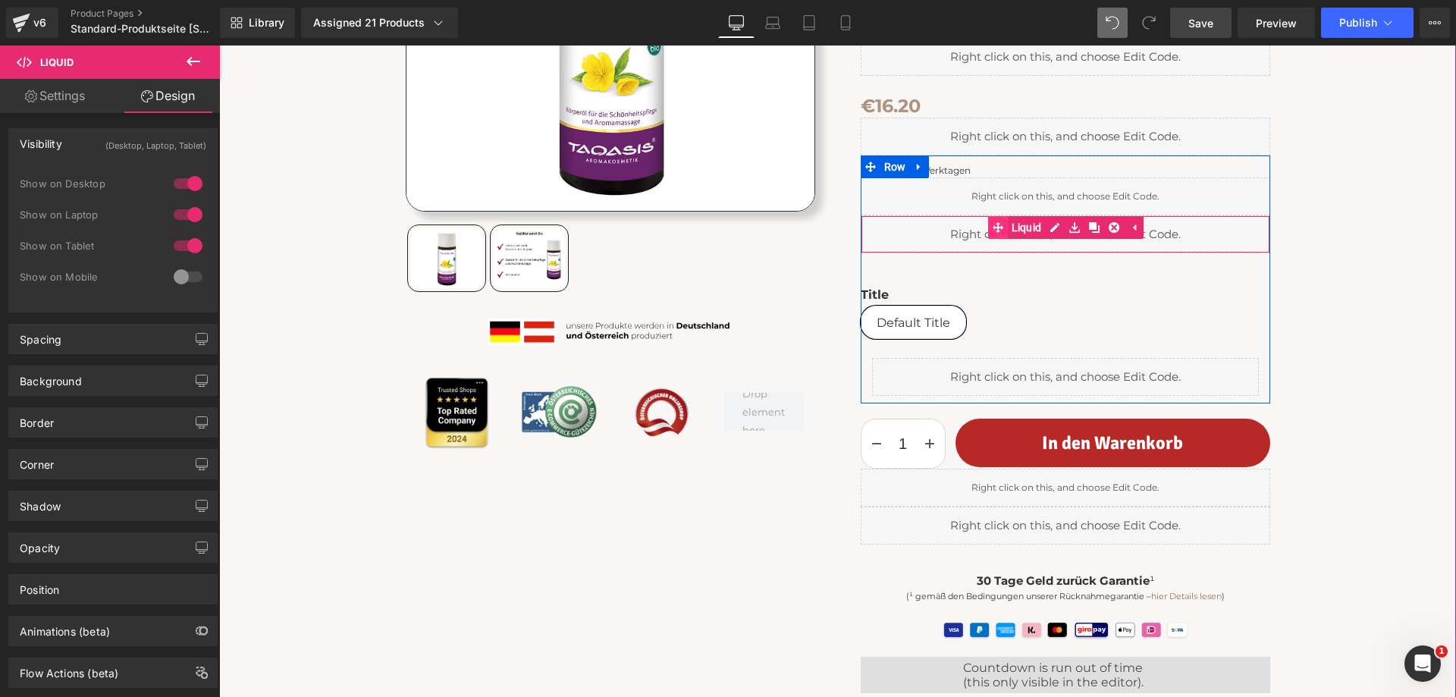
click at [999, 231] on div "Liquid" at bounding box center [1066, 234] width 410 height 38
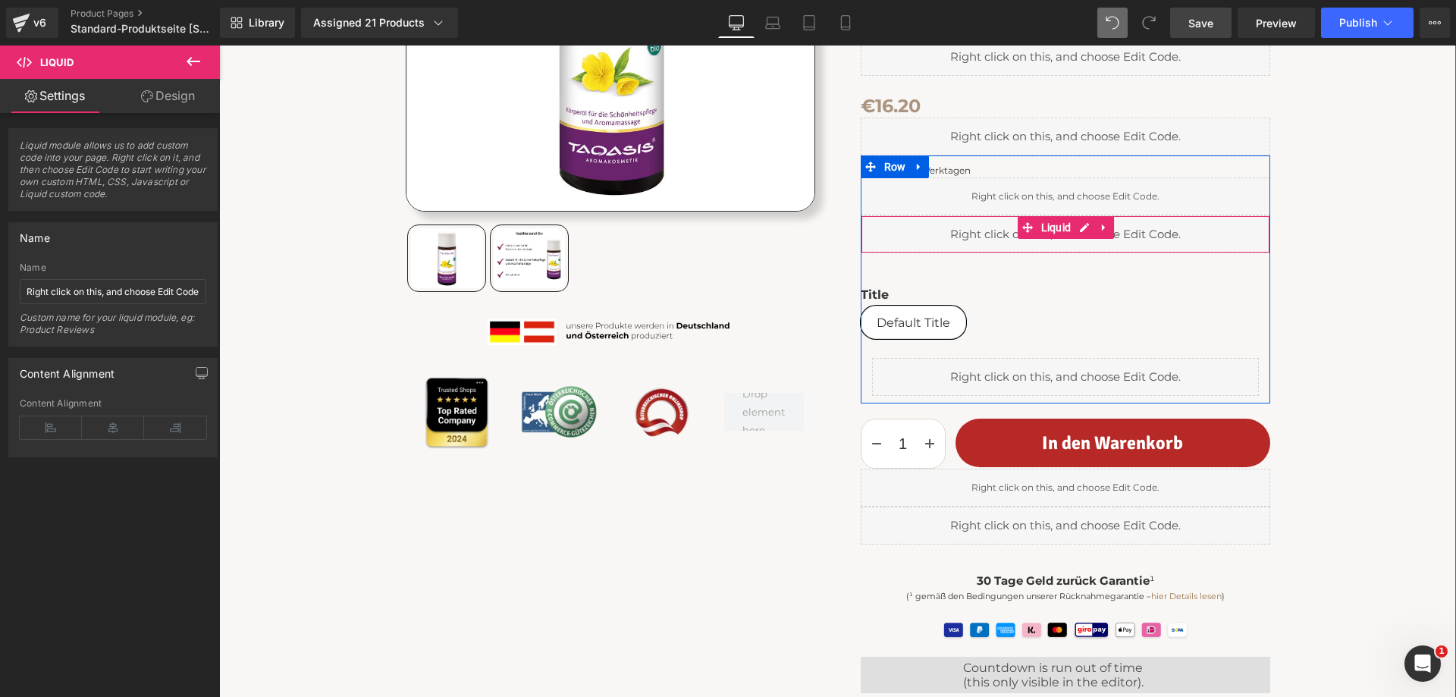
click at [953, 231] on div "Liquid" at bounding box center [1066, 234] width 410 height 38
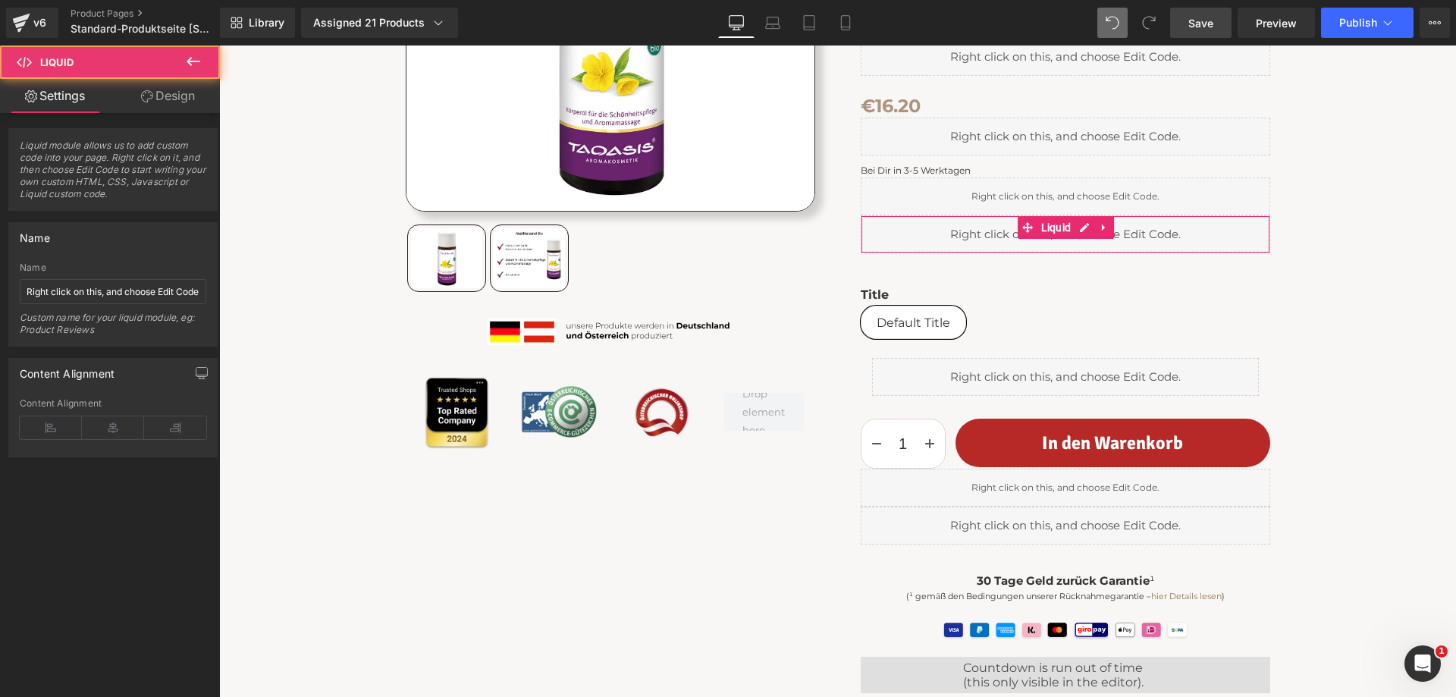
click at [183, 97] on link "Design" at bounding box center [168, 96] width 110 height 34
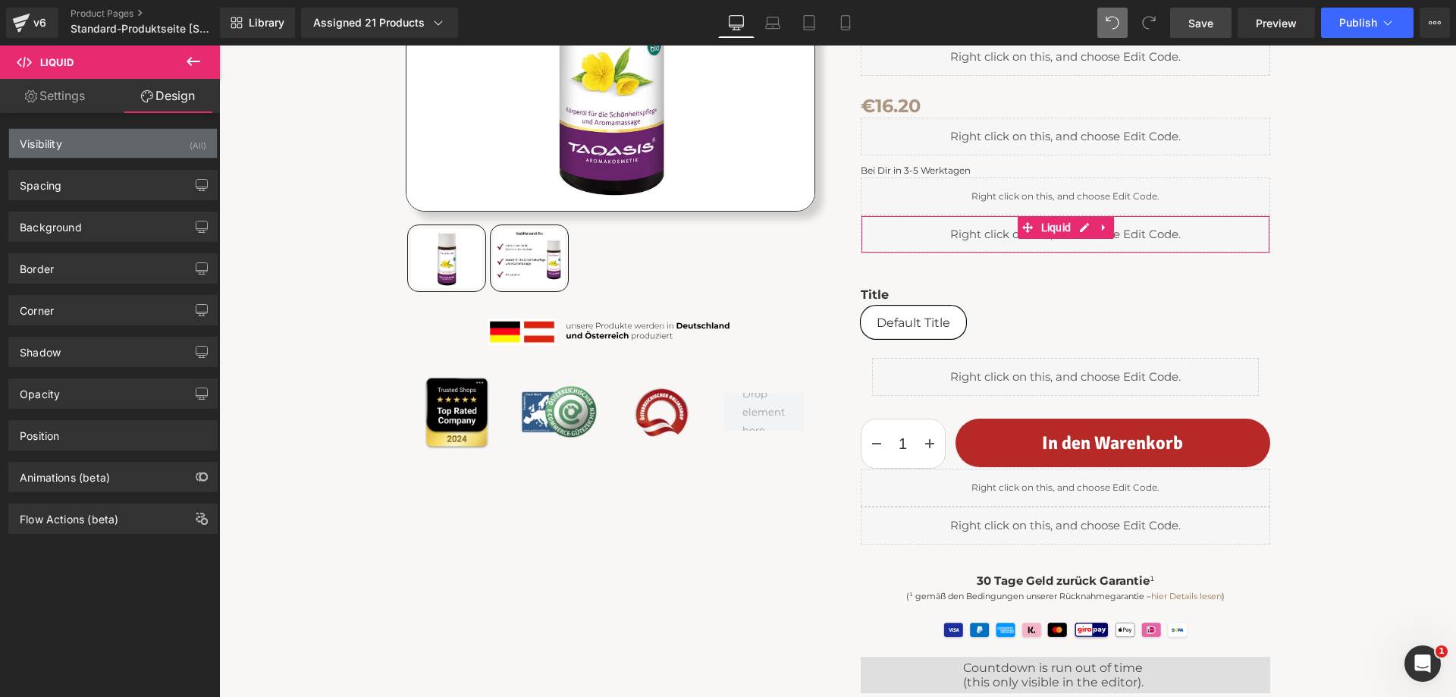
click at [155, 139] on div "Visibility (All)" at bounding box center [113, 143] width 208 height 29
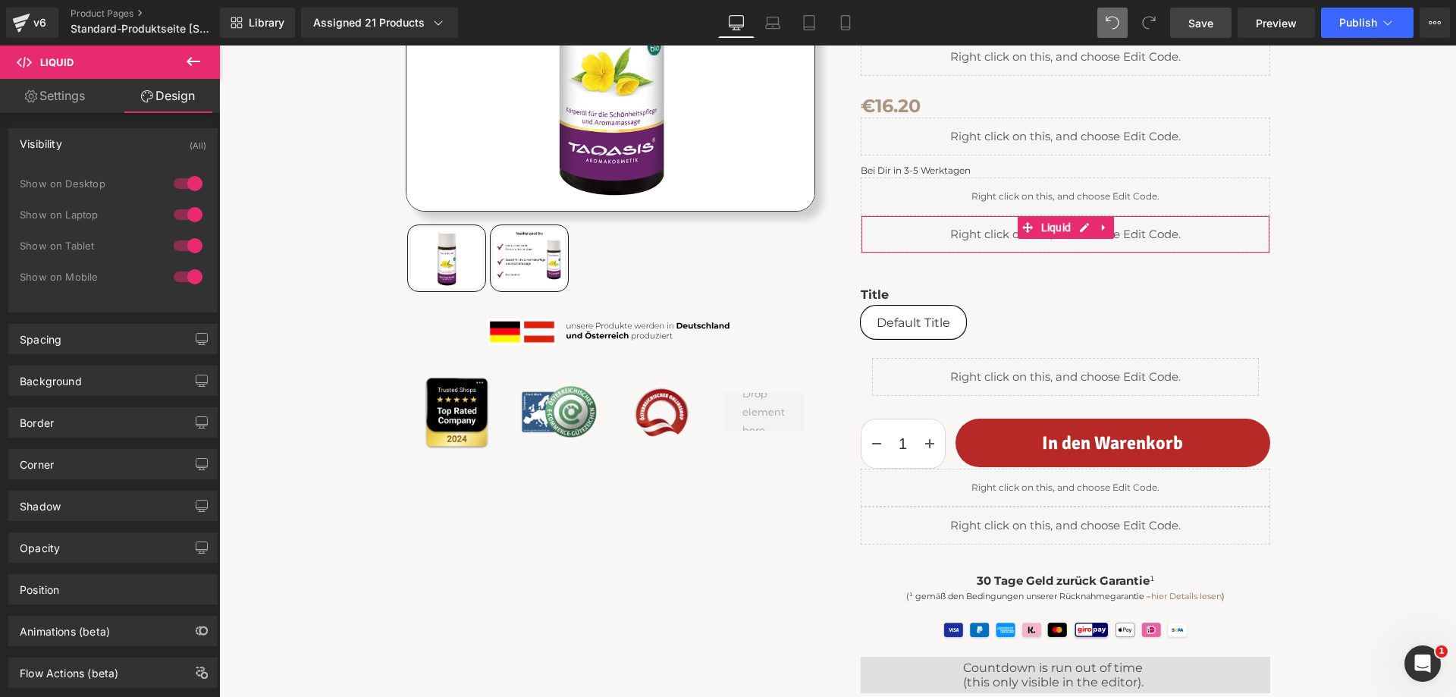
click at [181, 275] on div at bounding box center [188, 277] width 36 height 24
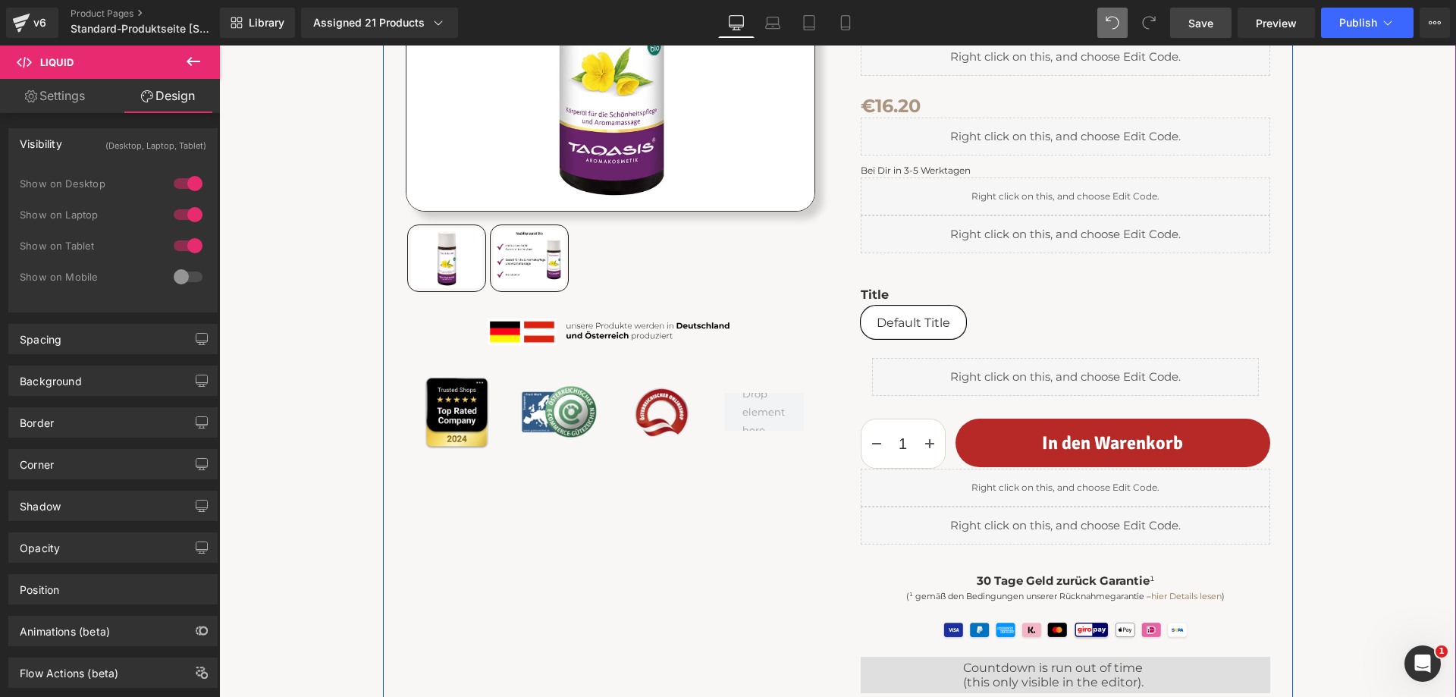
click at [987, 491] on div "Liquid" at bounding box center [1066, 488] width 410 height 38
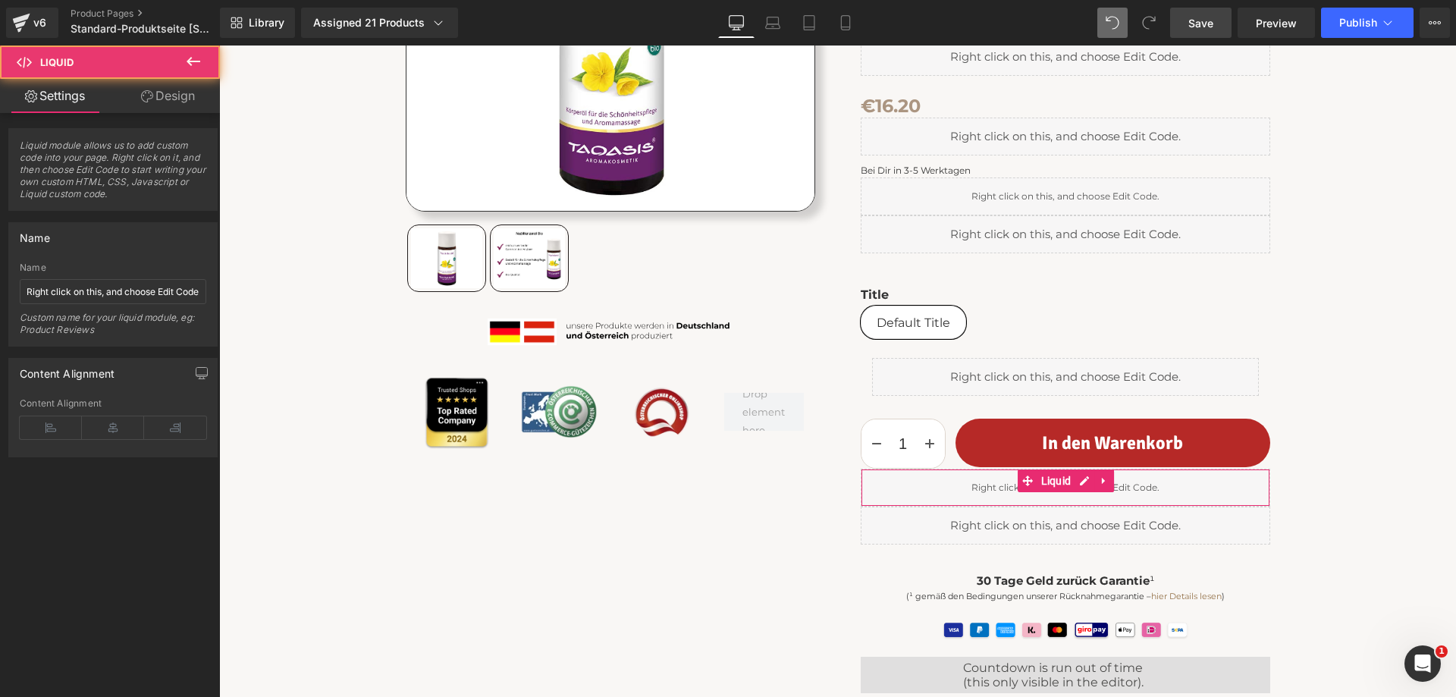
click at [187, 96] on link "Design" at bounding box center [168, 96] width 110 height 34
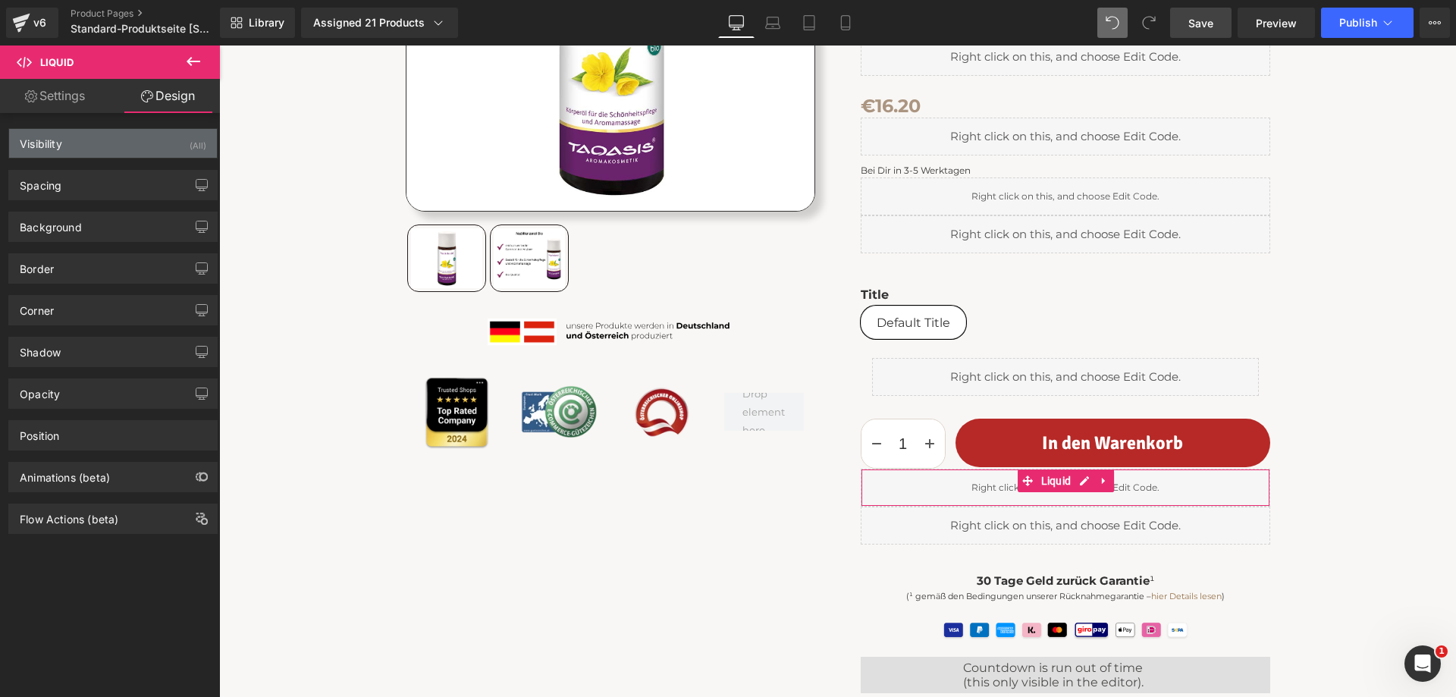
click at [124, 140] on div "Visibility (All)" at bounding box center [113, 143] width 208 height 29
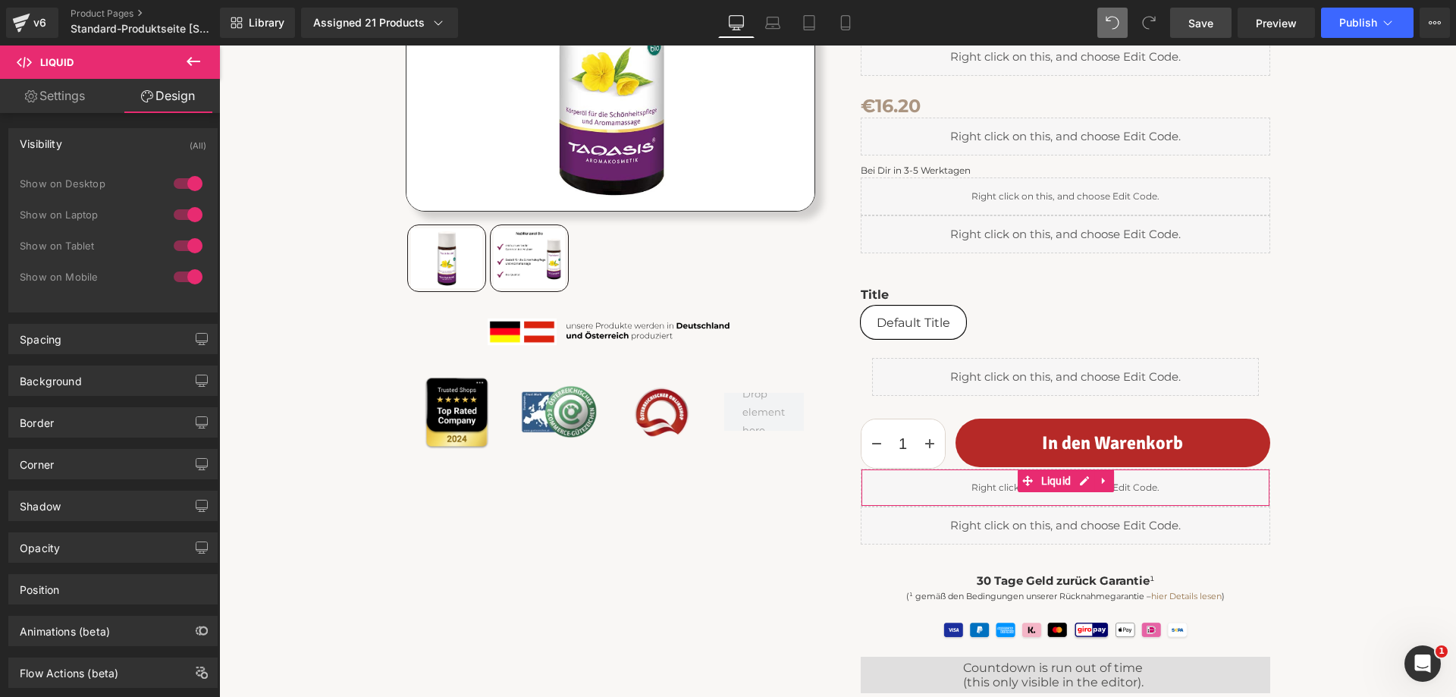
click at [172, 243] on div at bounding box center [188, 246] width 36 height 24
drag, startPoint x: 175, startPoint y: 216, endPoint x: 175, endPoint y: 193, distance: 23.5
click at [175, 215] on div at bounding box center [188, 215] width 36 height 24
click at [176, 180] on div at bounding box center [188, 183] width 36 height 24
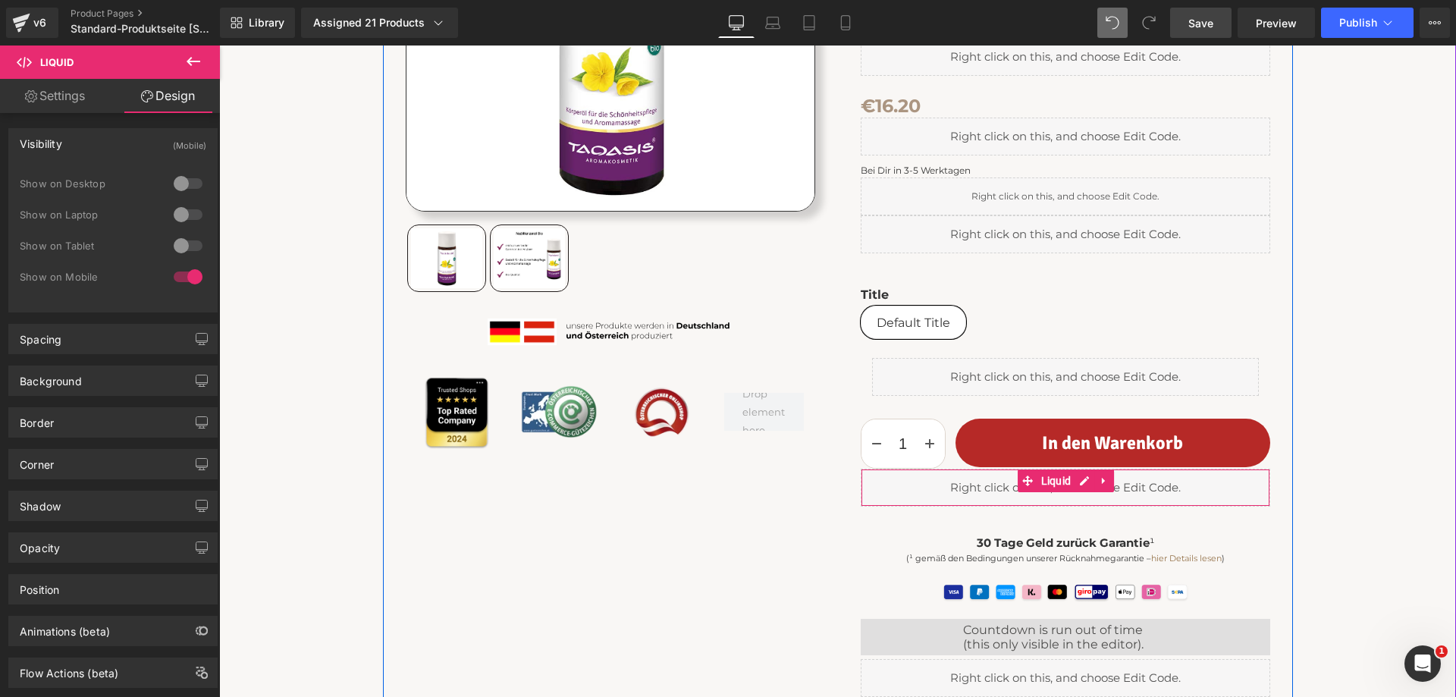
click at [988, 496] on div "Liquid" at bounding box center [1066, 488] width 410 height 38
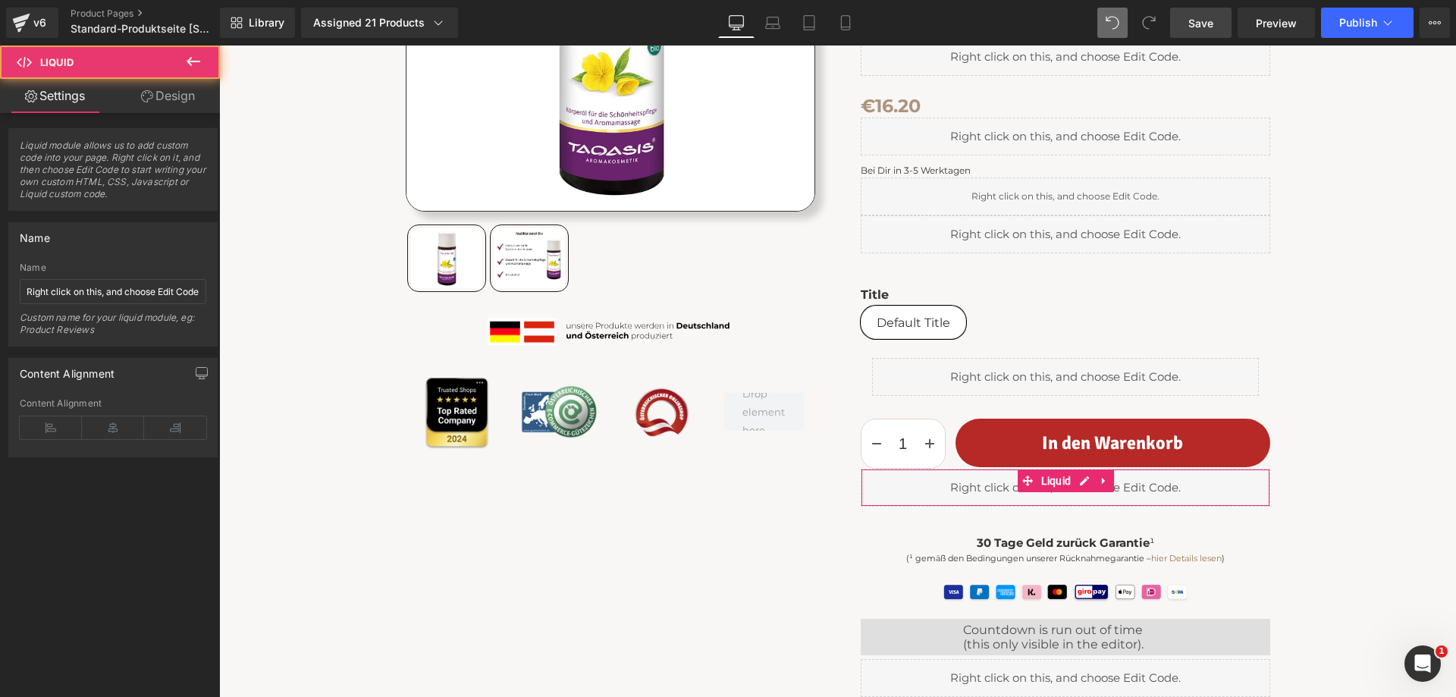
click at [179, 91] on link "Design" at bounding box center [168, 96] width 110 height 34
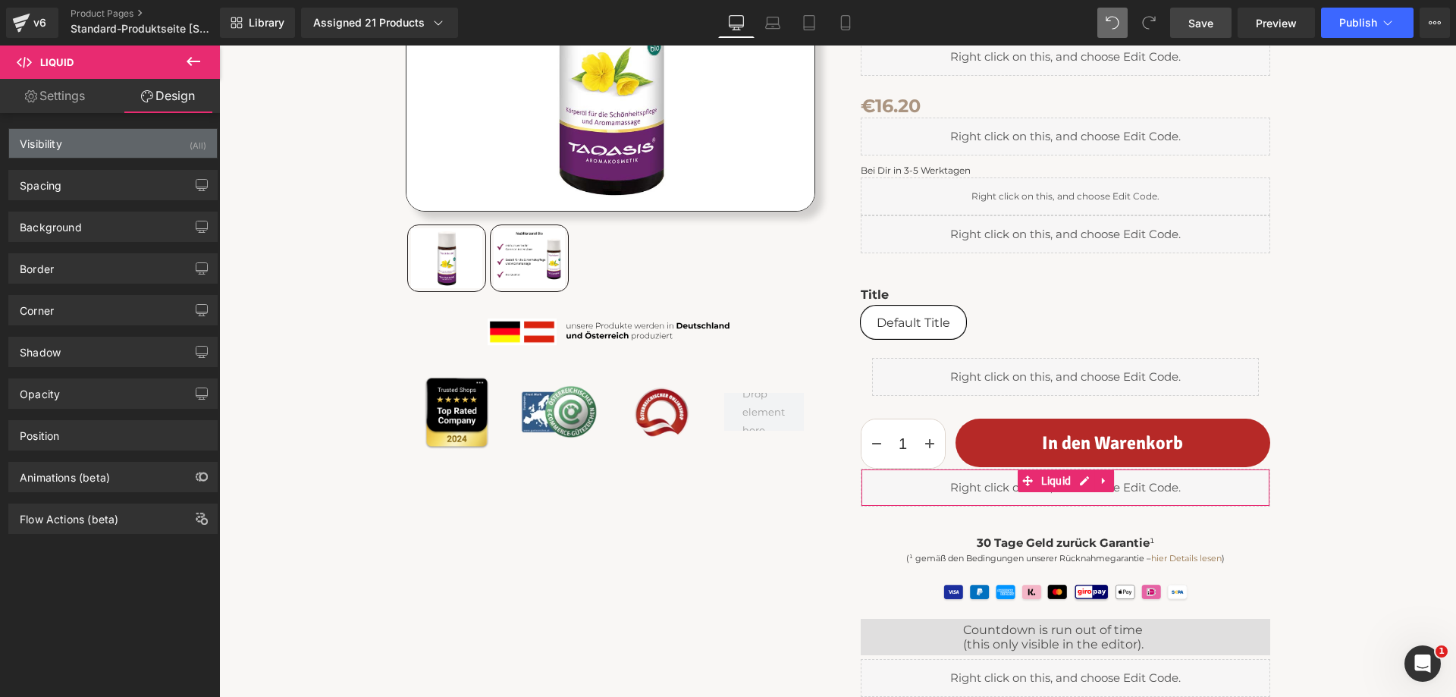
click at [143, 143] on div "Visibility (All)" at bounding box center [113, 143] width 208 height 29
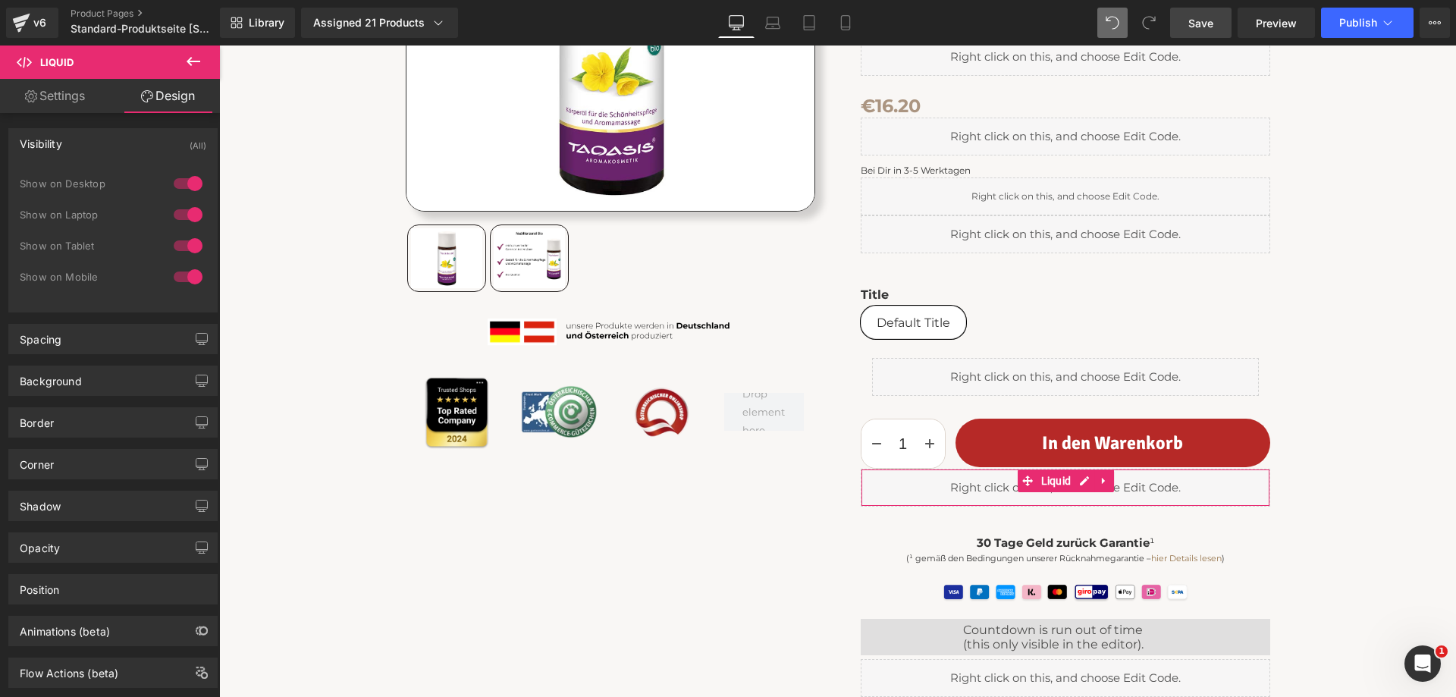
click at [170, 239] on div at bounding box center [188, 246] width 36 height 24
drag, startPoint x: 175, startPoint y: 209, endPoint x: 176, endPoint y: 178, distance: 30.3
click at [175, 208] on div at bounding box center [188, 215] width 36 height 24
click at [176, 177] on div at bounding box center [188, 183] width 36 height 24
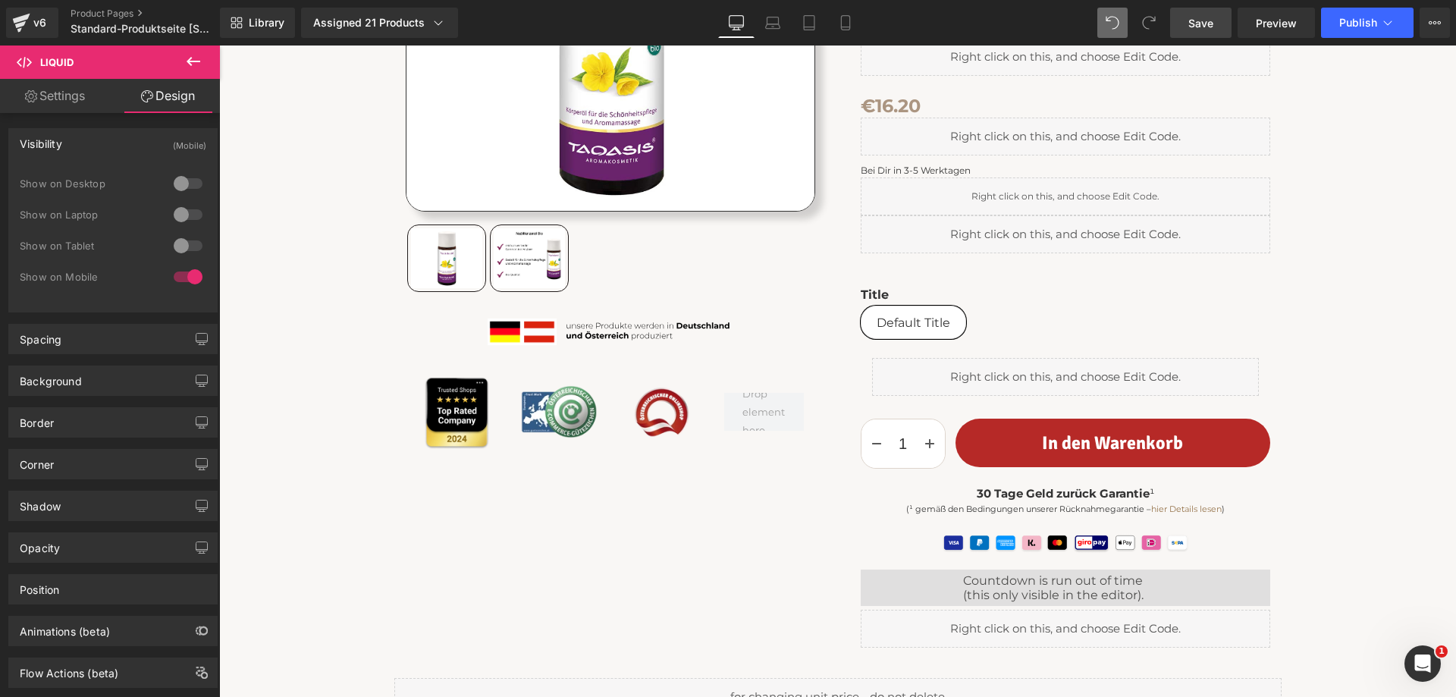
click at [1221, 14] on link "Save" at bounding box center [1200, 23] width 61 height 30
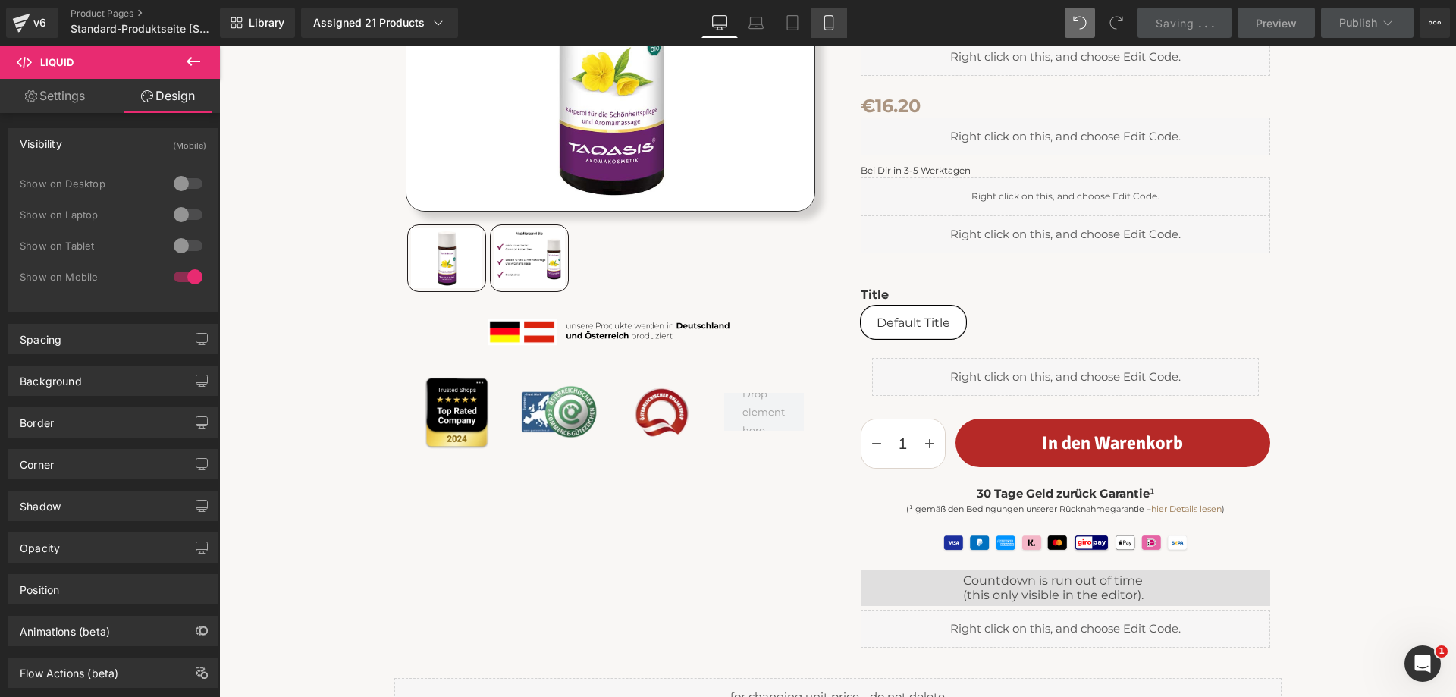
click at [825, 16] on icon at bounding box center [828, 22] width 15 height 15
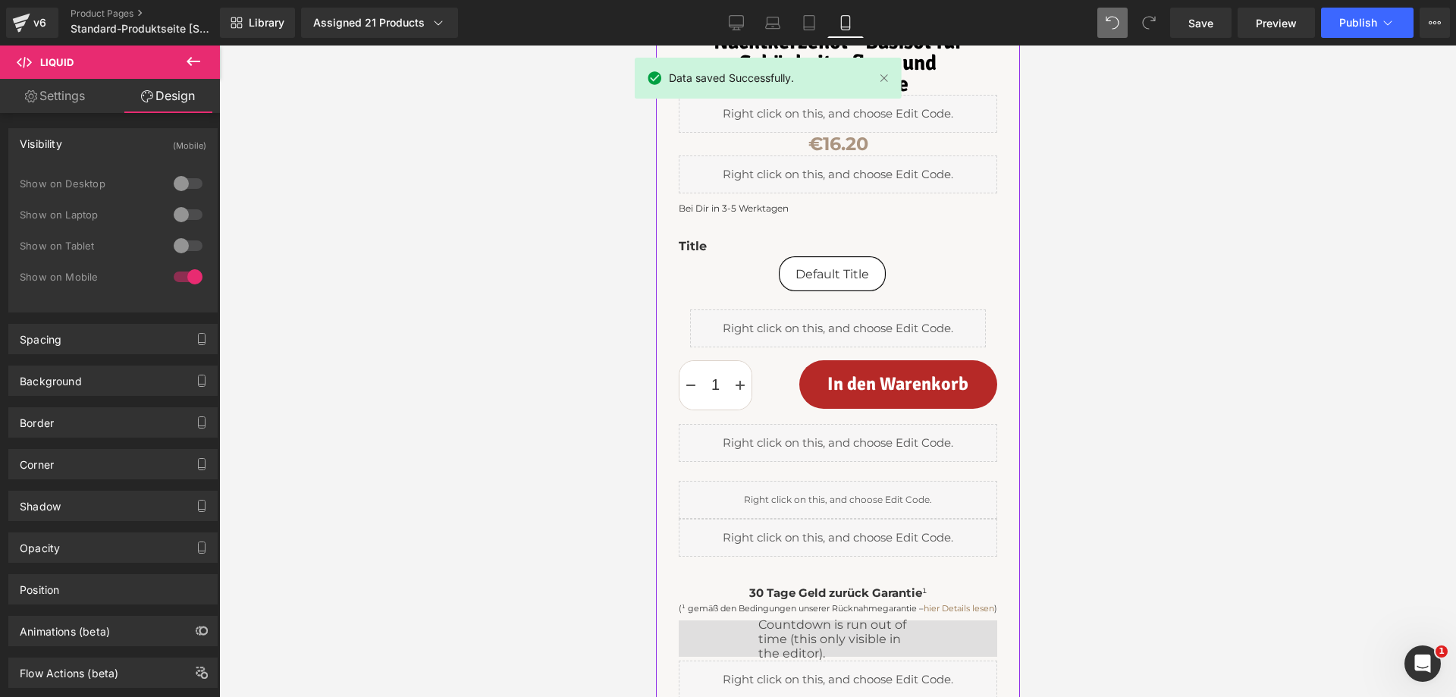
scroll to position [559, 0]
click at [867, 426] on div "Liquid" at bounding box center [837, 445] width 319 height 38
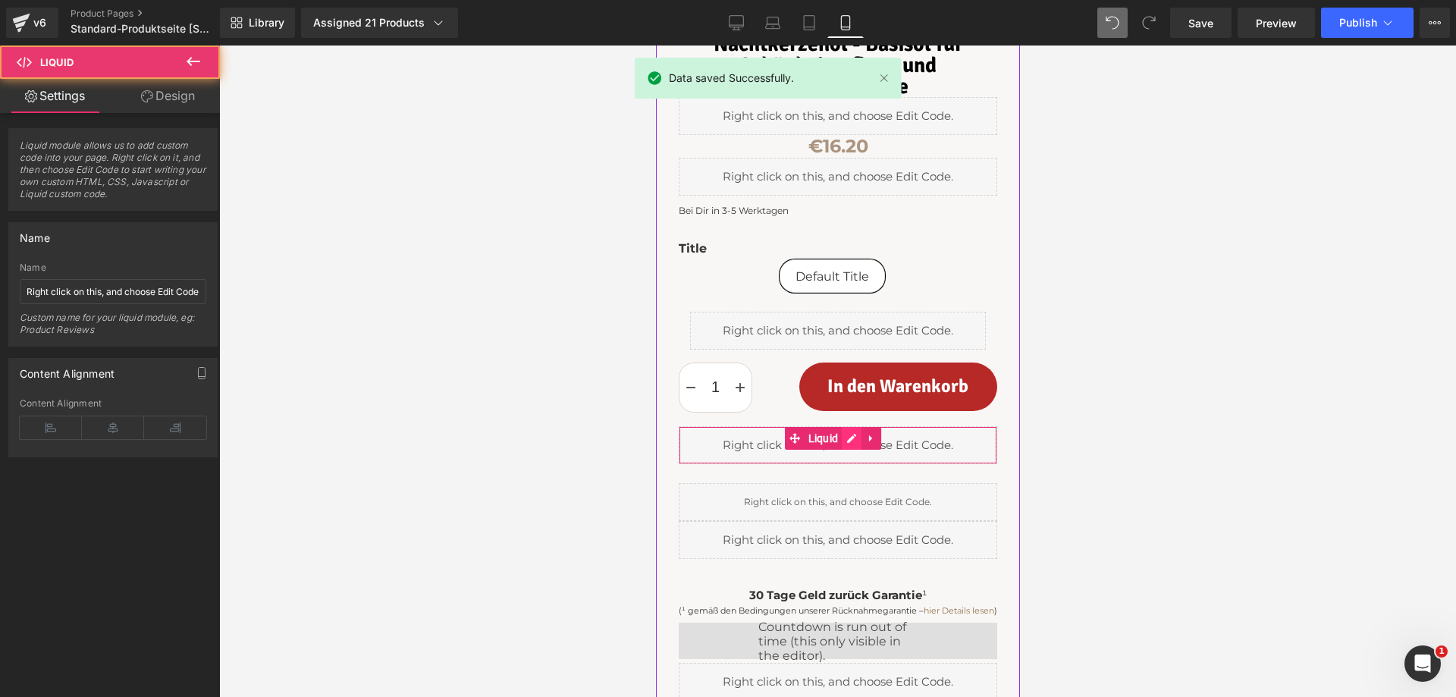
click at [856, 426] on div "Liquid" at bounding box center [837, 445] width 319 height 38
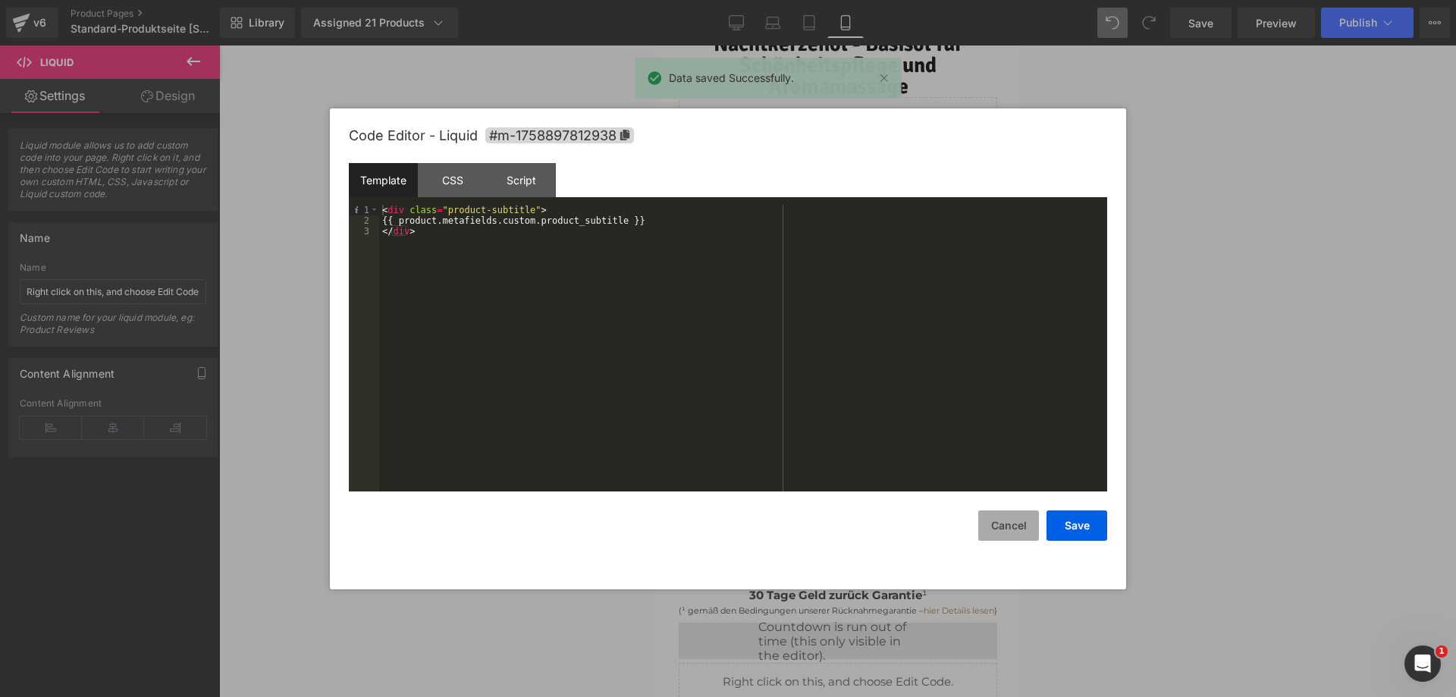
click at [1015, 531] on button "Cancel" at bounding box center [1008, 525] width 61 height 30
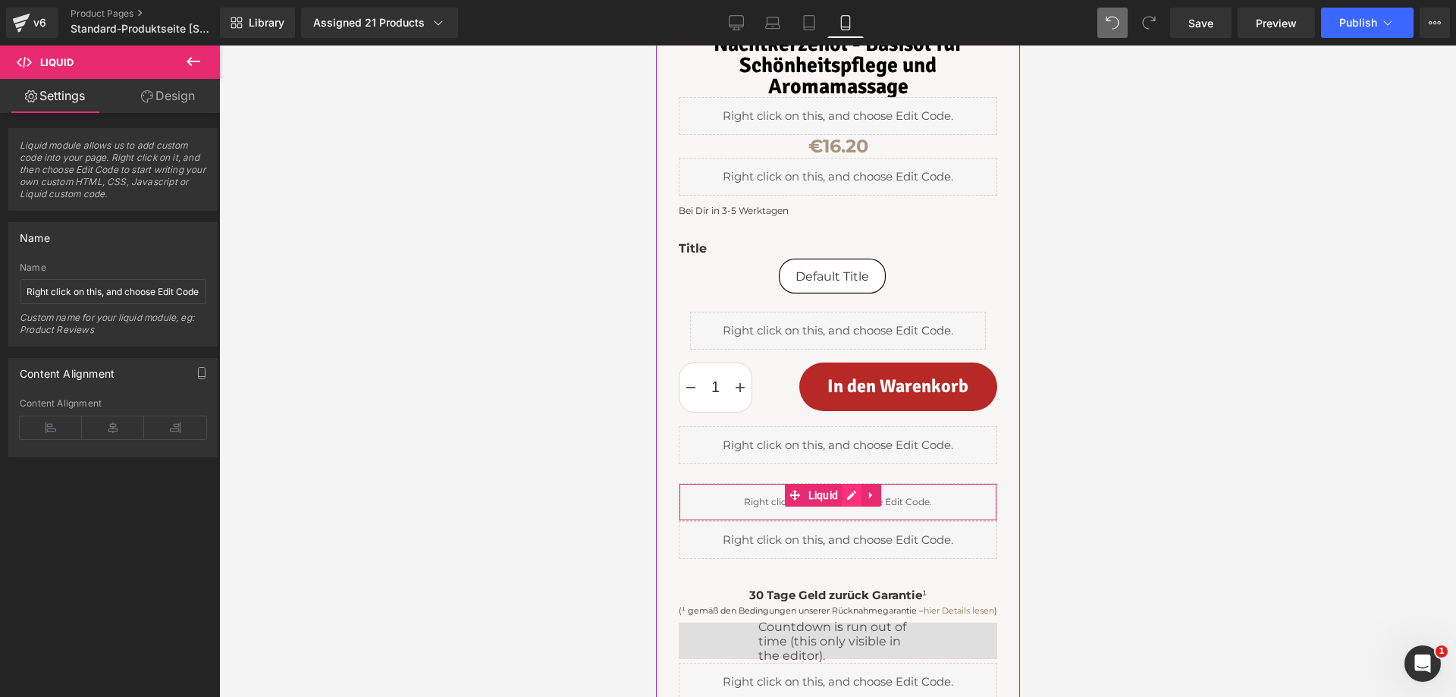
click at [852, 483] on div "Liquid" at bounding box center [837, 502] width 319 height 38
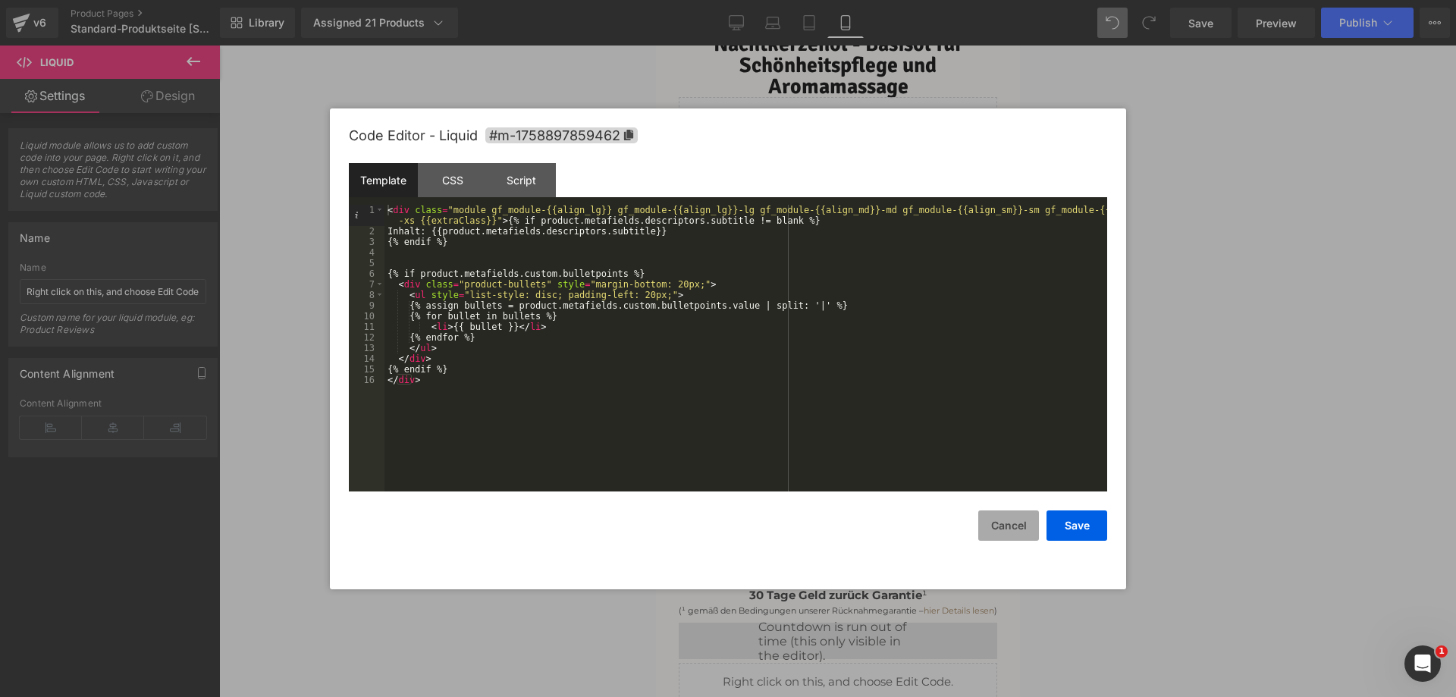
click at [1003, 528] on button "Cancel" at bounding box center [1008, 525] width 61 height 30
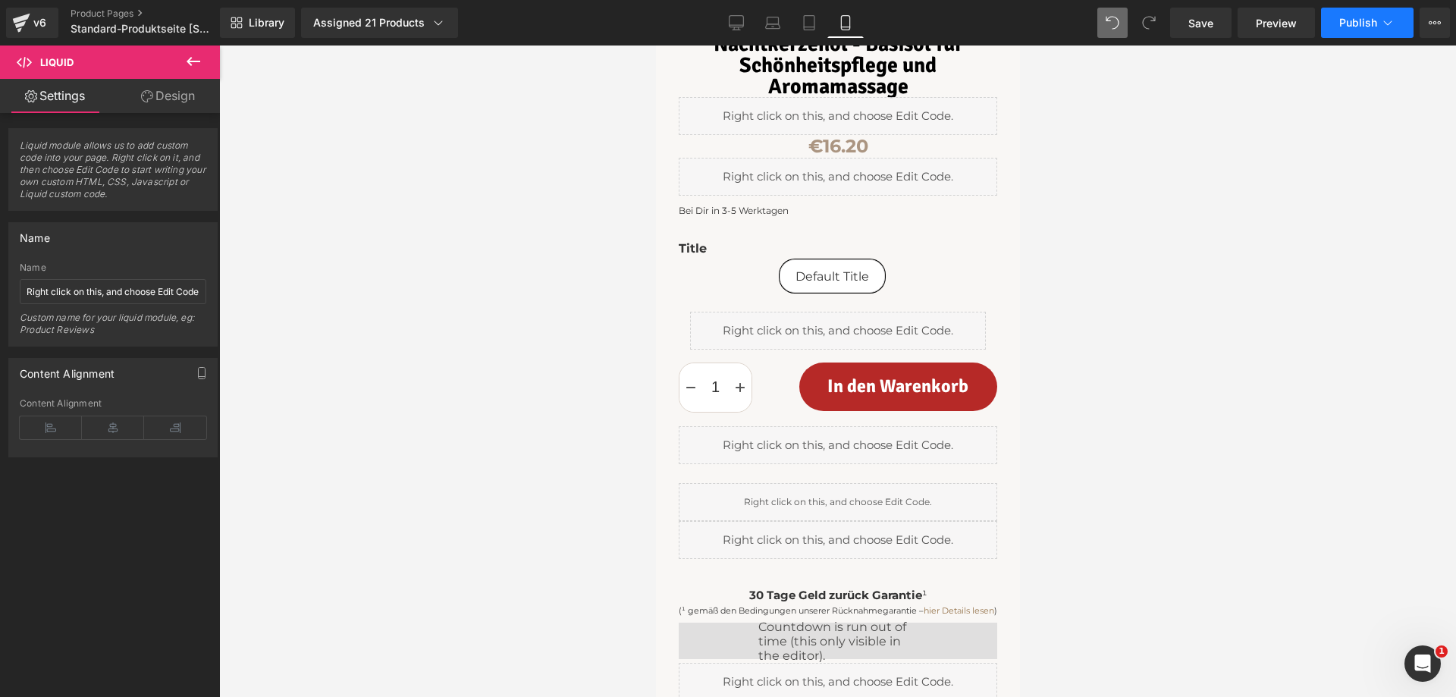
click at [1353, 22] on span "Publish" at bounding box center [1358, 23] width 38 height 12
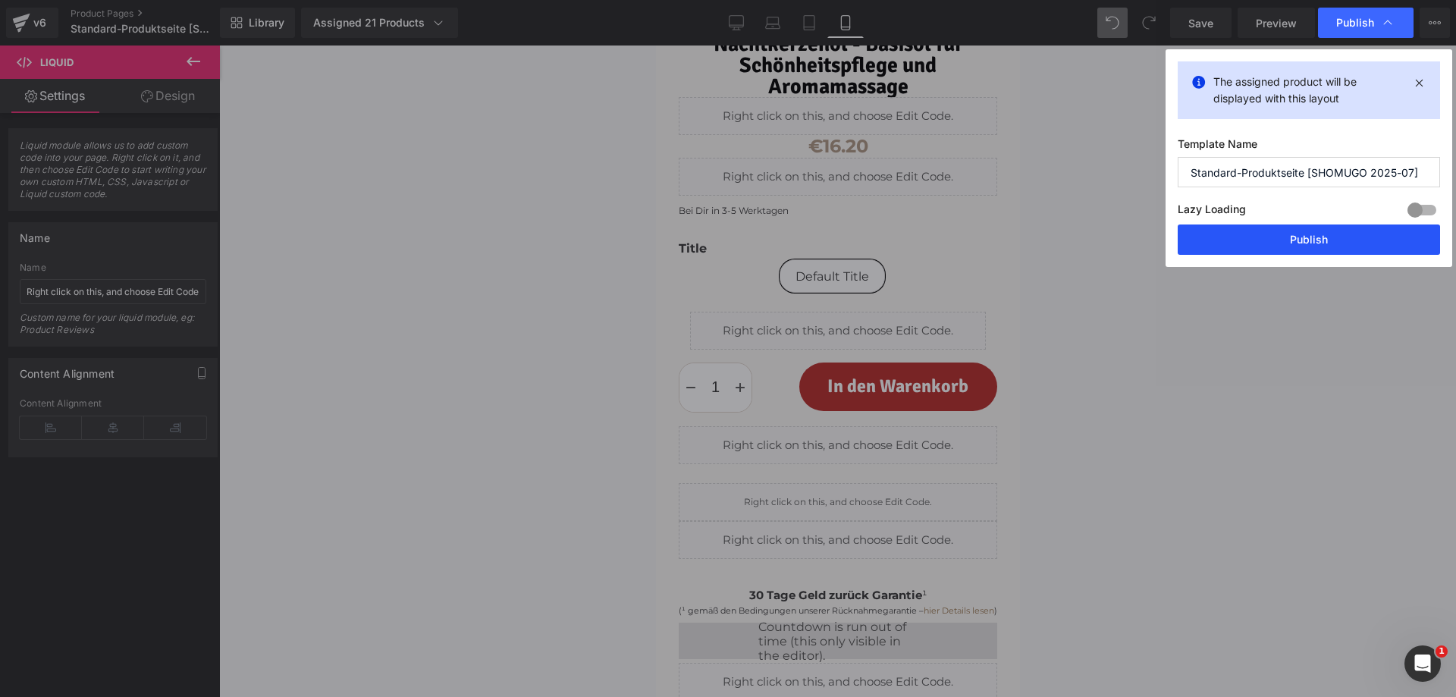
click at [1275, 239] on button "Publish" at bounding box center [1309, 239] width 262 height 30
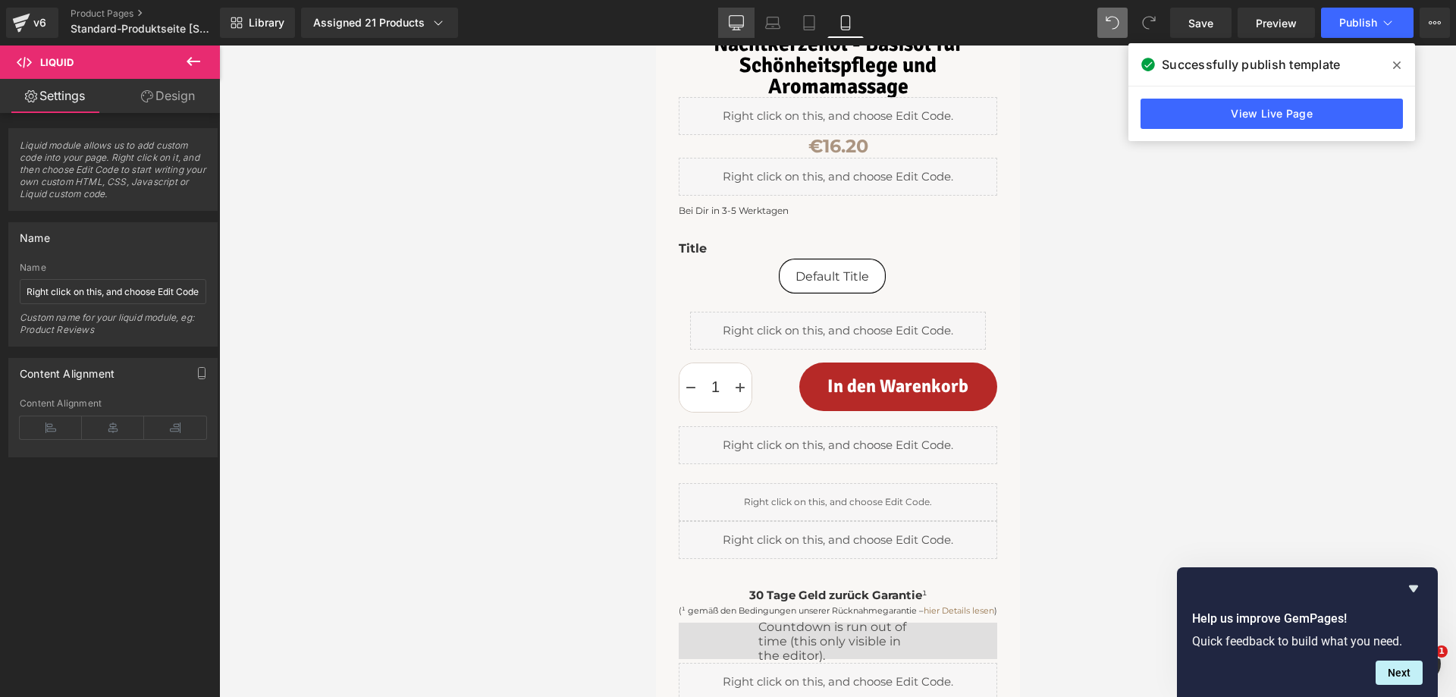
click at [730, 16] on icon at bounding box center [736, 22] width 15 height 15
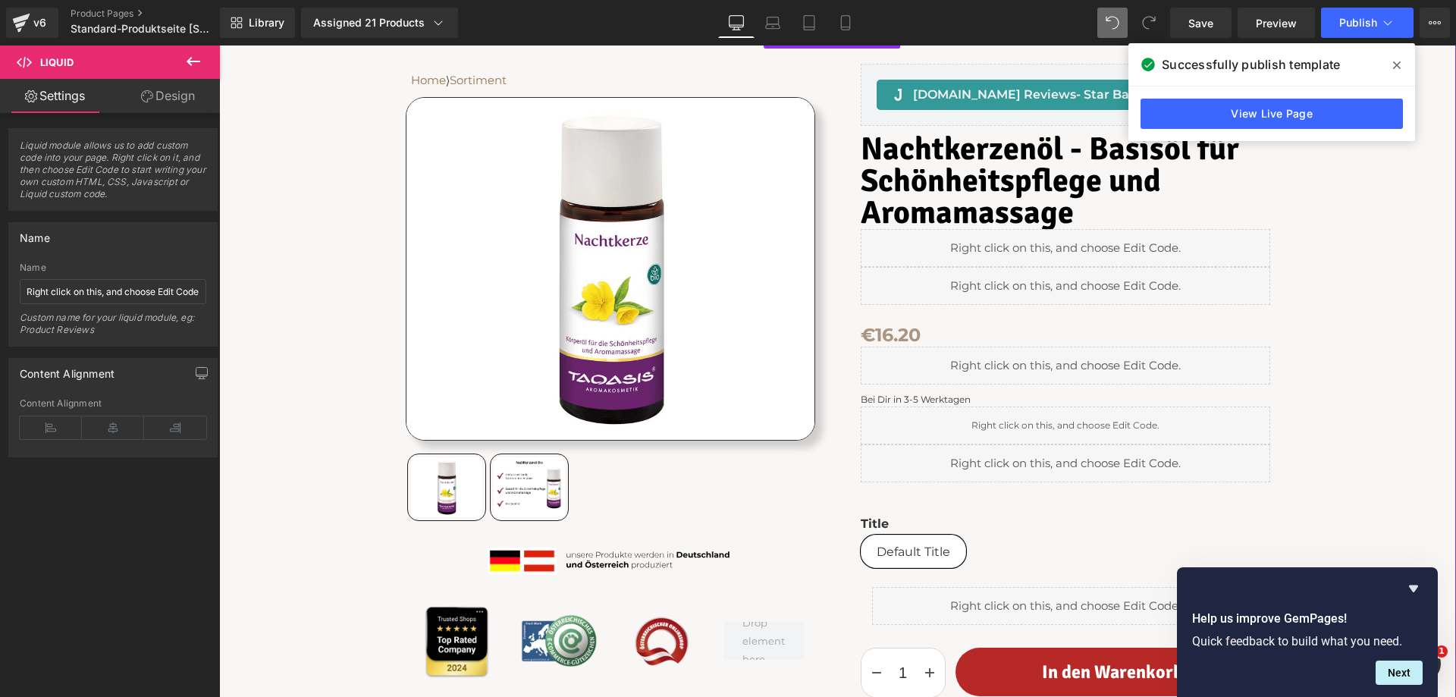
scroll to position [228, 0]
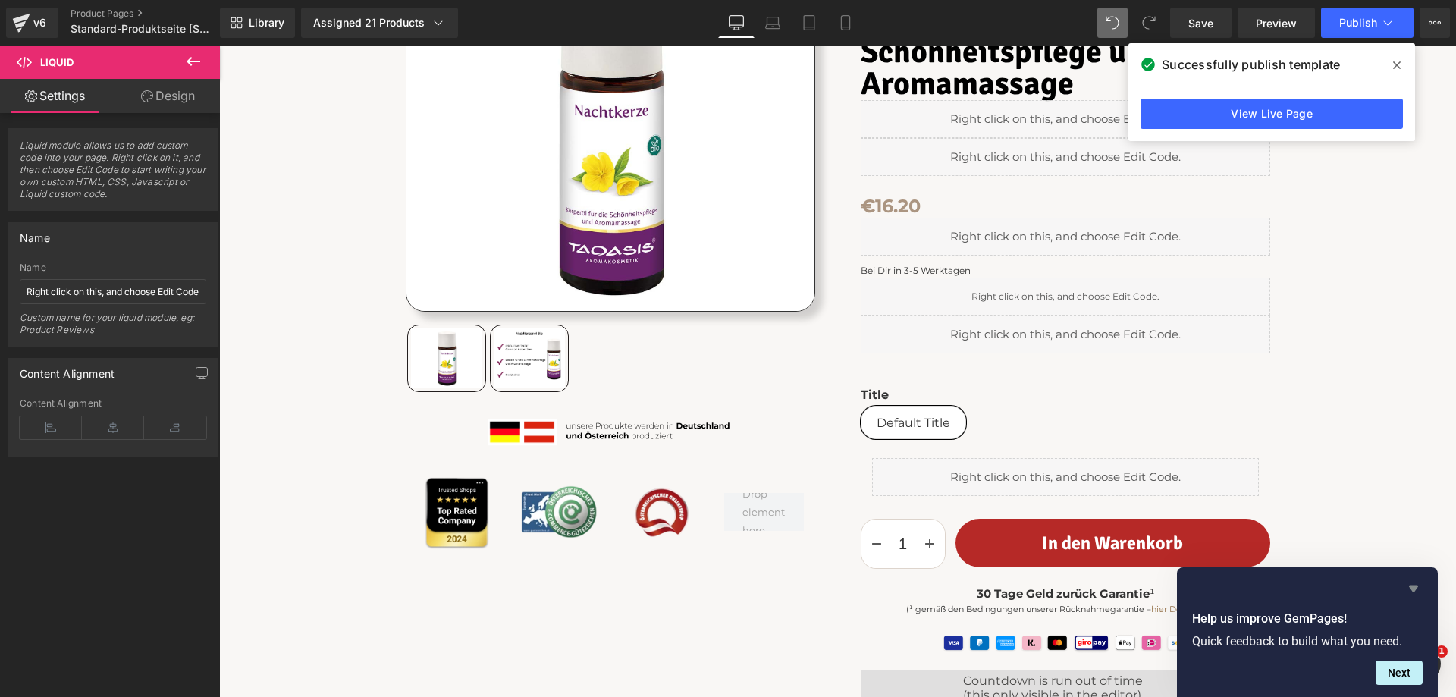
click at [1414, 582] on icon "Hide survey" at bounding box center [1414, 588] width 18 height 18
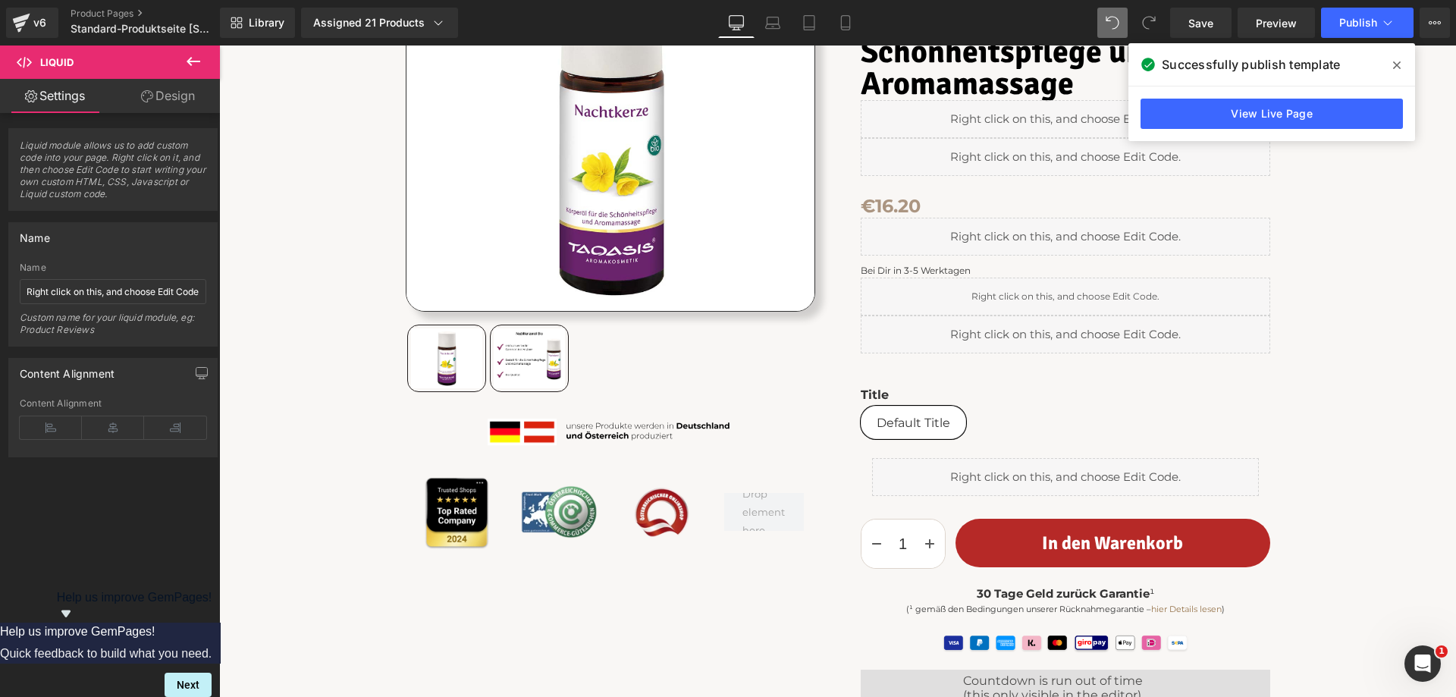
click at [1395, 66] on icon at bounding box center [1397, 65] width 8 height 12
